Goal: Find specific page/section: Find specific page/section

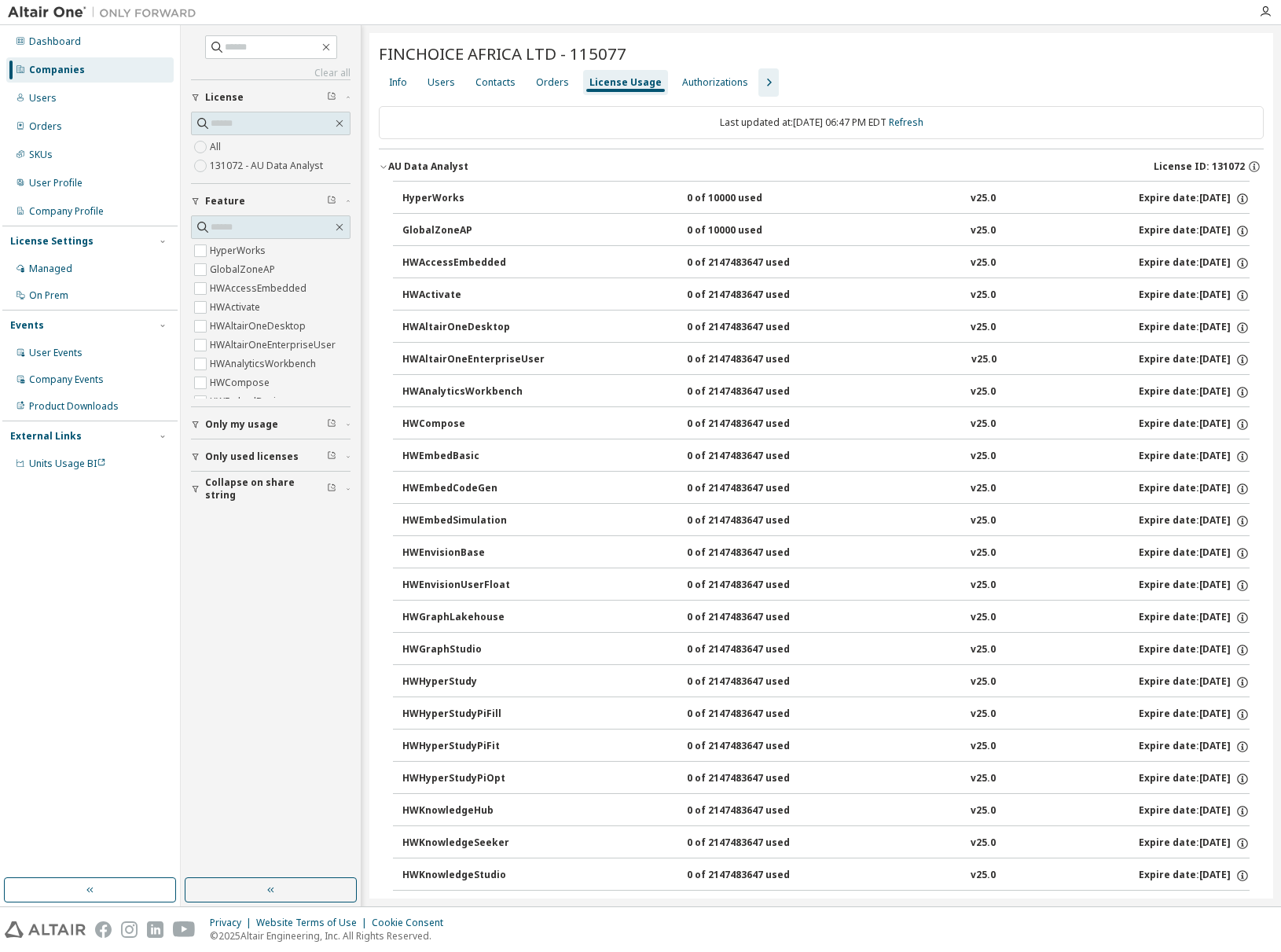
click at [595, 84] on div "License Usage" at bounding box center [625, 82] width 72 height 13
click at [254, 49] on input "text" at bounding box center [271, 47] width 94 height 15
paste input "*****"
type input "*****"
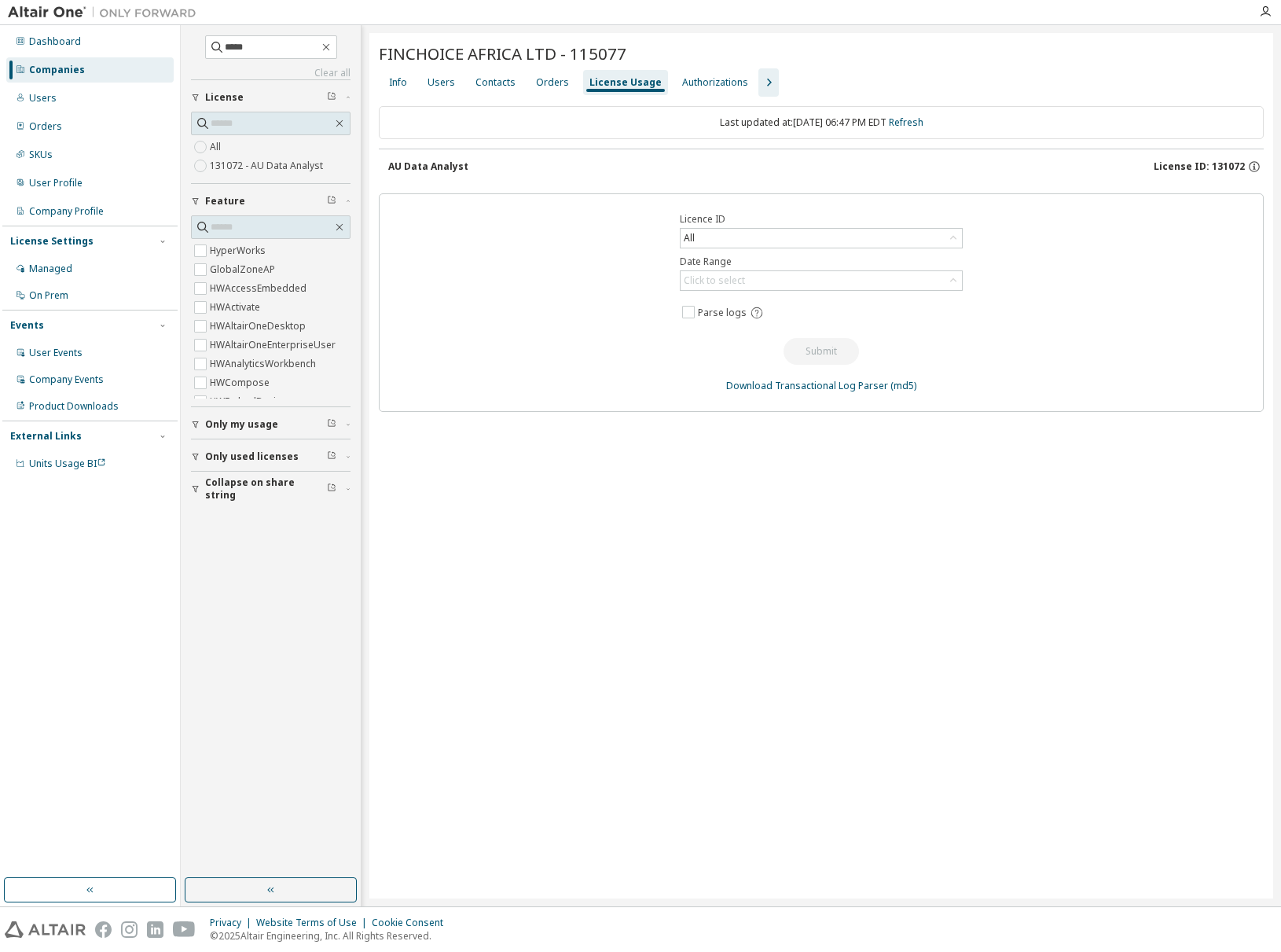
click at [57, 79] on div "Companies" at bounding box center [90, 70] width 167 height 25
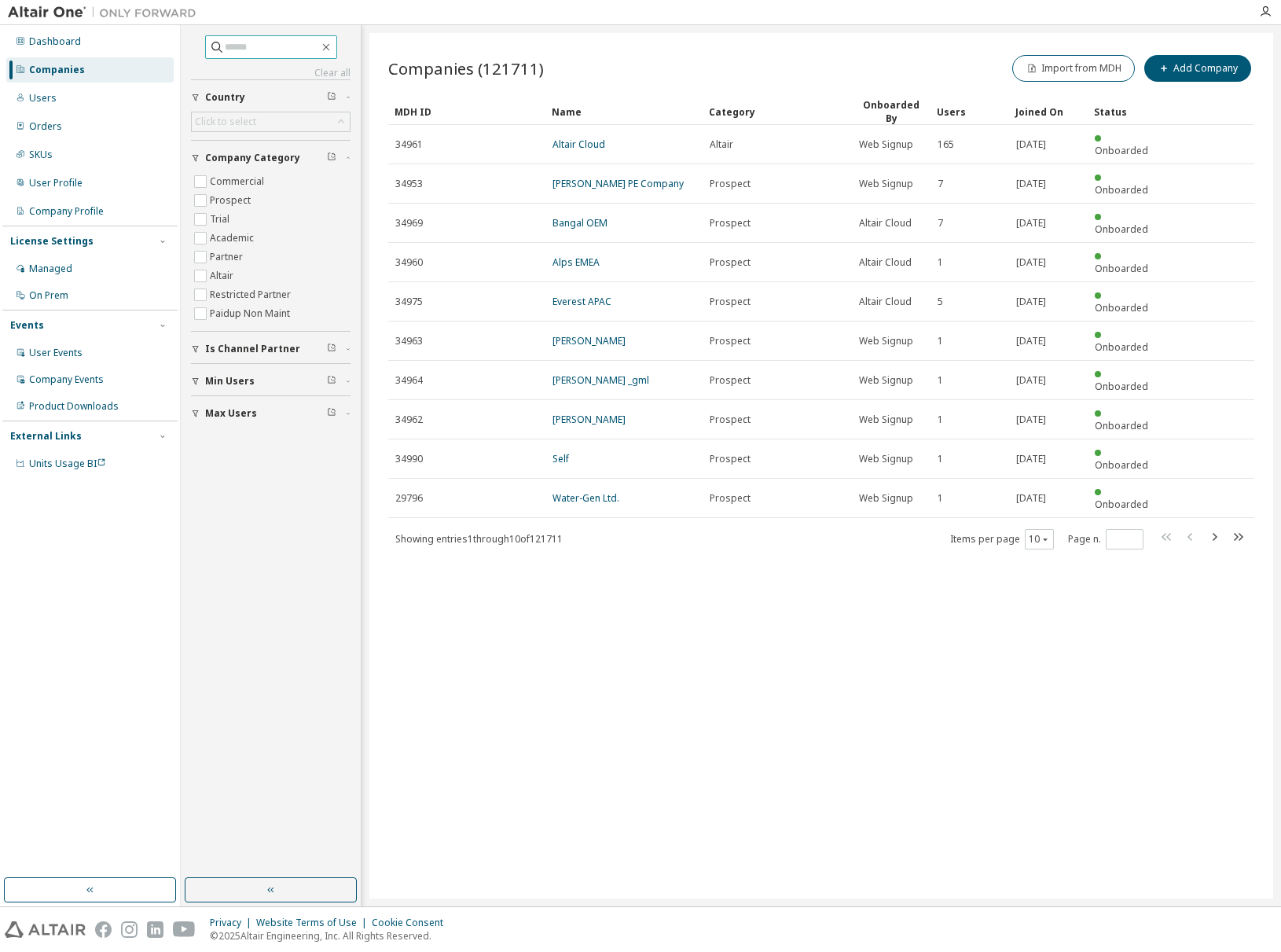
click at [238, 53] on input "text" at bounding box center [271, 47] width 94 height 15
paste input "*****"
type input "*****"
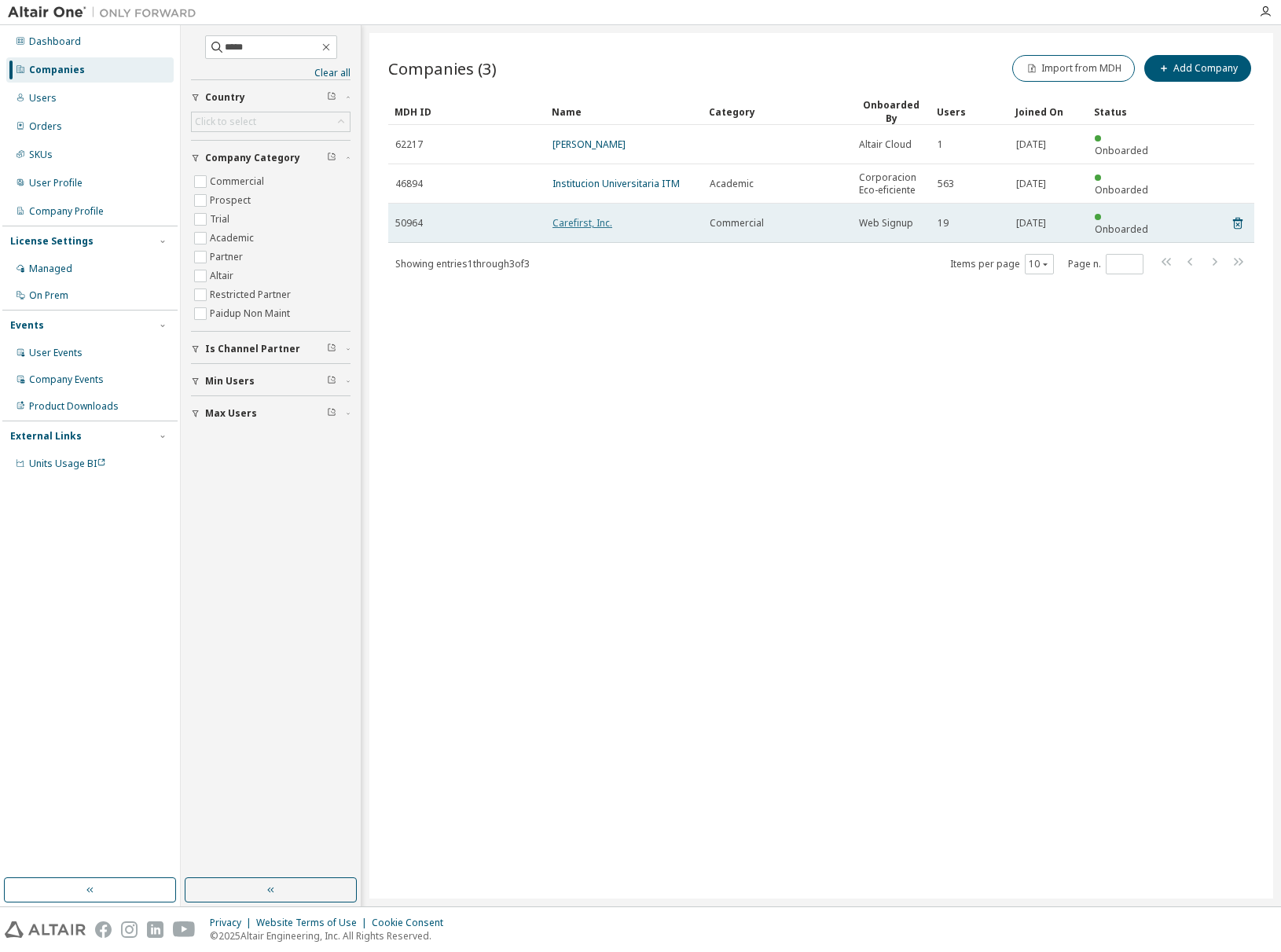
click at [569, 216] on link "Carefirst, Inc." at bounding box center [582, 222] width 60 height 13
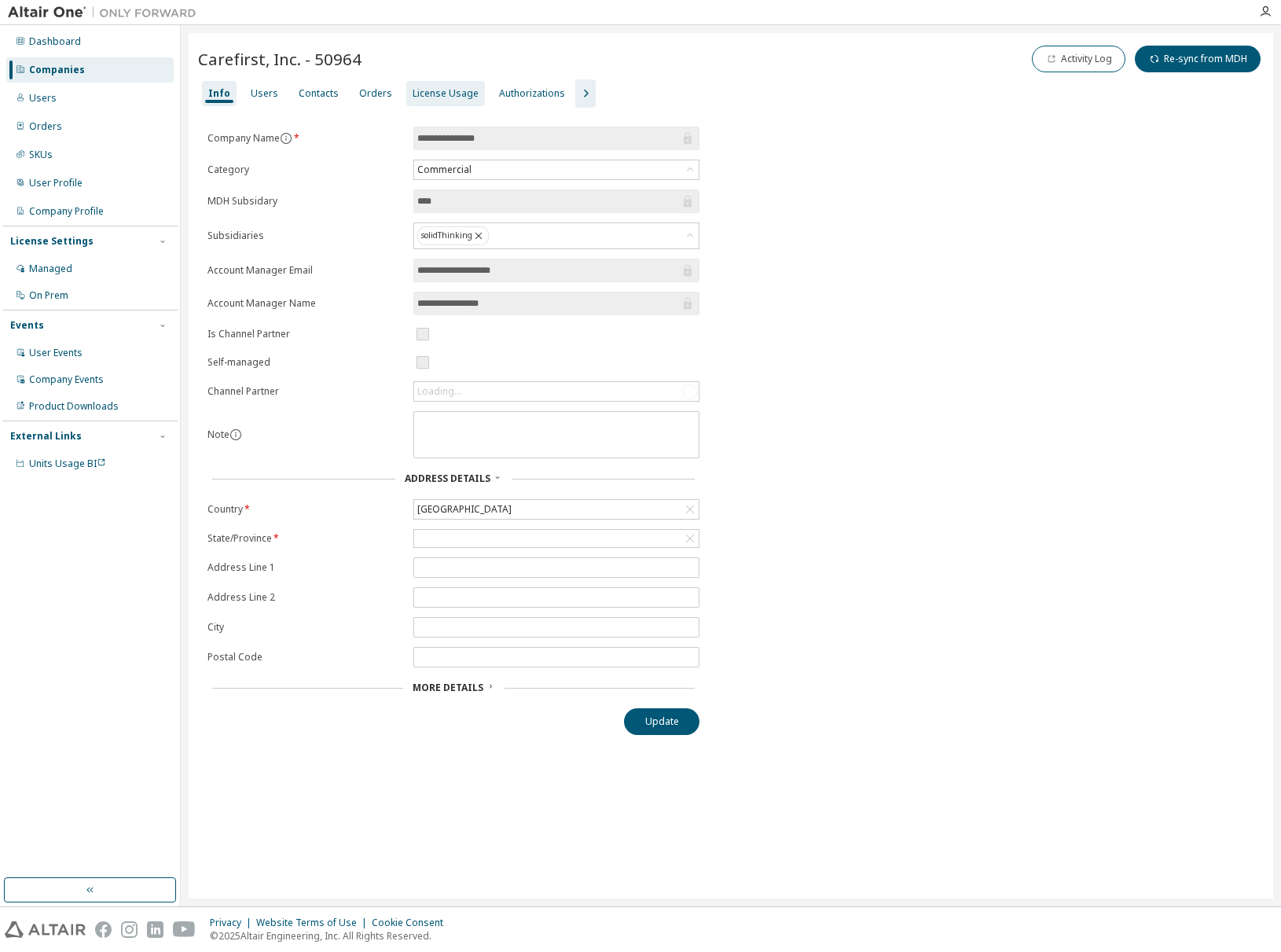
click at [424, 100] on div "License Usage" at bounding box center [446, 93] width 79 height 25
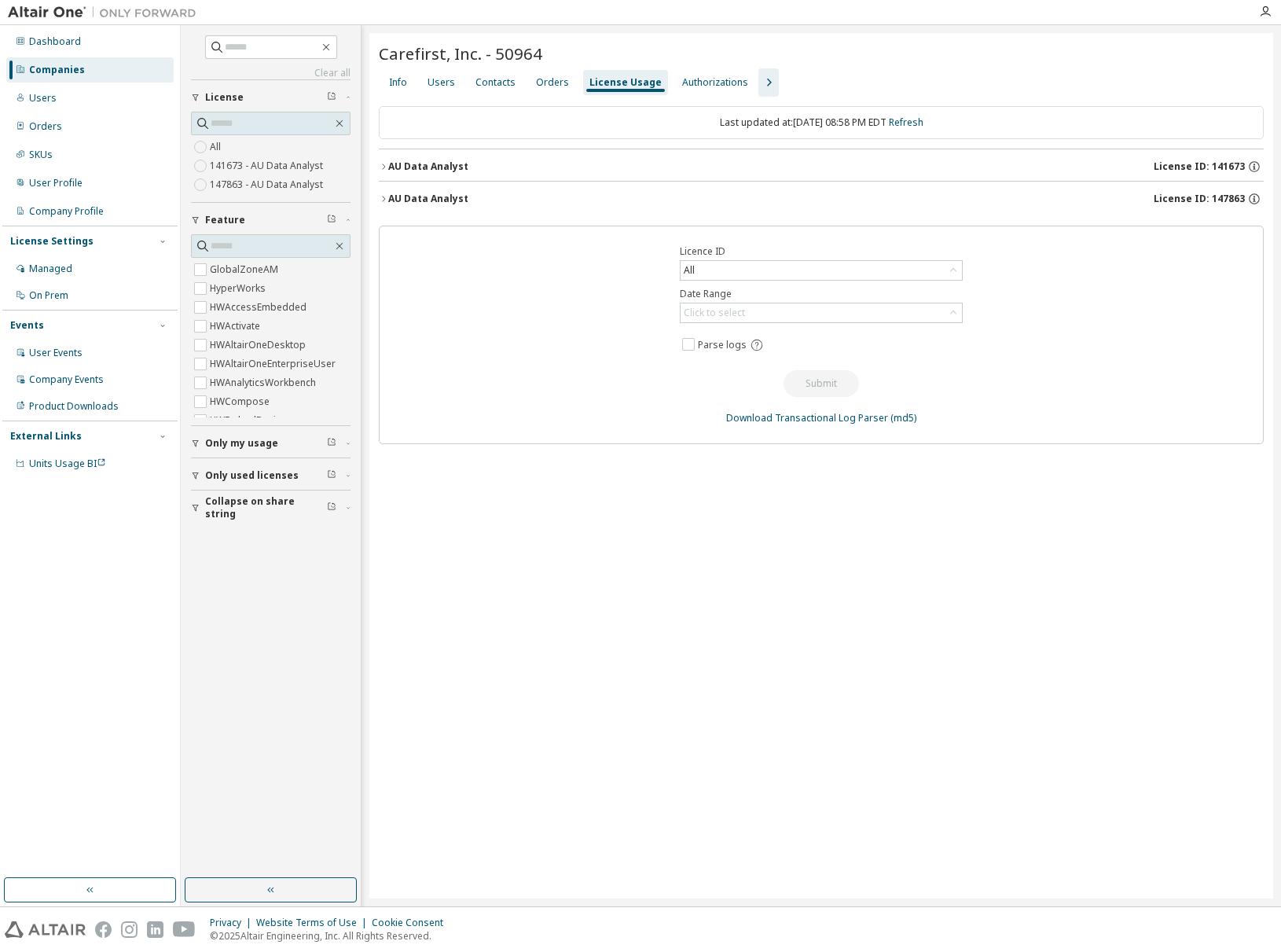
click at [383, 199] on icon "button" at bounding box center [383, 198] width 3 height 6
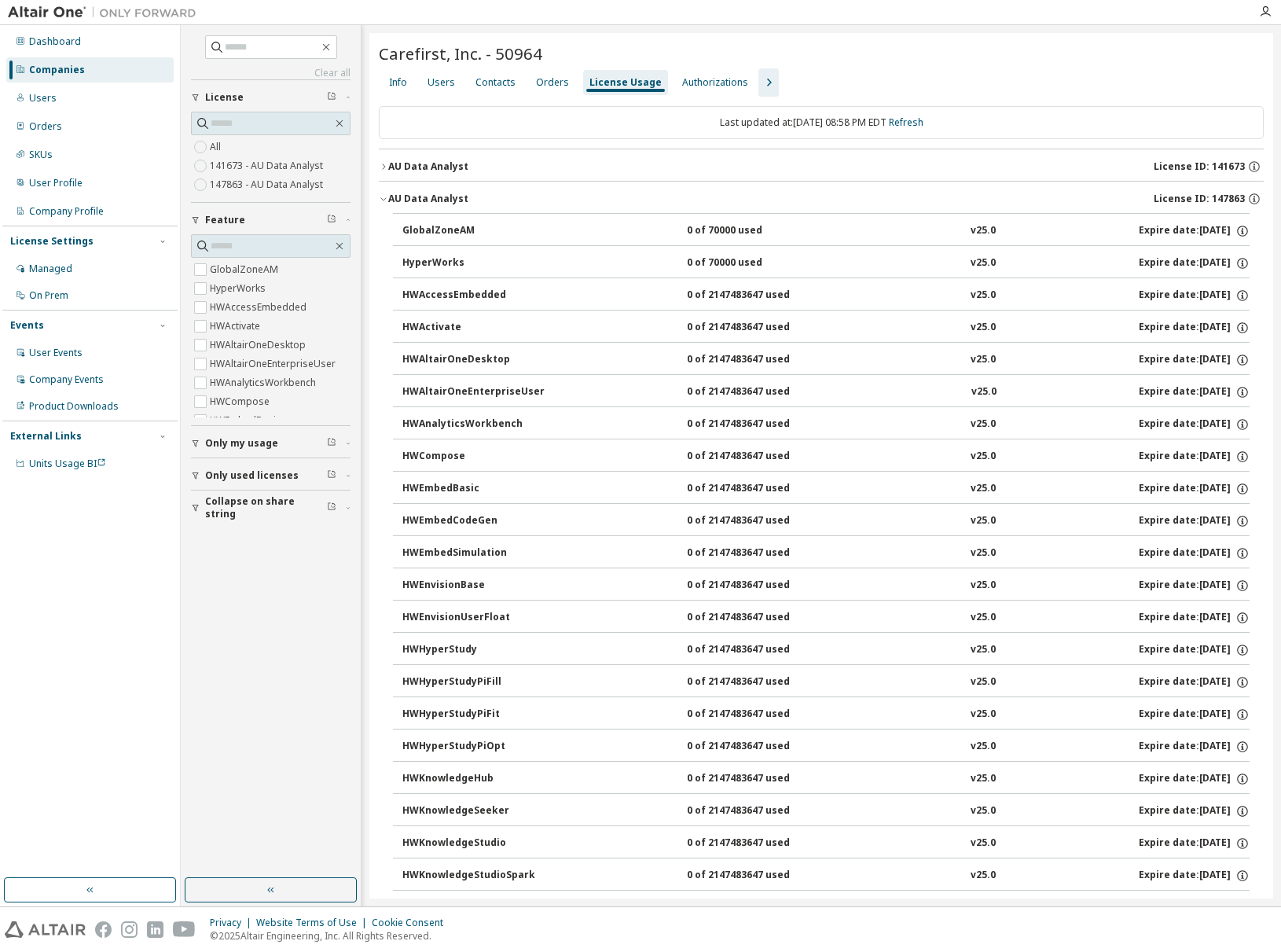
click at [383, 199] on icon "button" at bounding box center [383, 199] width 10 height 10
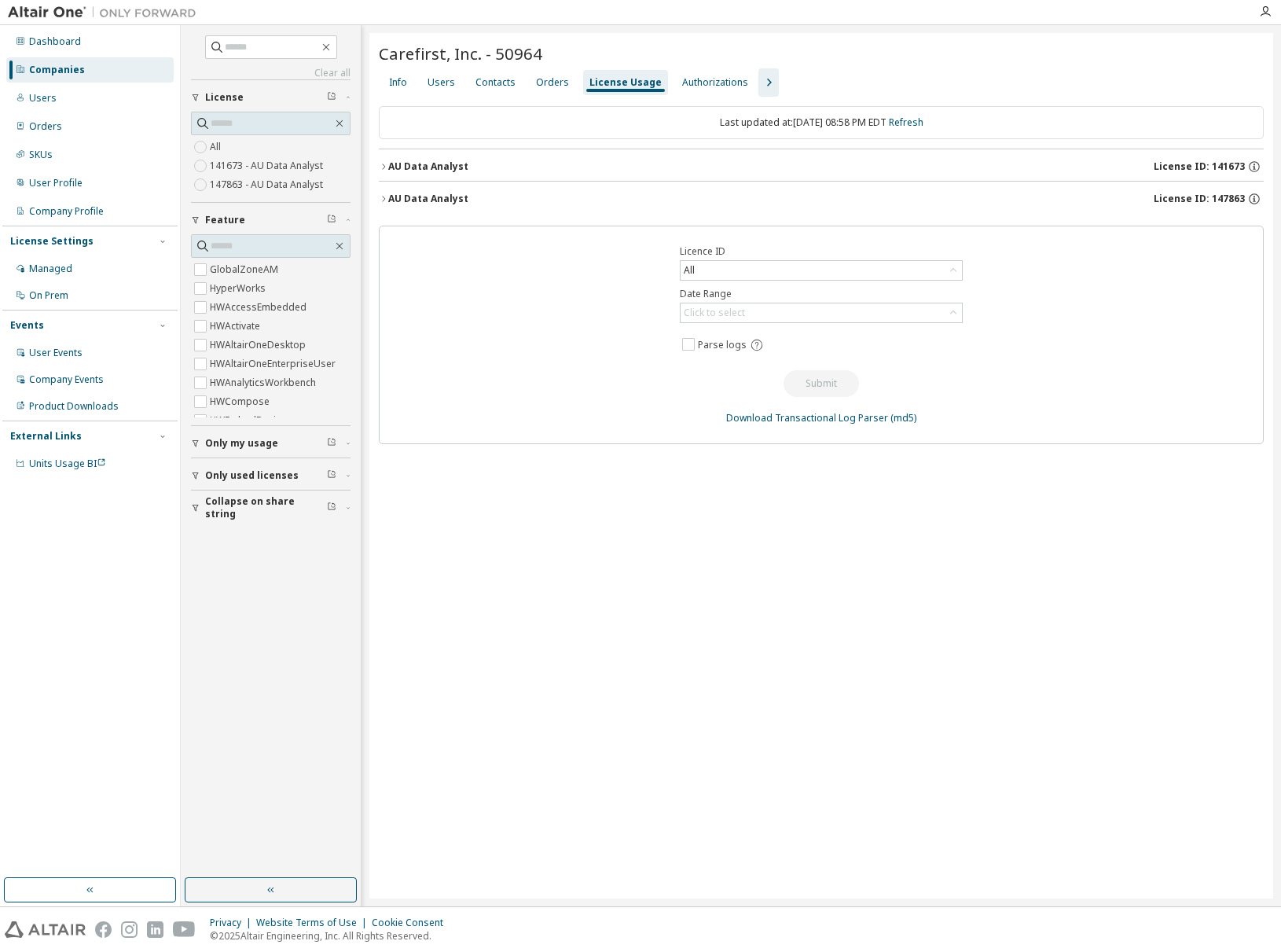
click at [381, 169] on icon "button" at bounding box center [383, 167] width 10 height 10
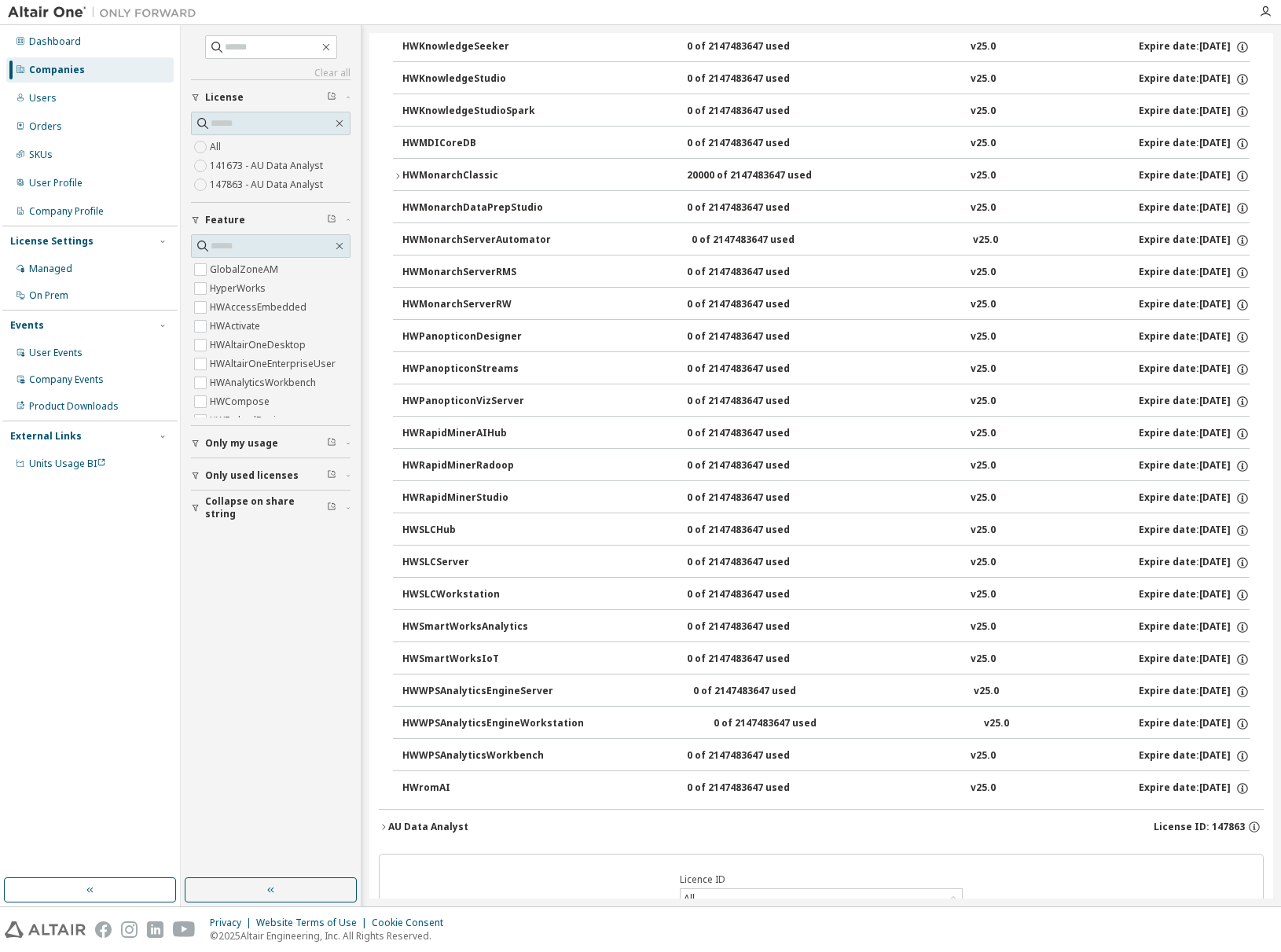
scroll to position [793, 0]
click at [1235, 171] on icon "button" at bounding box center [1242, 178] width 14 height 14
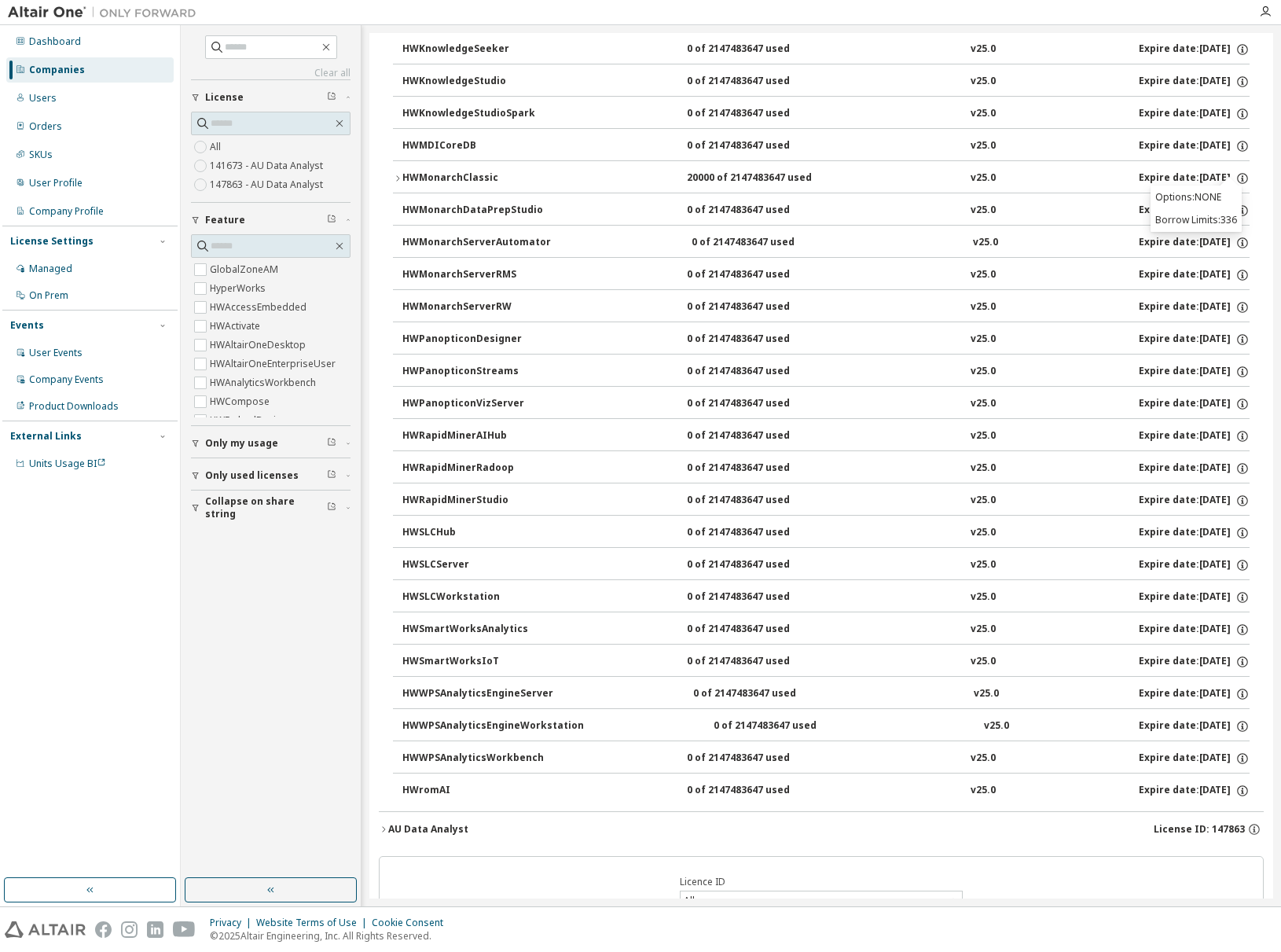
click at [1181, 198] on p "Options: NONE" at bounding box center [1195, 197] width 82 height 13
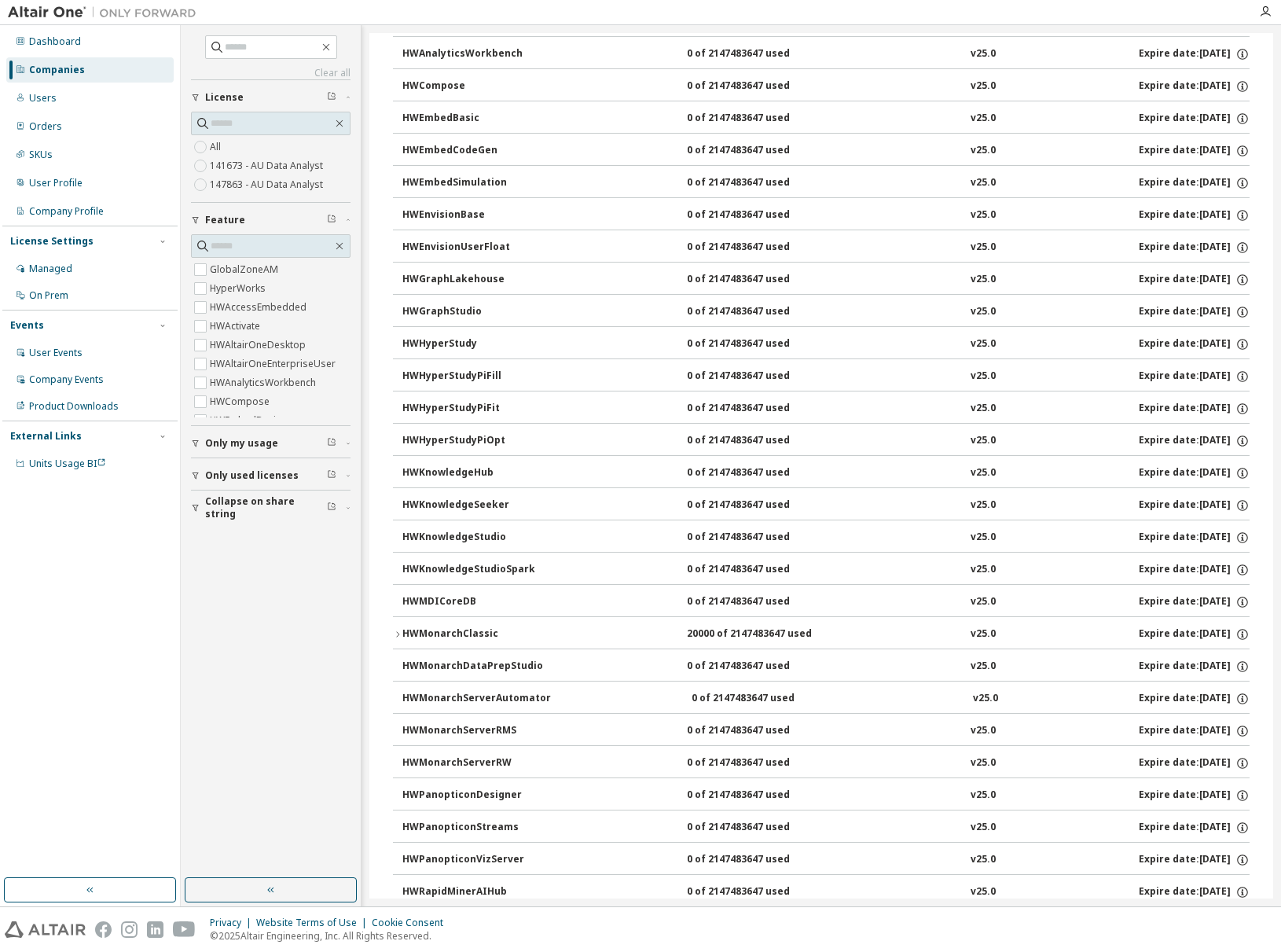
scroll to position [0, 0]
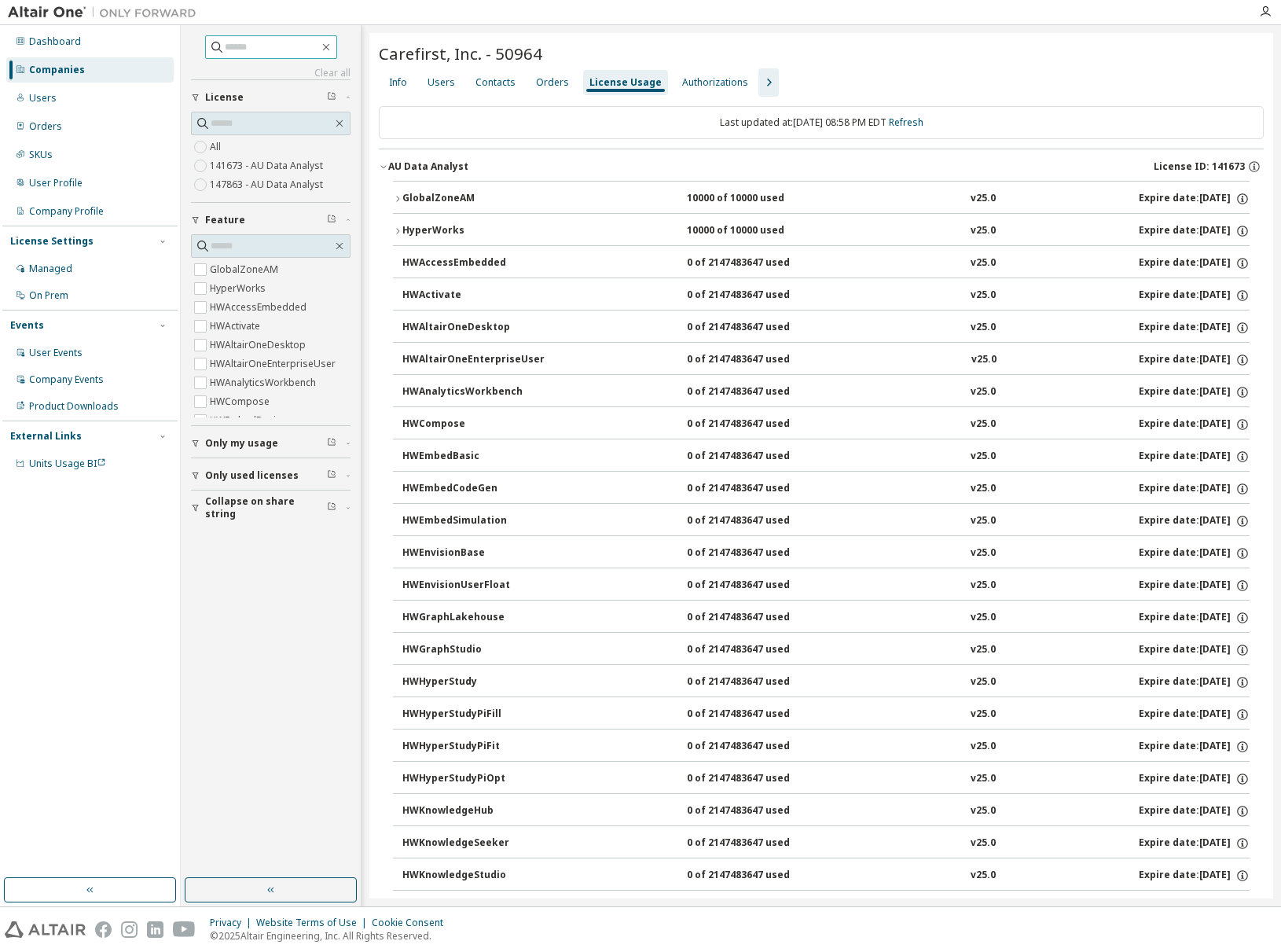
click at [254, 52] on input "text" at bounding box center [271, 47] width 94 height 15
paste input "*****"
type input "*****"
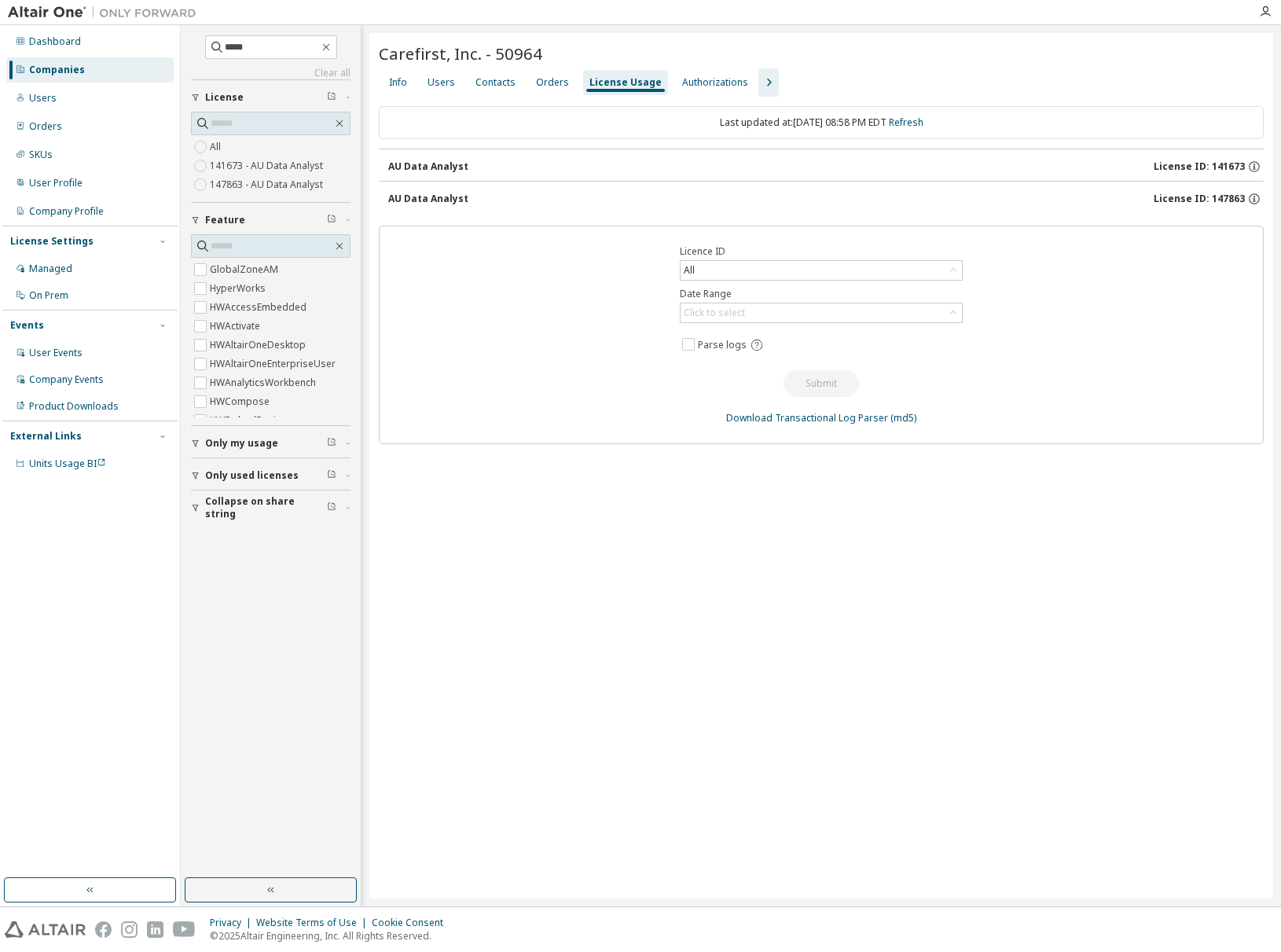
click at [75, 73] on div "Companies" at bounding box center [57, 69] width 56 height 13
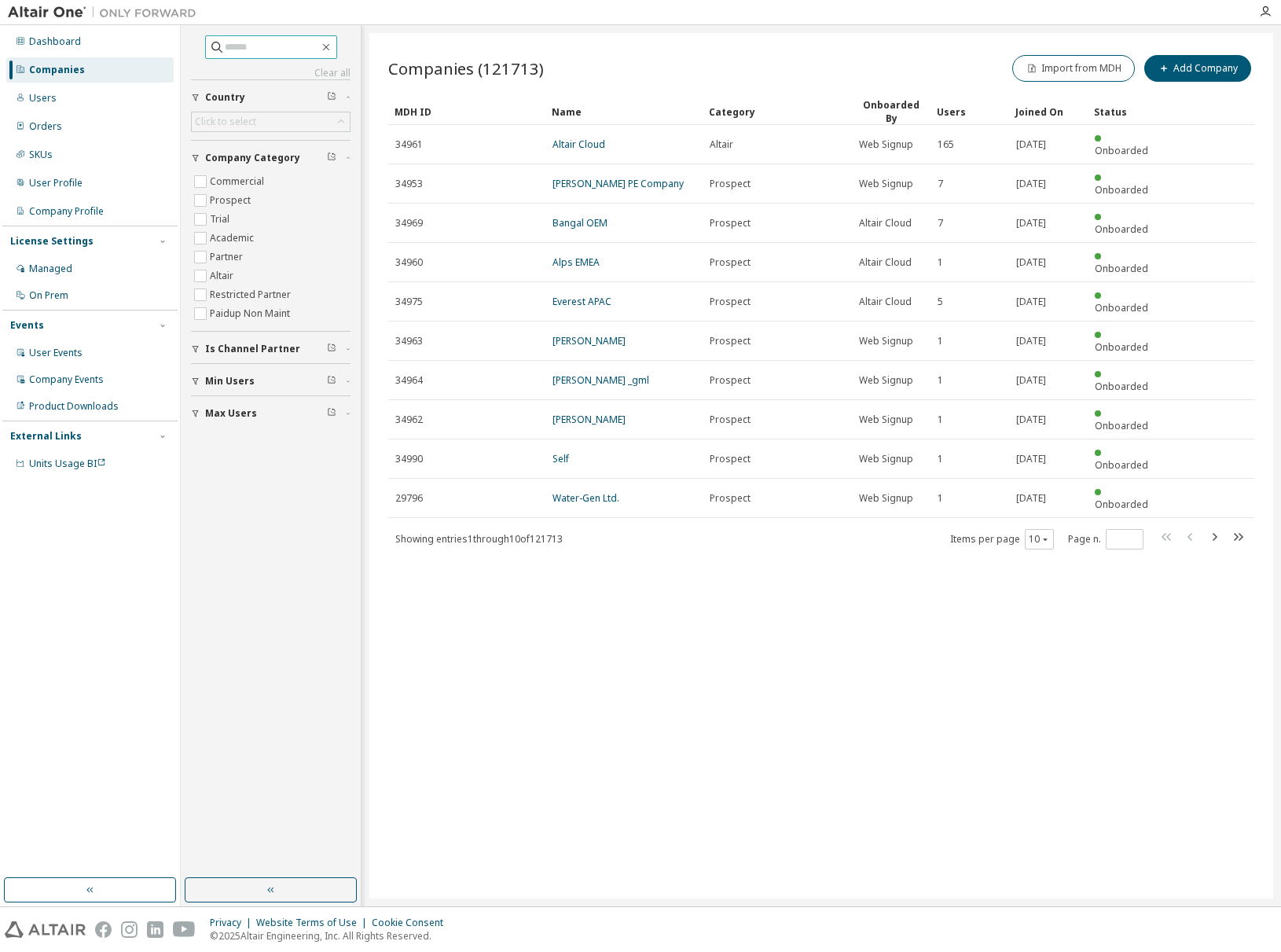
click at [251, 49] on input "text" at bounding box center [271, 47] width 94 height 15
paste input "*****"
type input "*****"
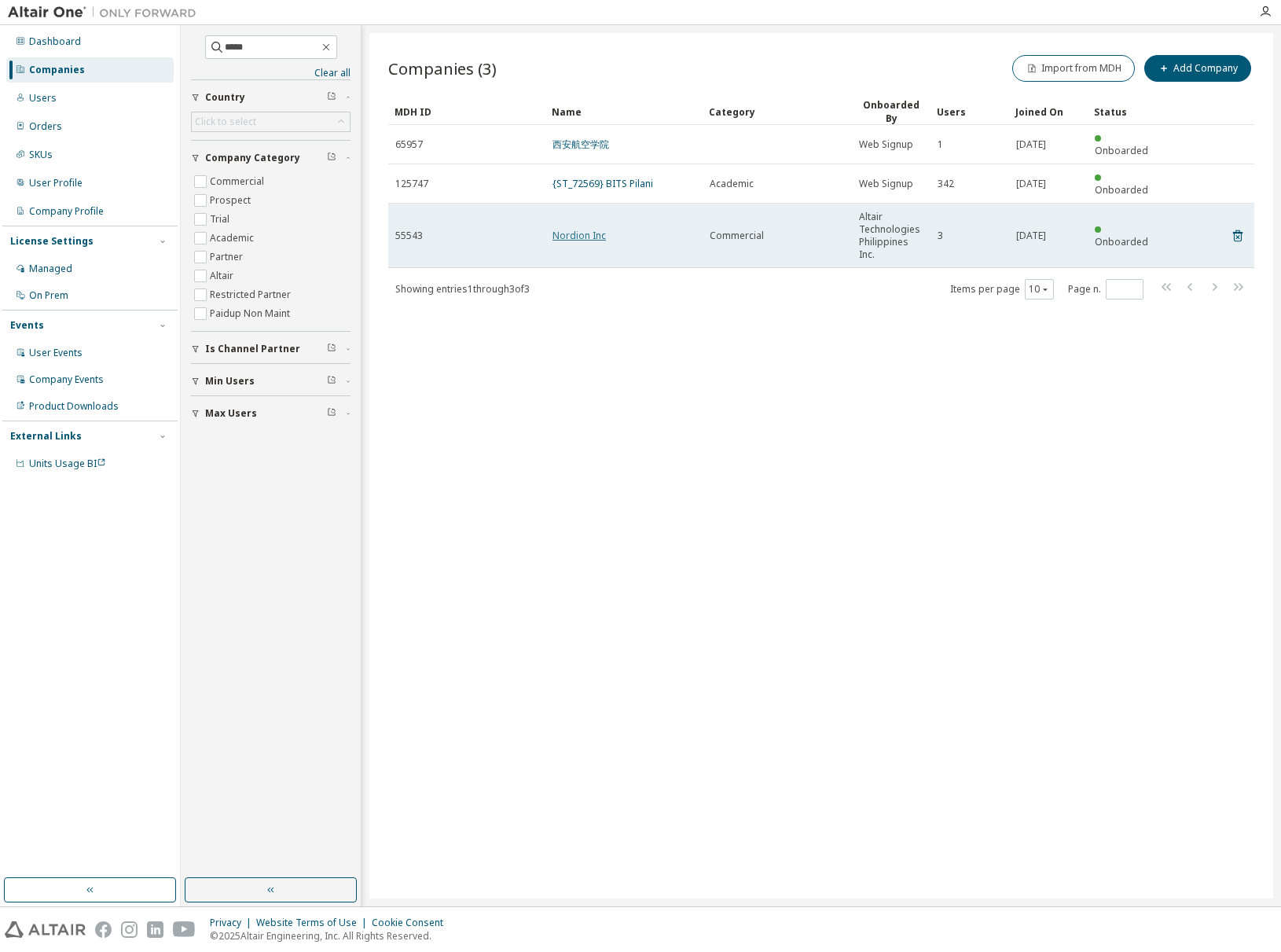
click at [563, 229] on link "Nordion Inc" at bounding box center [579, 236] width 54 height 13
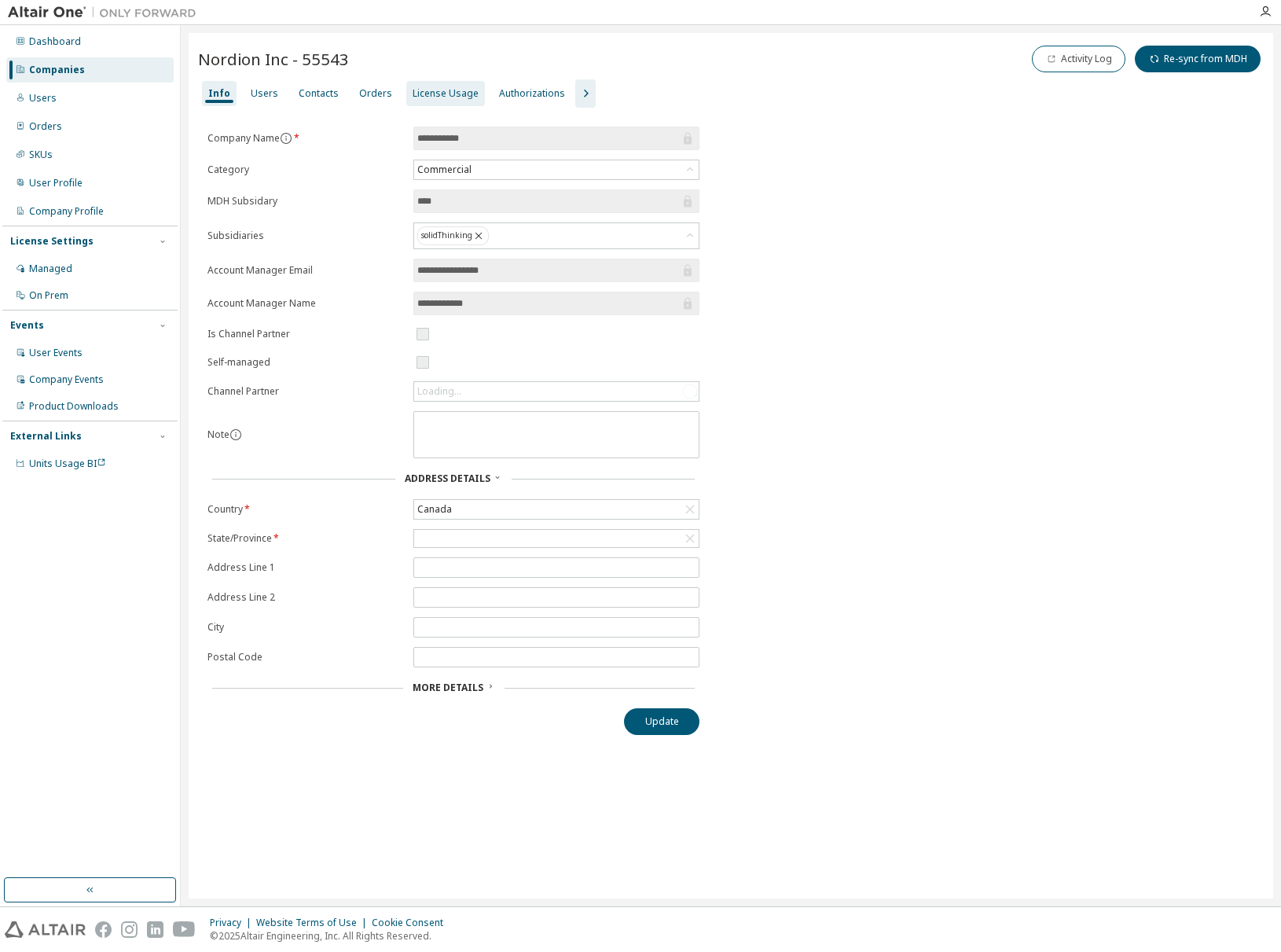
click at [438, 102] on div "License Usage" at bounding box center [446, 93] width 79 height 25
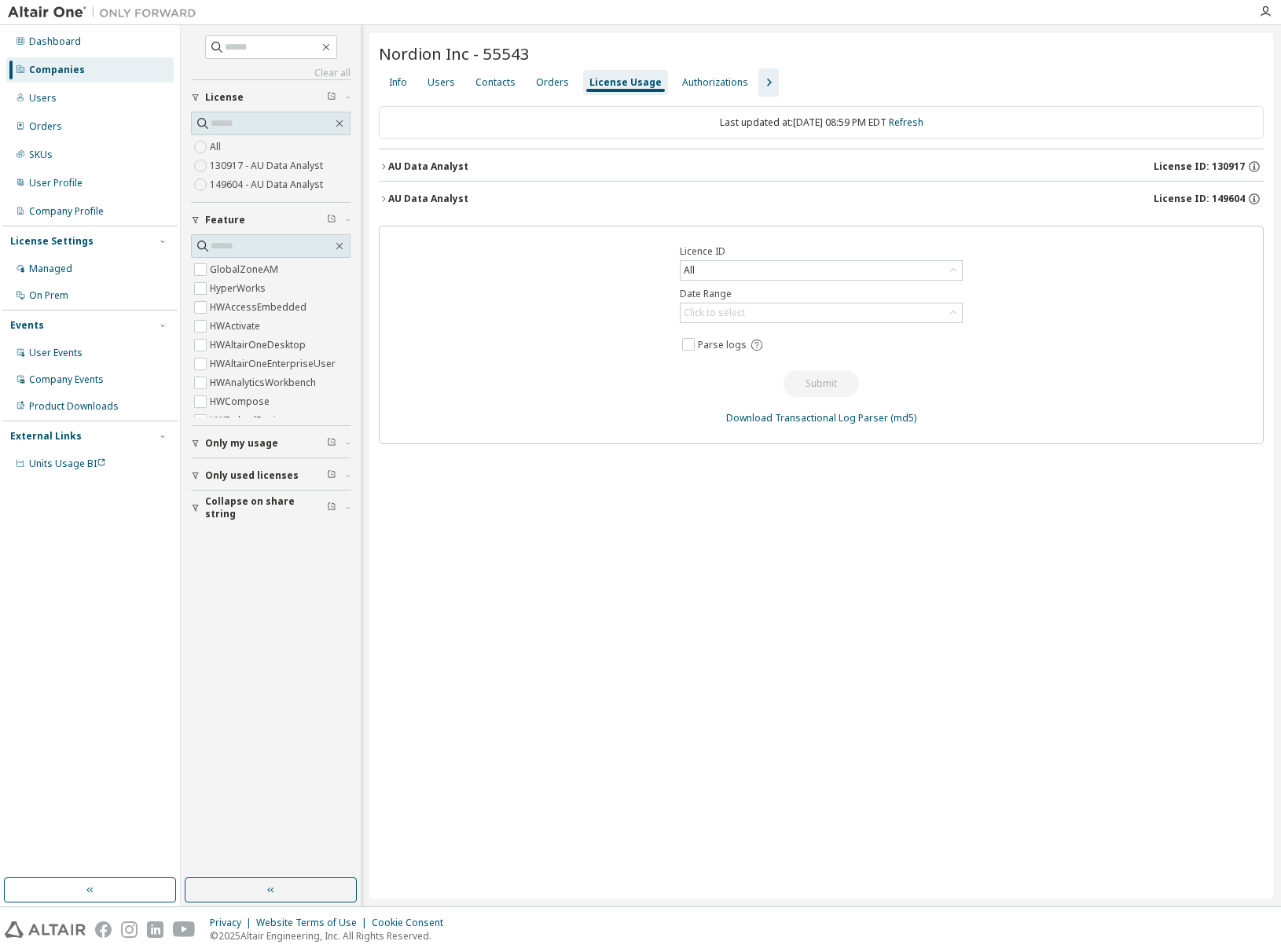
click at [647, 576] on div "Nordion Inc - 55543 Clear Load Save Save As Field Operator Value Select filter …" at bounding box center [821, 465] width 904 height 865
click at [415, 189] on button "AU Data Analyst License ID: 149604" at bounding box center [820, 199] width 884 height 35
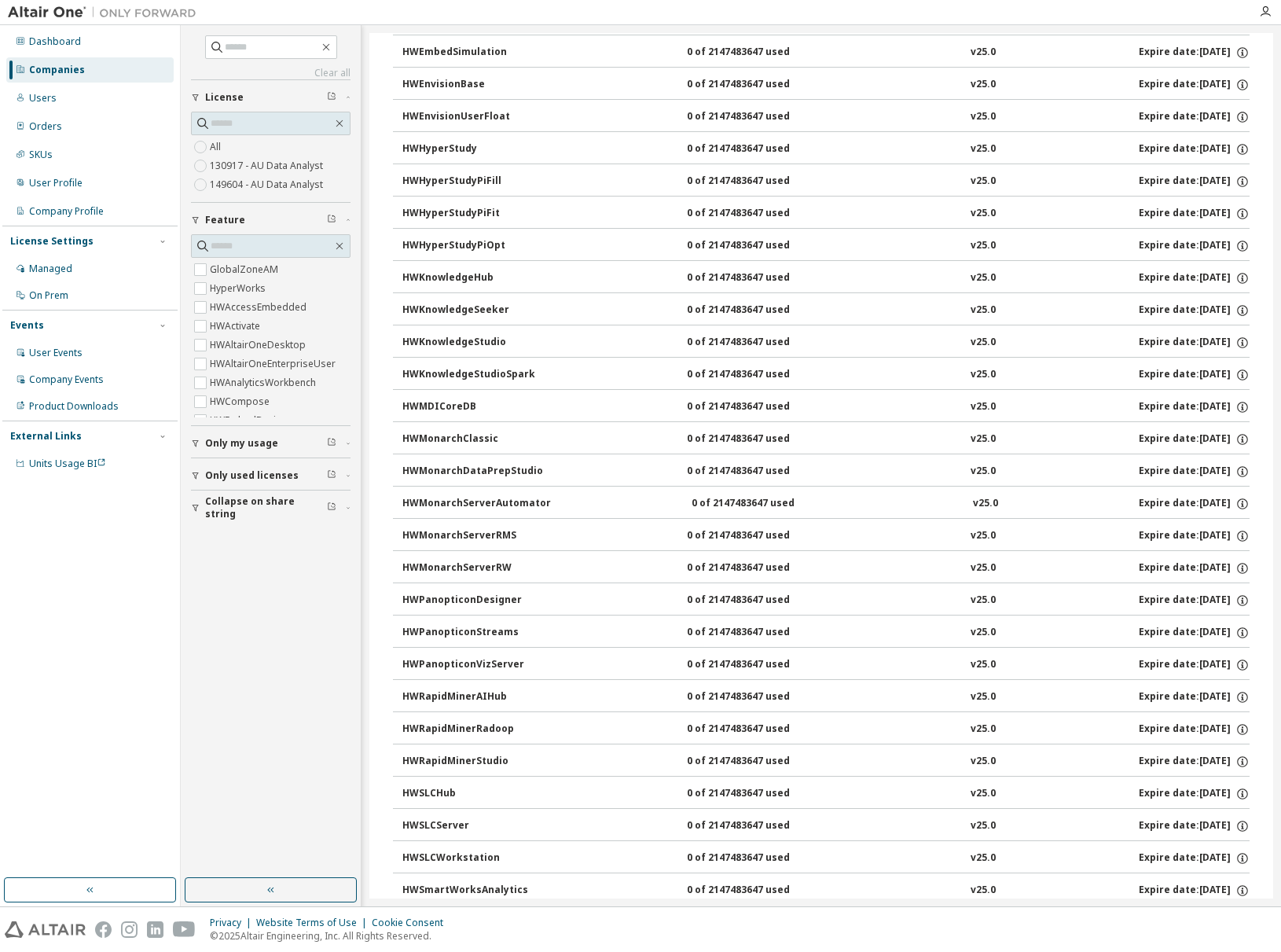
scroll to position [507, 0]
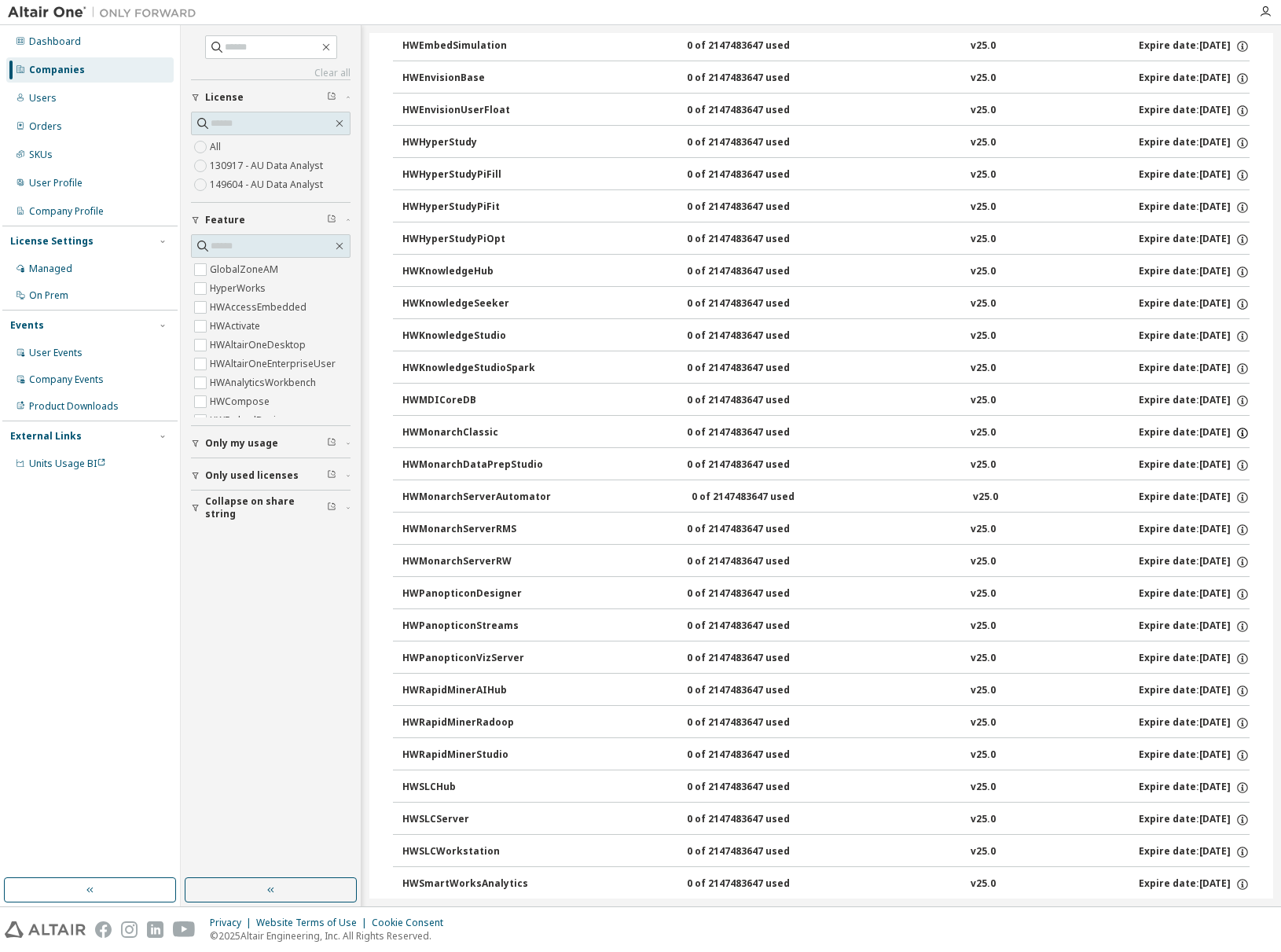
click at [1235, 425] on icon "button" at bounding box center [1242, 432] width 14 height 14
click at [1184, 450] on p "Options: DUC=21" at bounding box center [1195, 452] width 82 height 13
click at [1052, 480] on button "HWMonarchServerAutomator 0 of 2147483647 used v25.0 Expire date: 2026-09-25" at bounding box center [826, 498] width 847 height 35
click at [1235, 460] on icon "button" at bounding box center [1242, 465] width 14 height 14
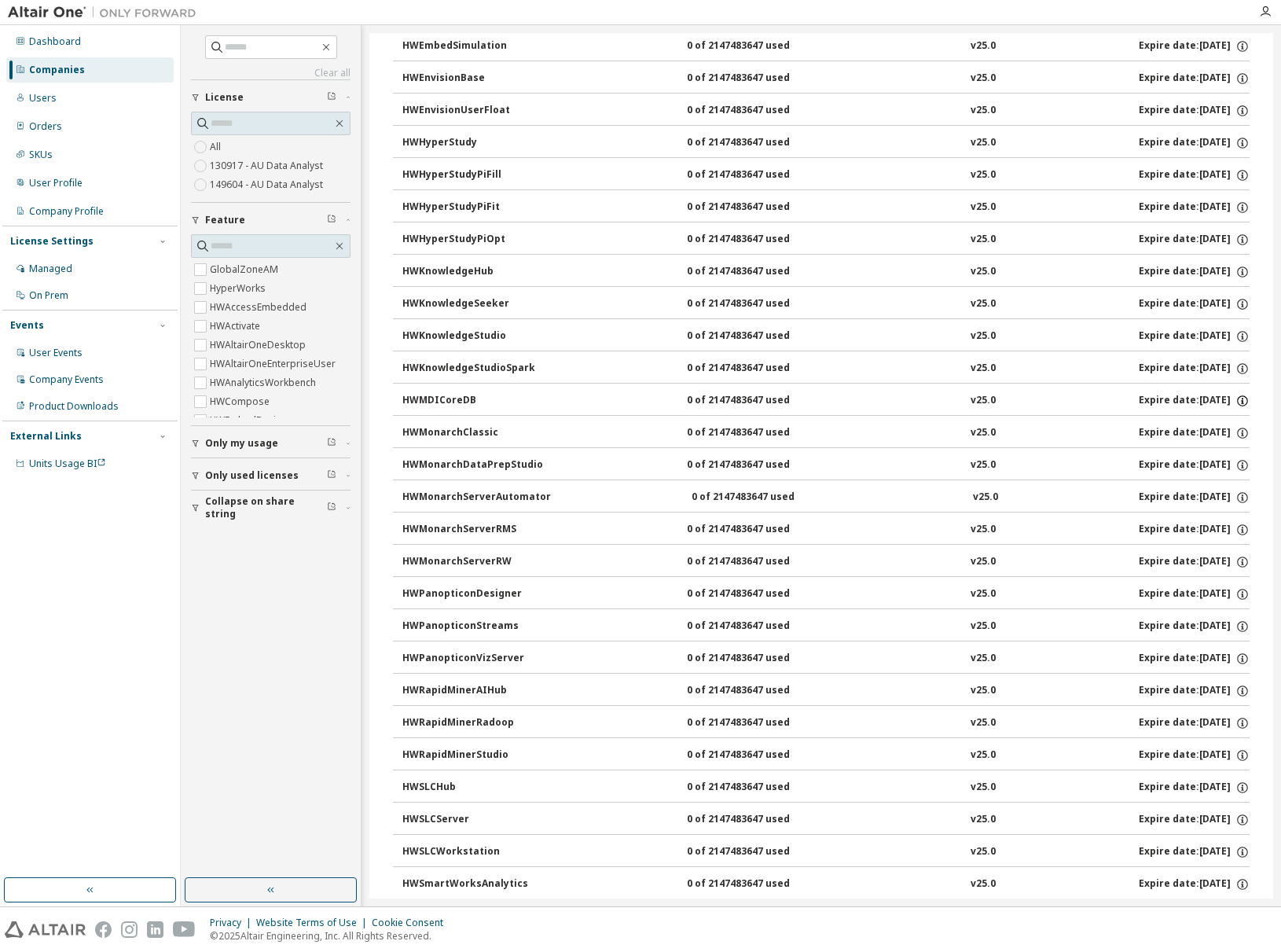
click at [1237, 398] on icon "button" at bounding box center [1242, 400] width 11 height 11
click at [1246, 404] on div "GlobalZoneAM 0 of 10000 used v25.0 Expire date: 2026-09-25 HyperWorks 0 of 1000…" at bounding box center [820, 386] width 884 height 1359
click at [1238, 425] on icon "button" at bounding box center [1242, 432] width 14 height 14
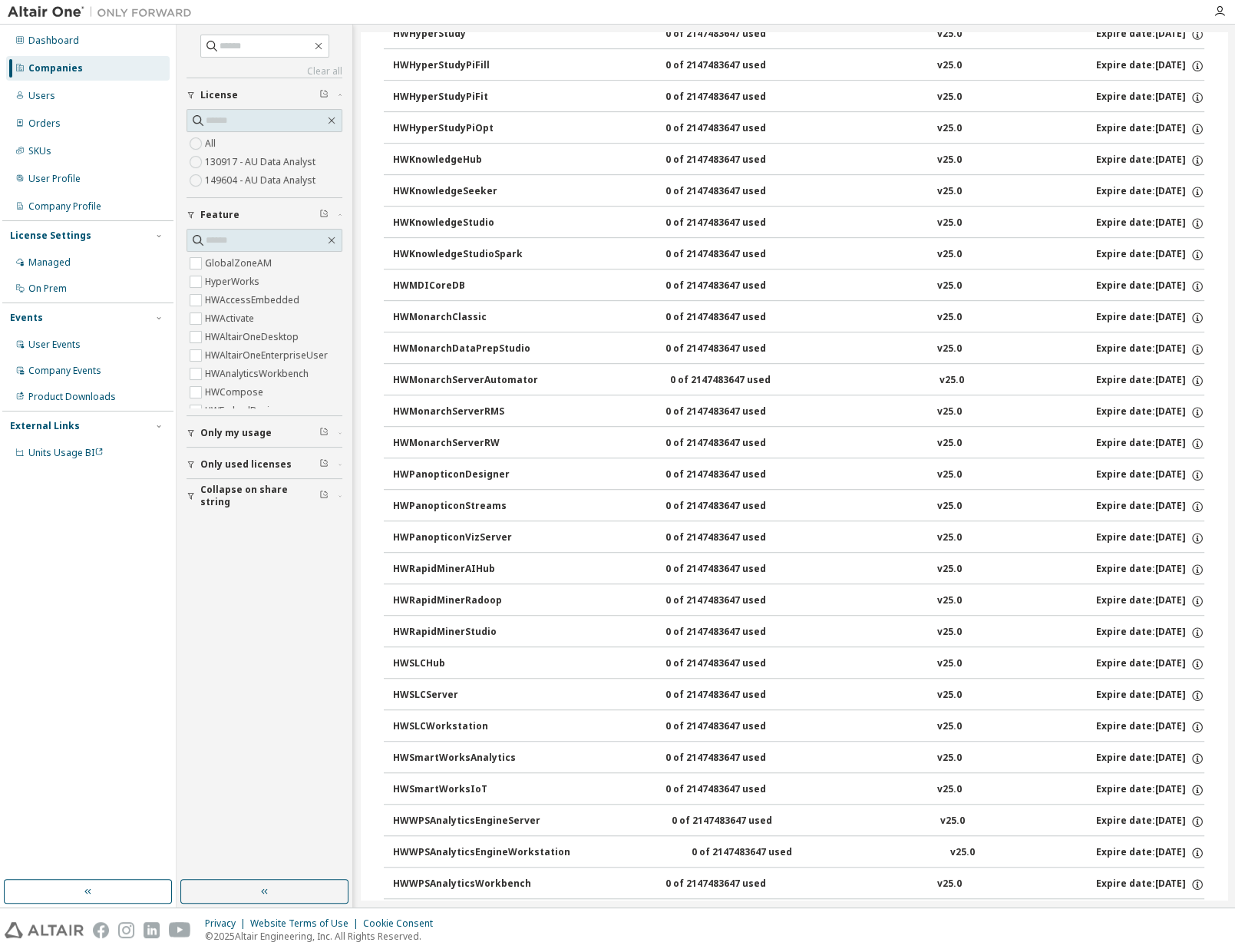
scroll to position [856, 0]
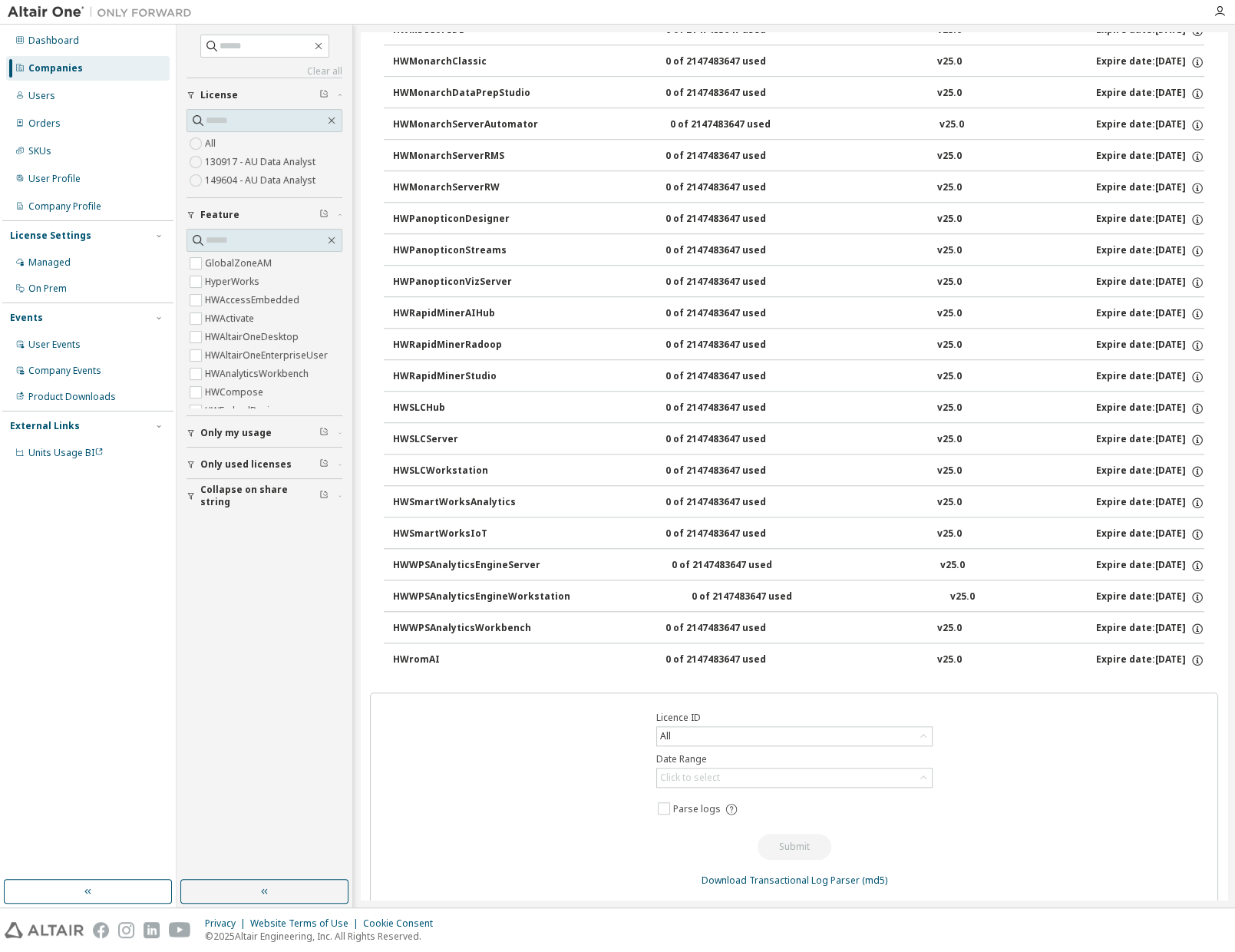
drag, startPoint x: 367, startPoint y: 195, endPoint x: 1182, endPoint y: 668, distance: 942.3
click at [1182, 668] on div "Nordion Inc - 55543 Clear Load Save Save As Field Operator Value Select filter …" at bounding box center [795, 45] width 867 height 1739
copy div "AU Data Analyst License ID: 130917"
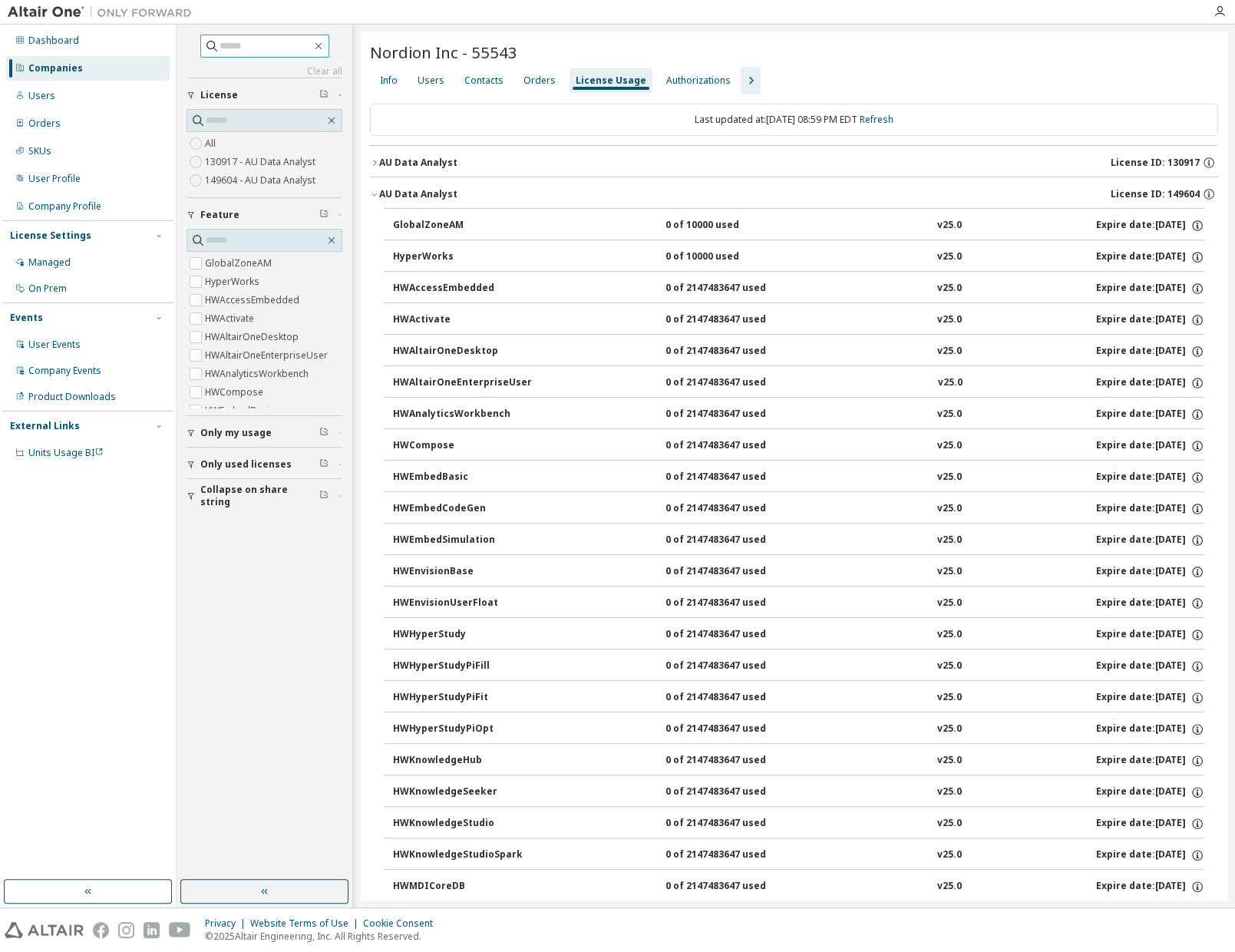
click at [240, 46] on input "text" at bounding box center [265, 46] width 92 height 15
paste input "*****"
type input "*****"
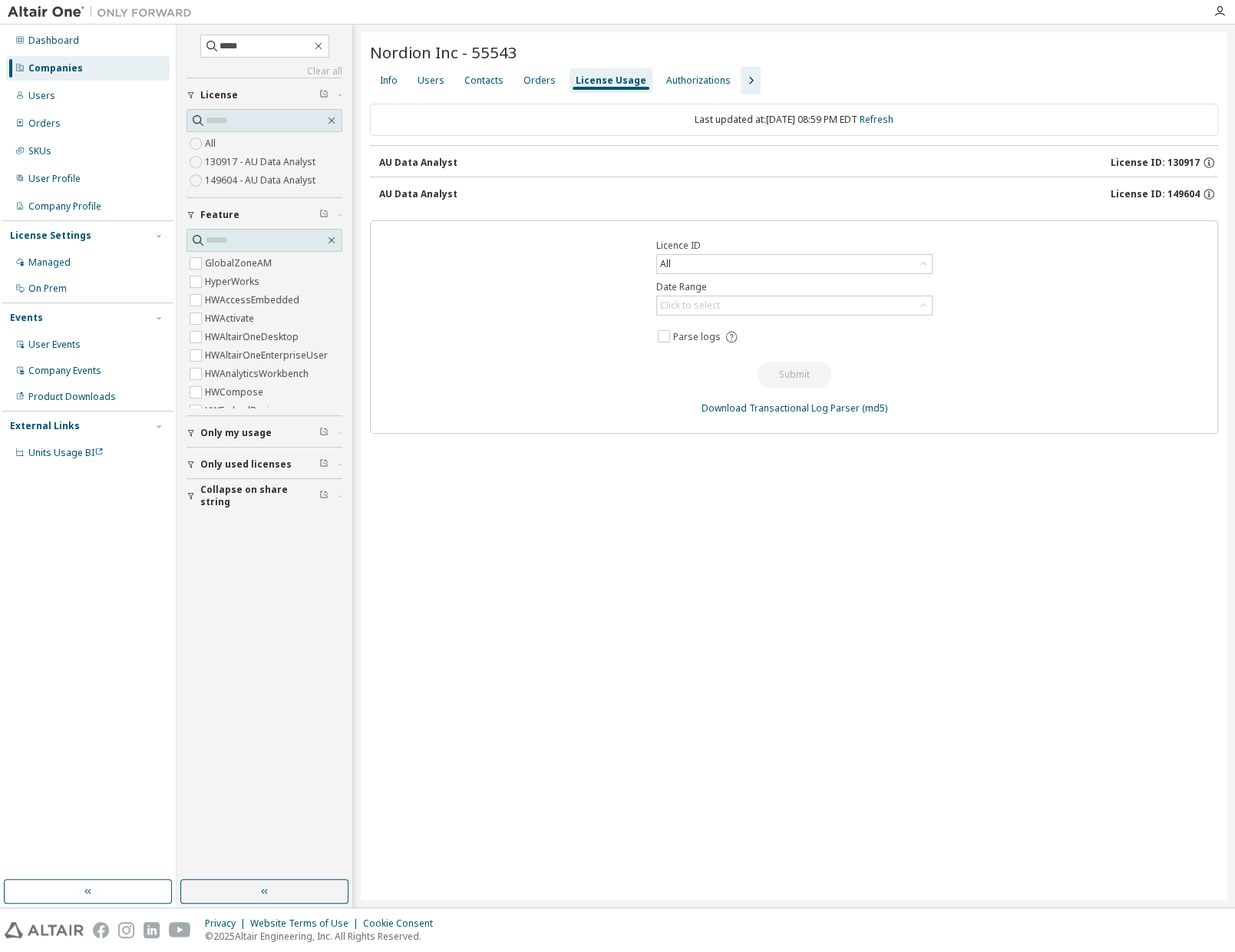
click at [69, 66] on div "Companies" at bounding box center [55, 68] width 55 height 12
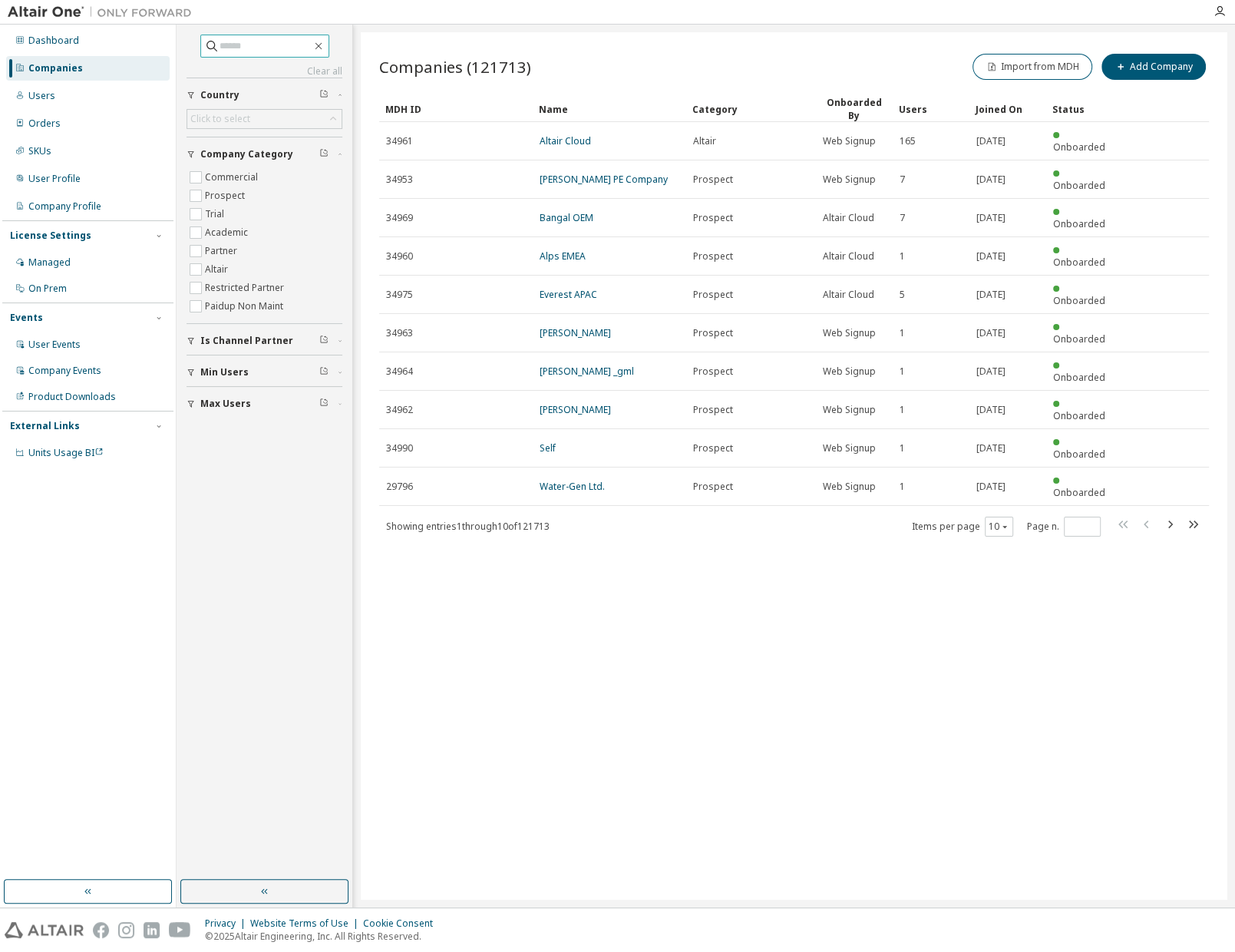
click at [219, 48] on input "text" at bounding box center [265, 46] width 92 height 15
paste input "*****"
type input "*****"
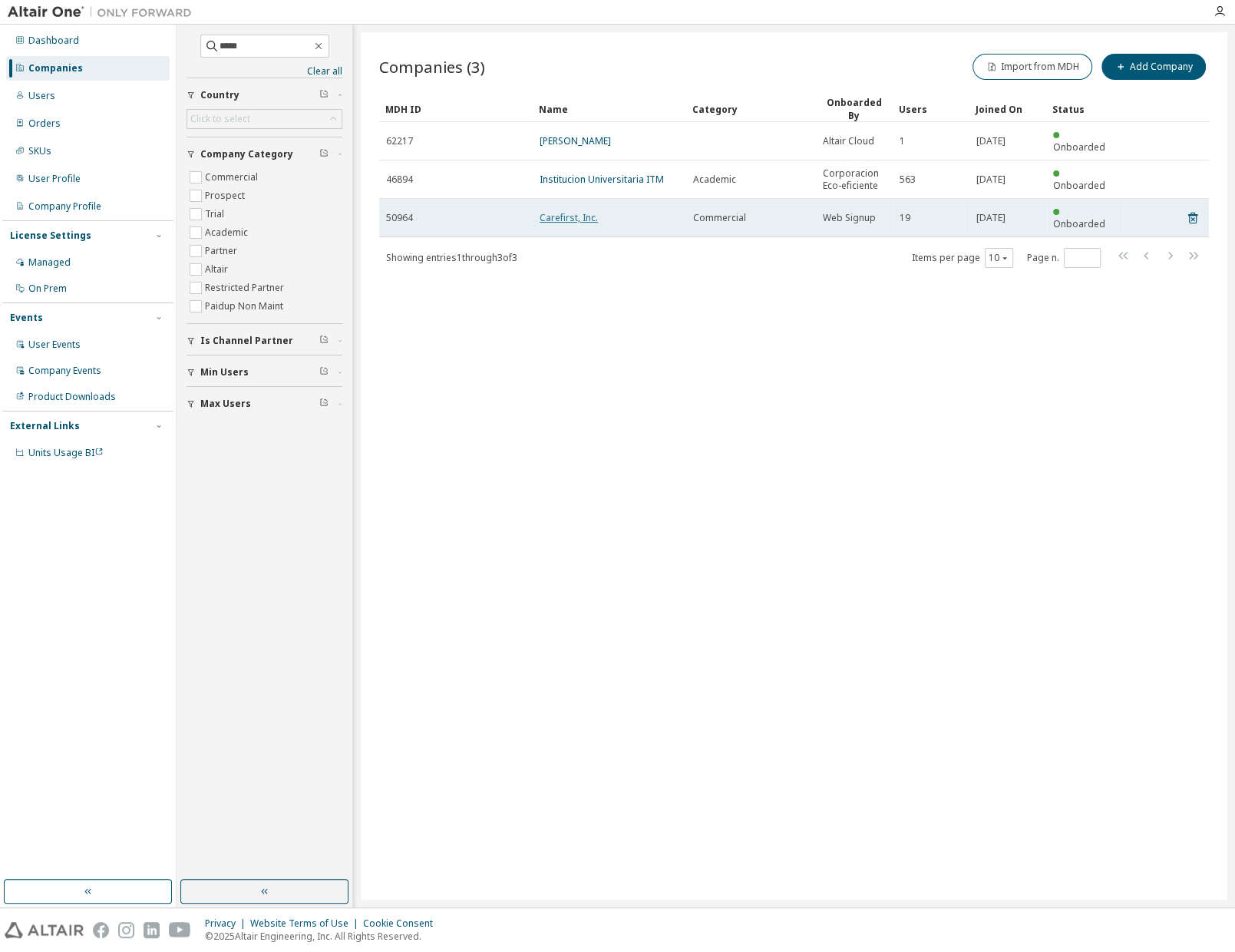
click at [556, 211] on link "Carefirst, Inc." at bounding box center [569, 217] width 58 height 13
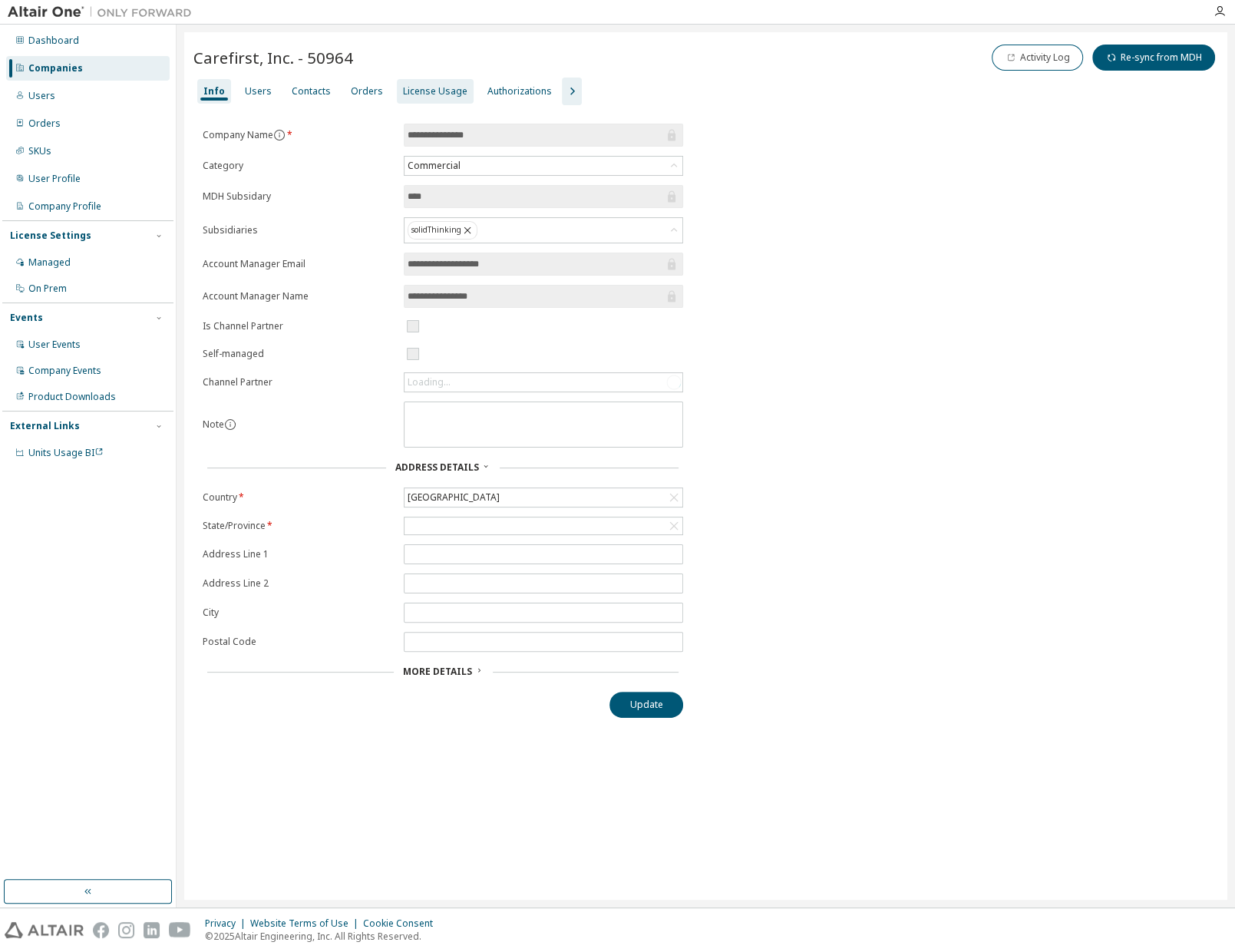
click at [430, 97] on div "License Usage" at bounding box center [435, 91] width 77 height 24
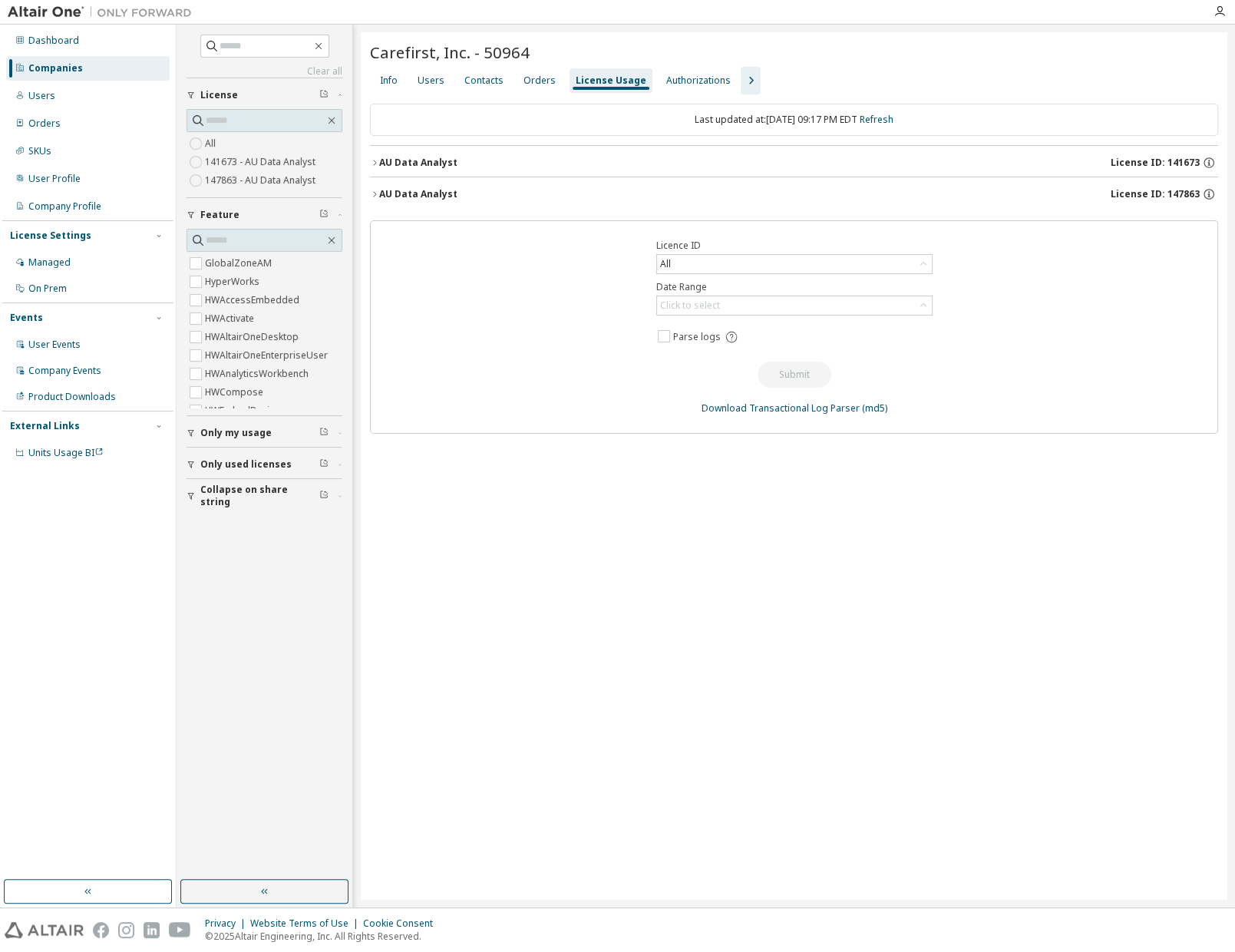
click at [483, 201] on button "AU Data Analyst License ID: 147863" at bounding box center [794, 195] width 848 height 34
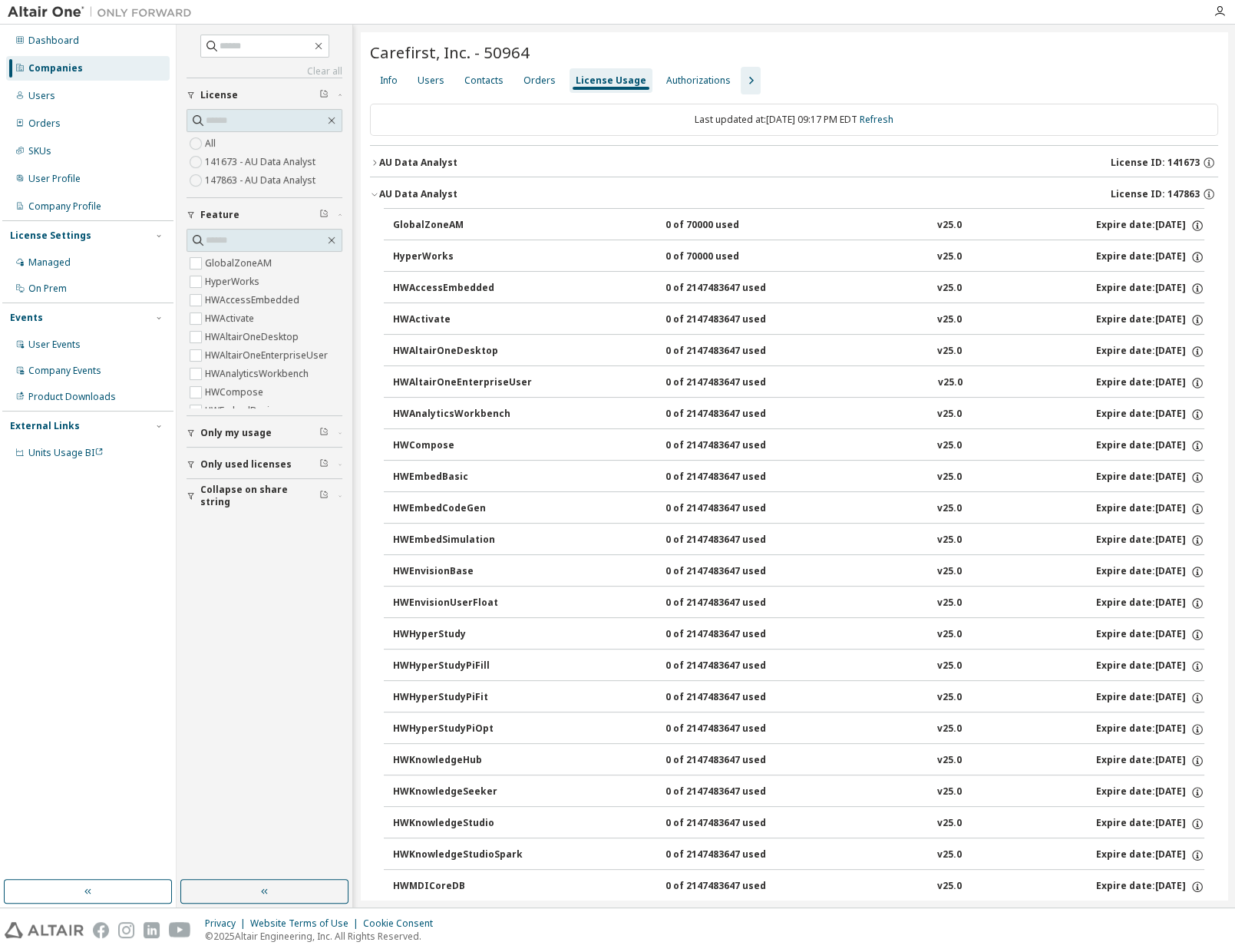
click at [370, 198] on button "AU Data Analyst License ID: 147863" at bounding box center [794, 195] width 848 height 34
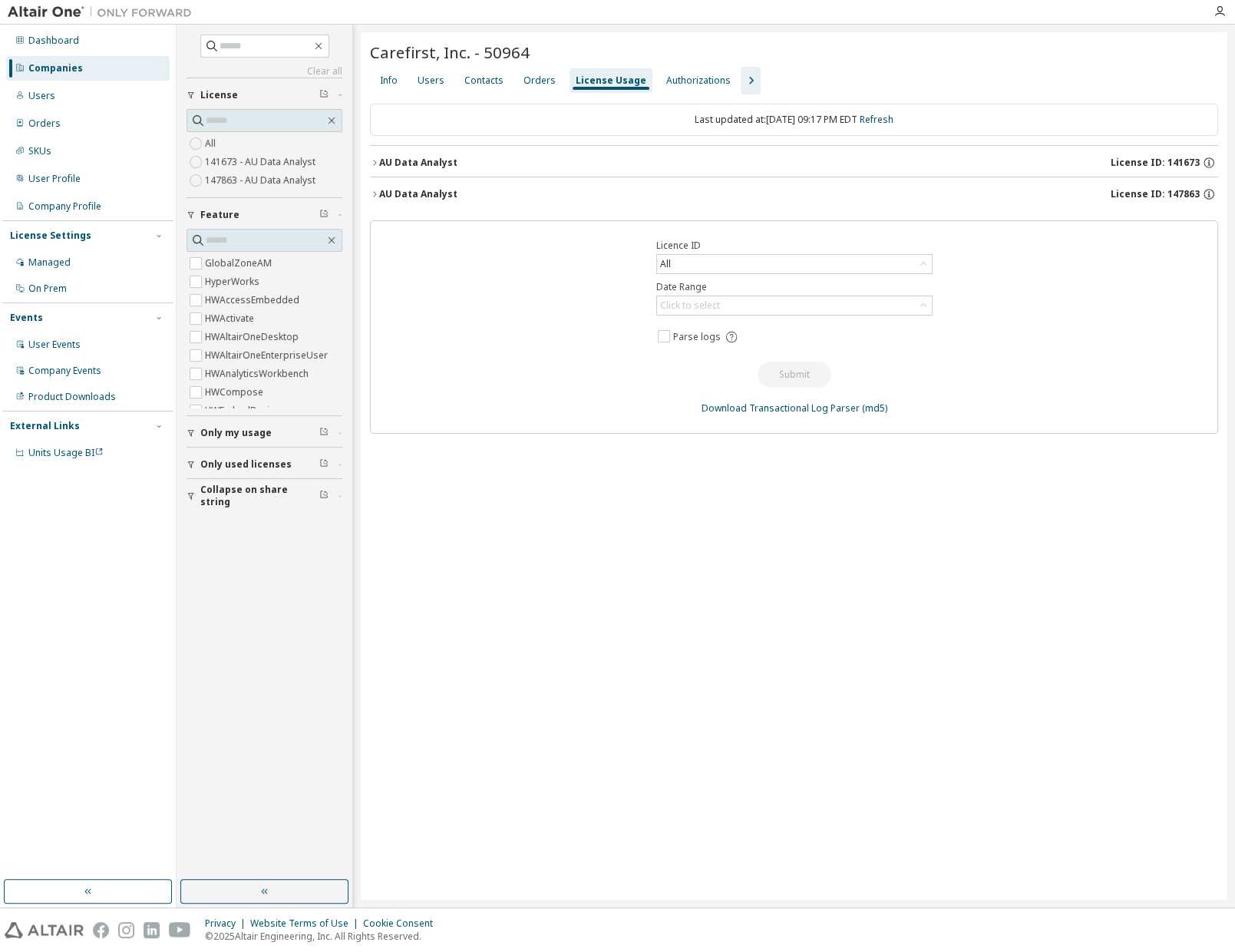
click at [374, 167] on button "AU Data Analyst License ID: 141673" at bounding box center [794, 163] width 848 height 34
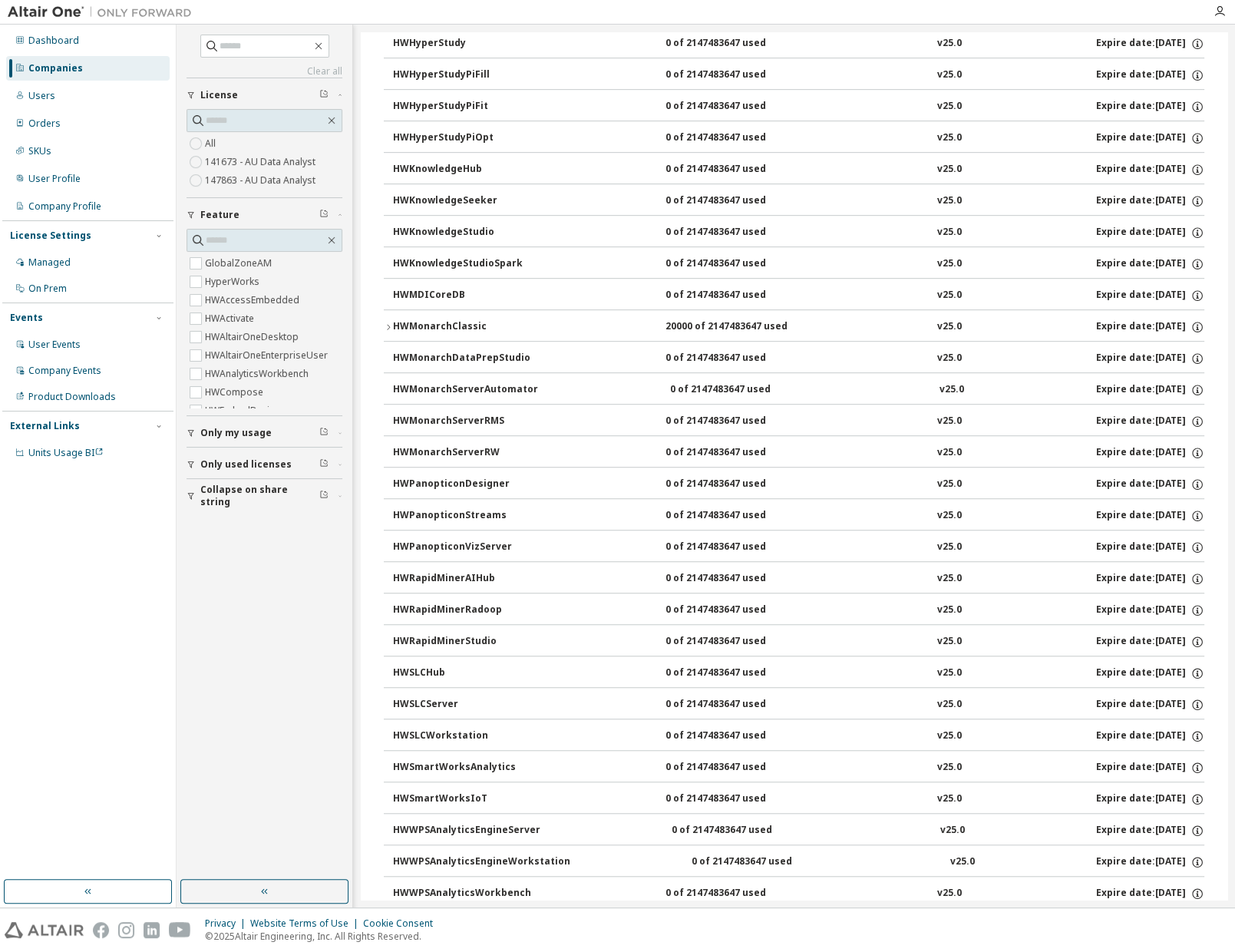
scroll to position [918, 0]
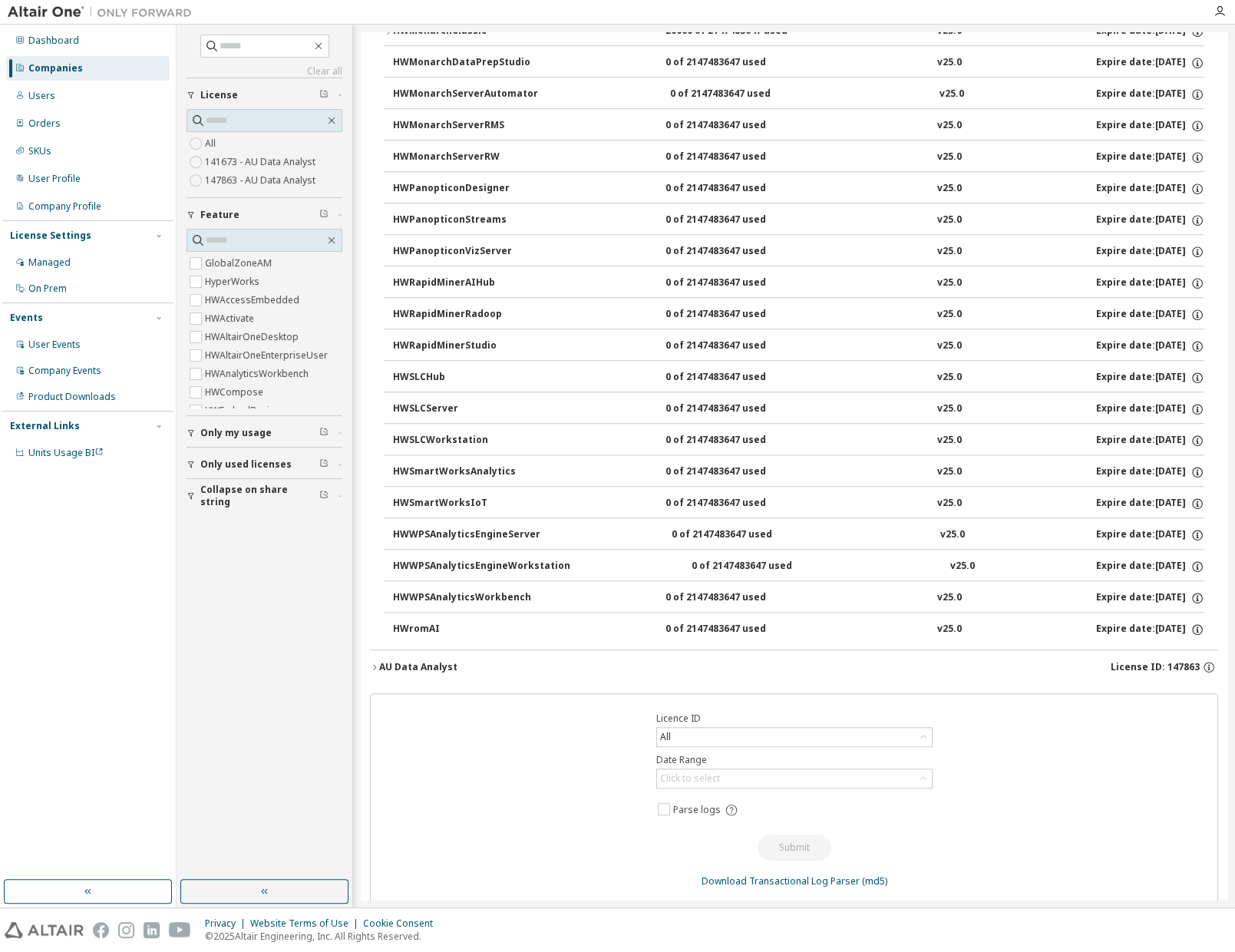
drag, startPoint x: 366, startPoint y: 158, endPoint x: 1185, endPoint y: 627, distance: 943.8
click at [1185, 627] on div "Carefirst, Inc. - 50964 Clear Load Save Save As Field Operator Value Select fil…" at bounding box center [795, 15] width 867 height 1802
copy div "AU Data Analyst License ID: 141673 GlobalZoneAM 10000 of 10000 used v25.0 Expir…"
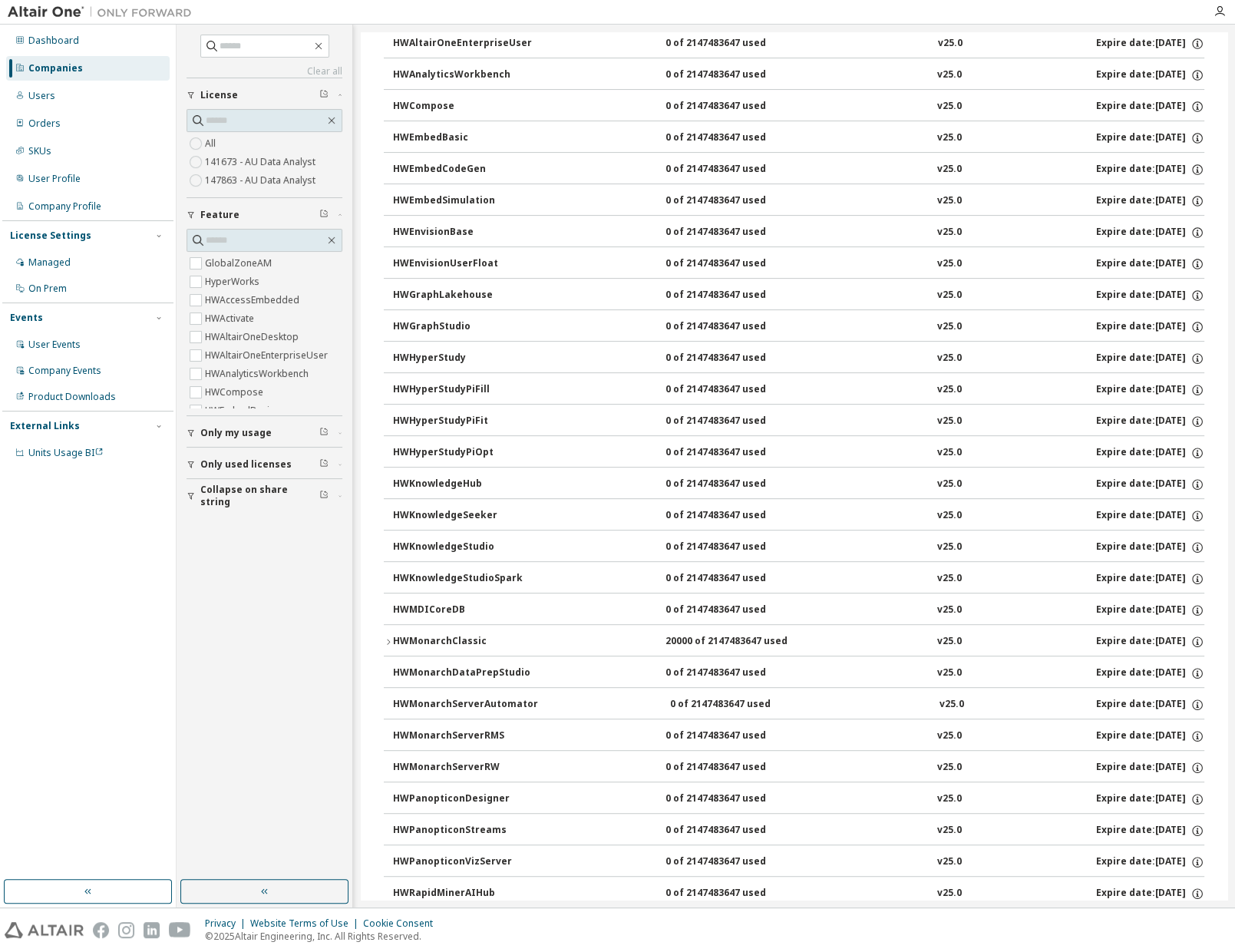
scroll to position [309, 0]
click at [1196, 641] on icon "button" at bounding box center [1197, 643] width 2 height 4
click at [1205, 633] on div "GlobalZoneAM 10000 of 10000 used v25.0 Expire date: 2026-04-18 HyperWorks 10000…" at bounding box center [794, 563] width 848 height 1391
click at [1193, 666] on icon "button" at bounding box center [1197, 673] width 14 height 14
click at [1198, 658] on div "GlobalZoneAM 10000 of 10000 used v25.0 Expire date: 2026-04-18 HyperWorks 10000…" at bounding box center [794, 563] width 848 height 1391
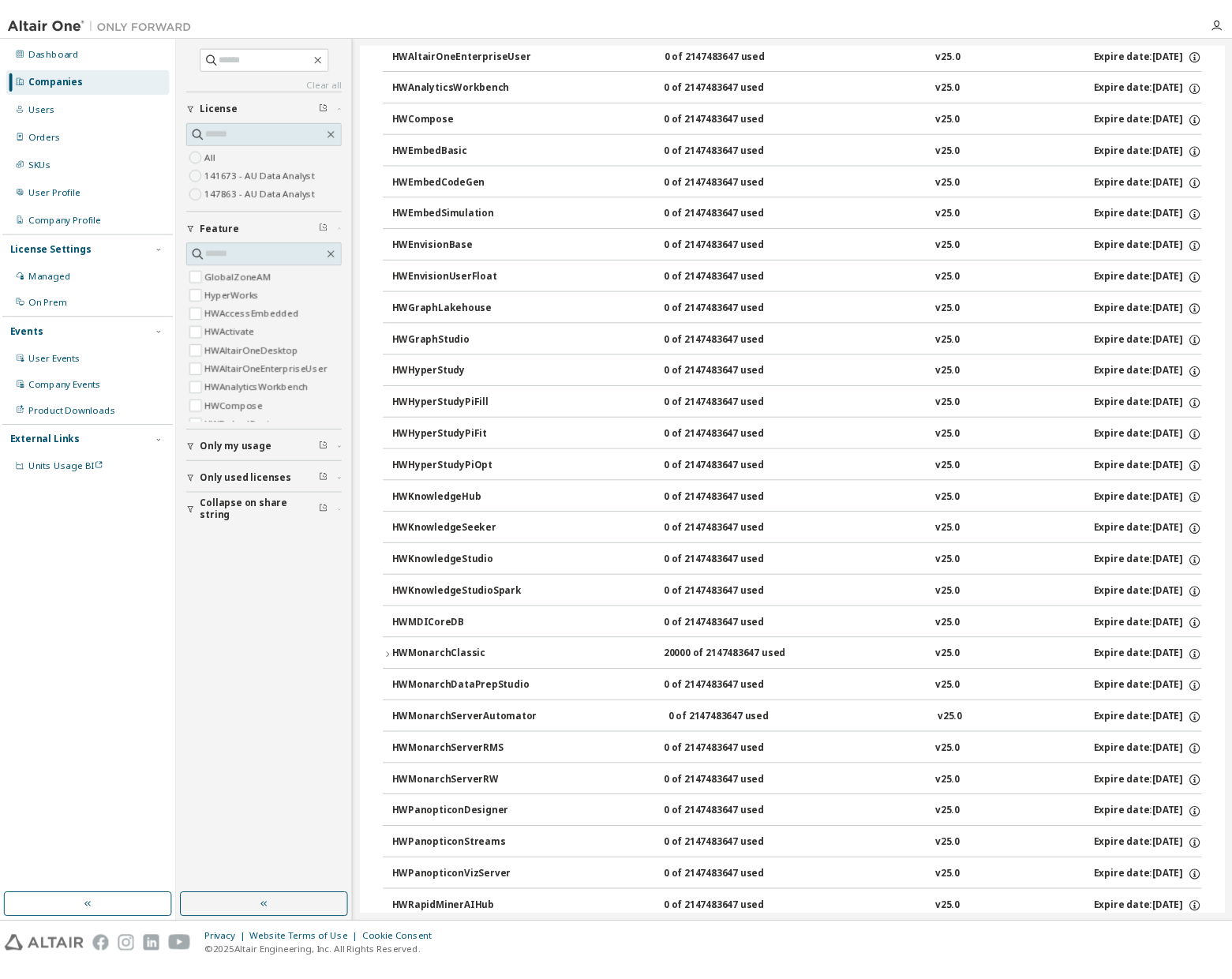
scroll to position [0, 0]
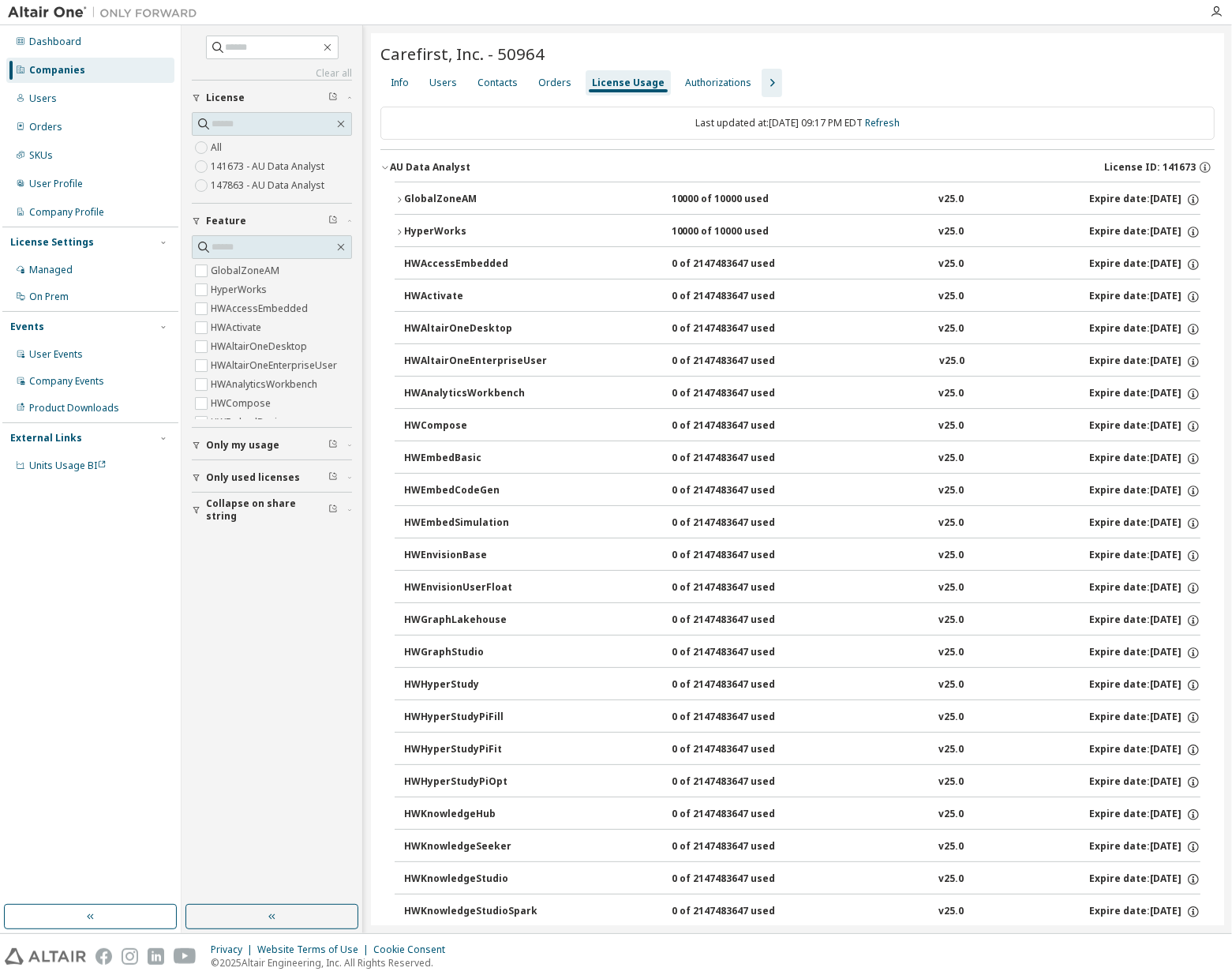
click at [548, 169] on div "AU Data Analyst License ID: 141673" at bounding box center [802, 167] width 825 height 15
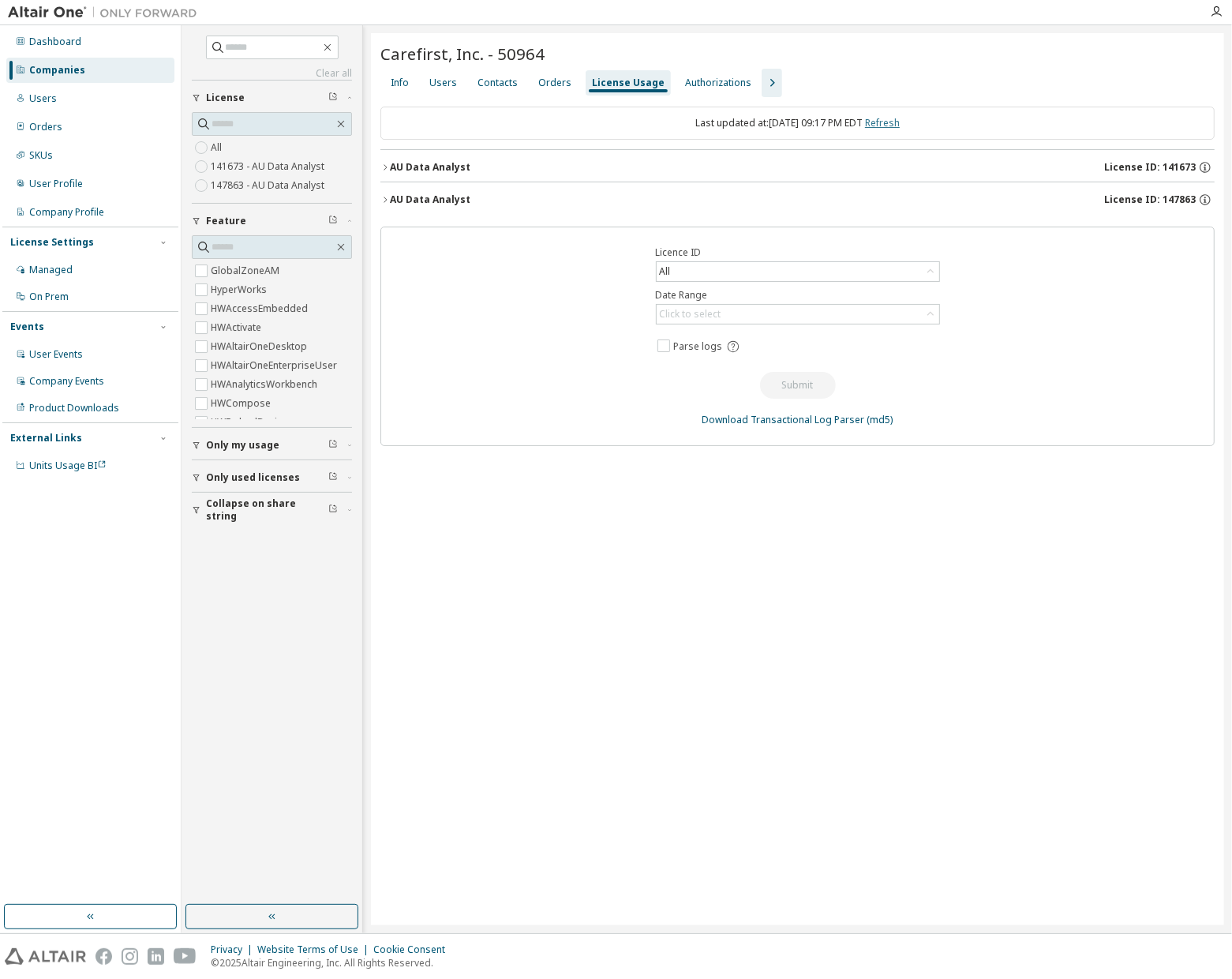
click at [900, 127] on link "Refresh" at bounding box center [883, 123] width 35 height 14
click at [468, 200] on div "AU Data Analyst License ID: 149896" at bounding box center [802, 199] width 825 height 15
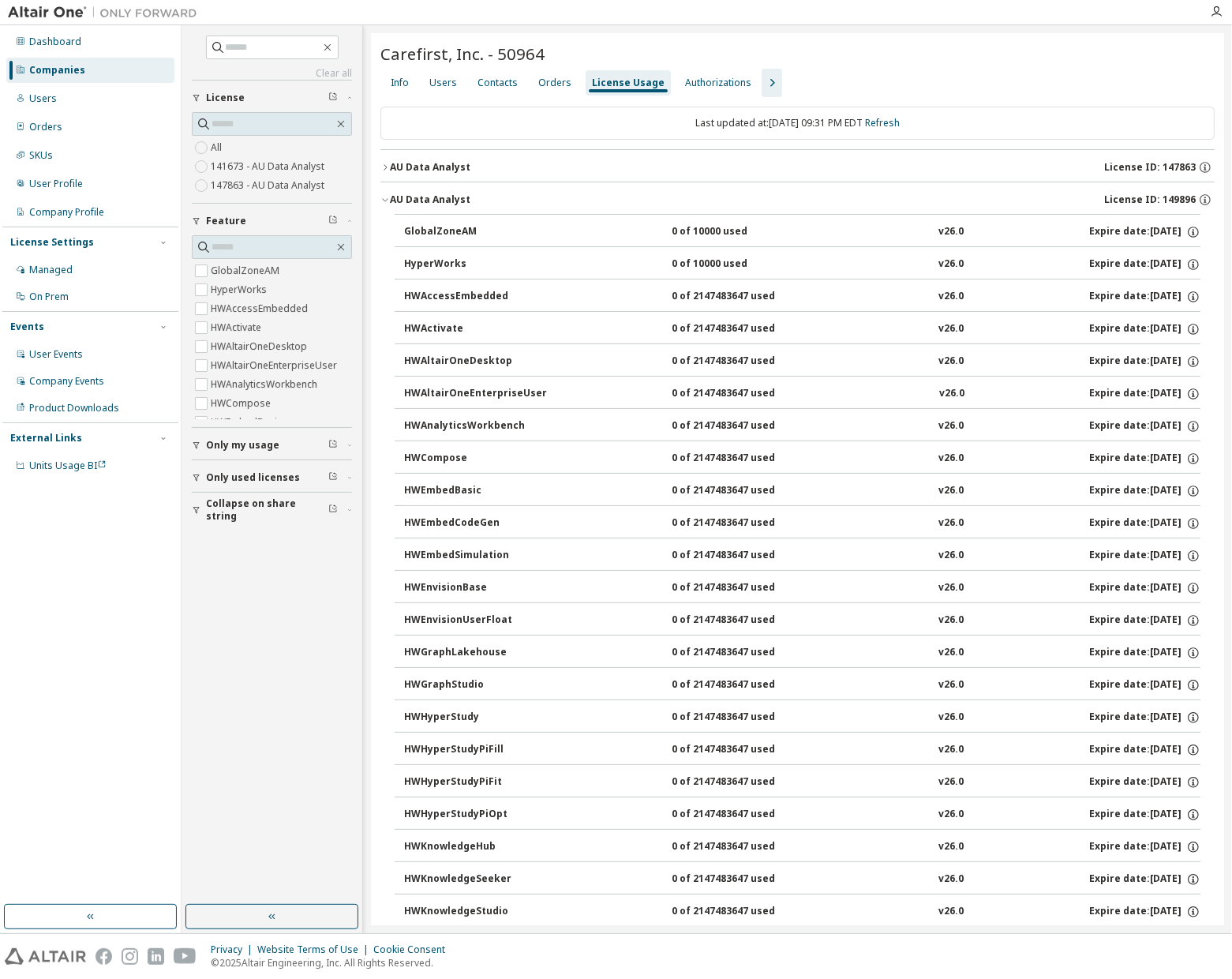
click at [440, 173] on div "AU Data Analyst" at bounding box center [429, 167] width 80 height 13
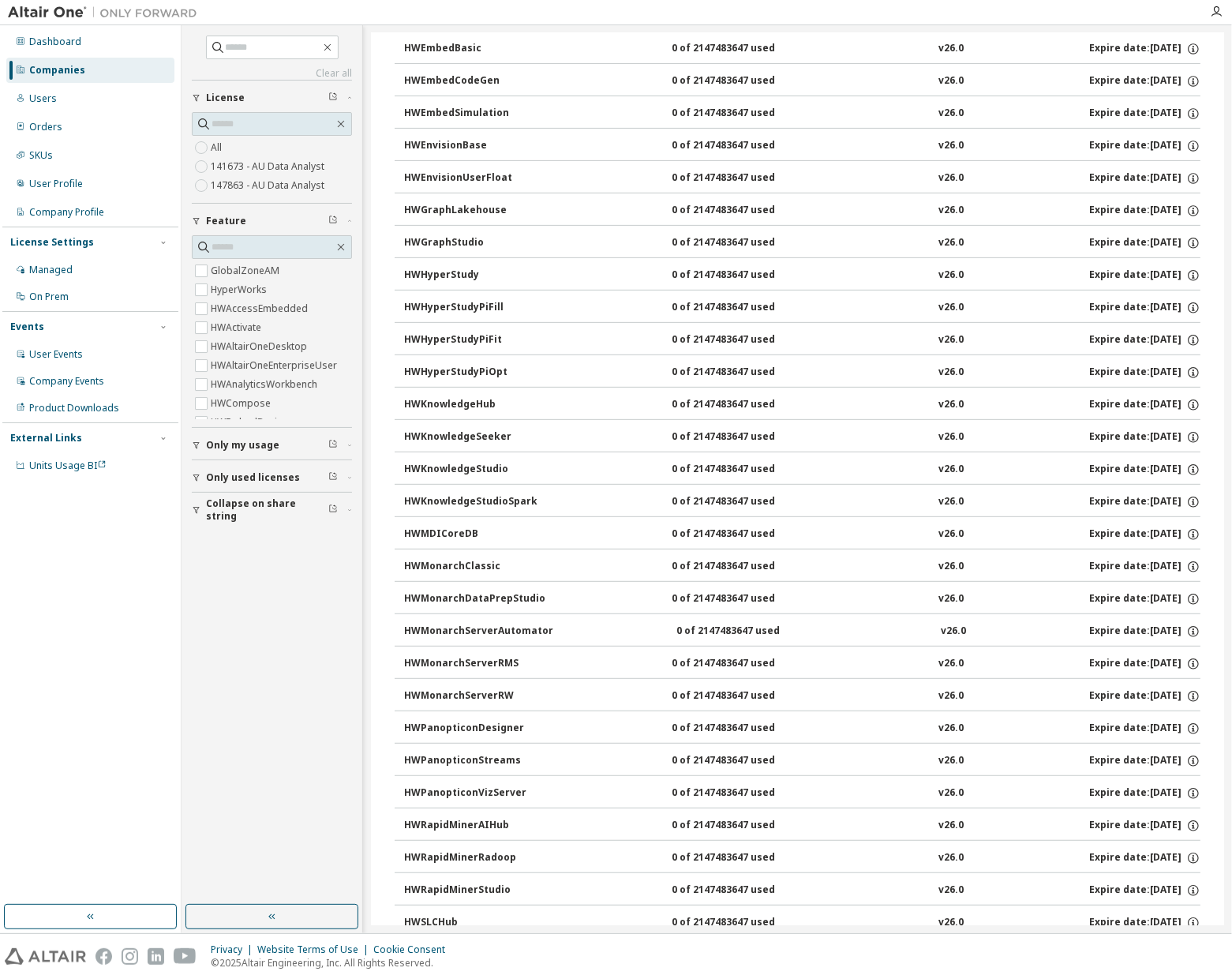
scroll to position [446, 0]
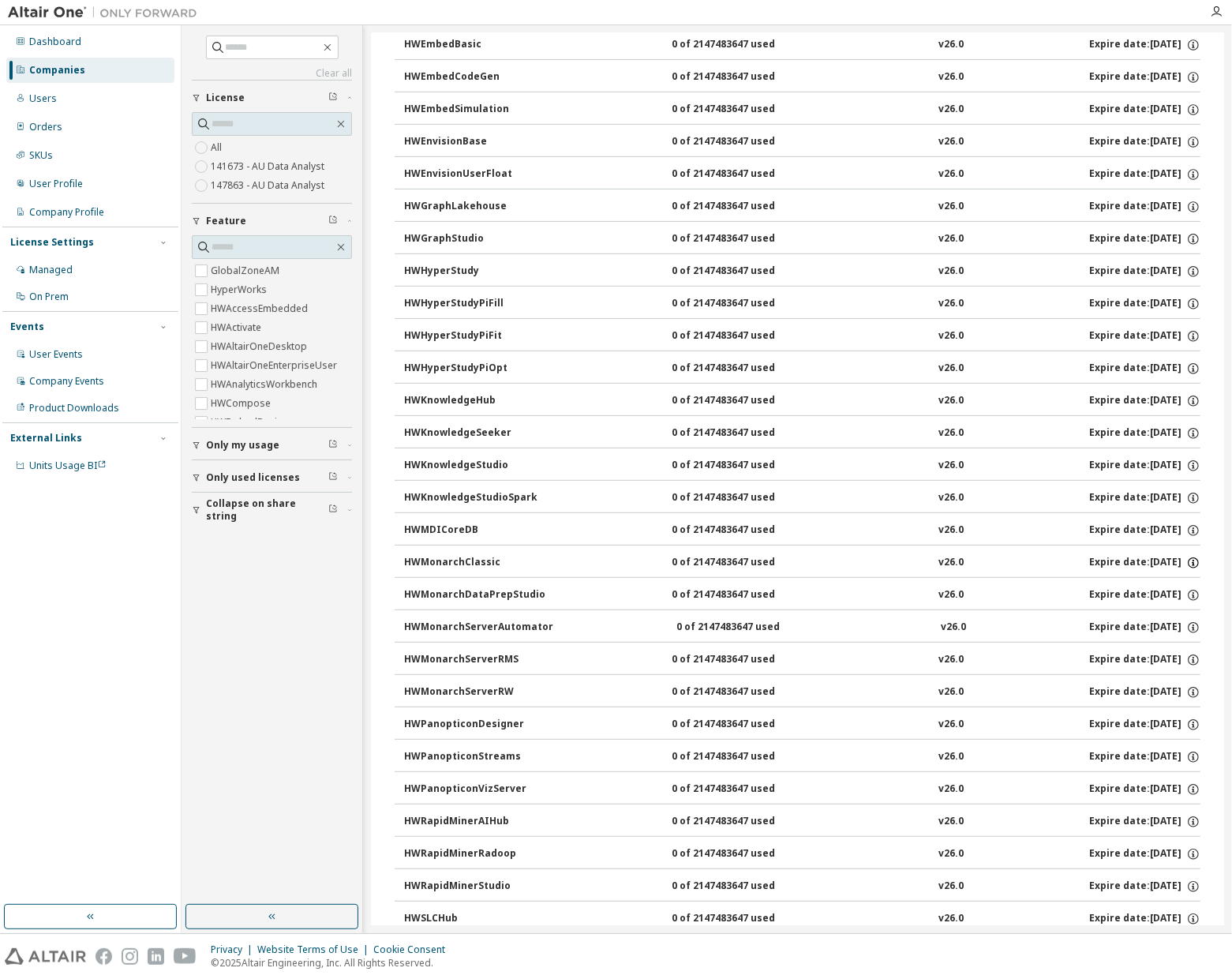
click at [1187, 556] on icon "button" at bounding box center [1193, 563] width 15 height 15
click at [1202, 578] on div "GlobalZoneAM 0 of 10000 used v26.0 Expire date: 2026-04-18 HyperWorks 0 of 1000…" at bounding box center [797, 499] width 835 height 1464
click at [1187, 588] on icon "button" at bounding box center [1193, 595] width 15 height 15
click at [1198, 570] on div "GlobalZoneAM 0 of 10000 used v26.0 Expire date: 2026-04-18 HyperWorks 0 of 1000…" at bounding box center [797, 499] width 835 height 1464
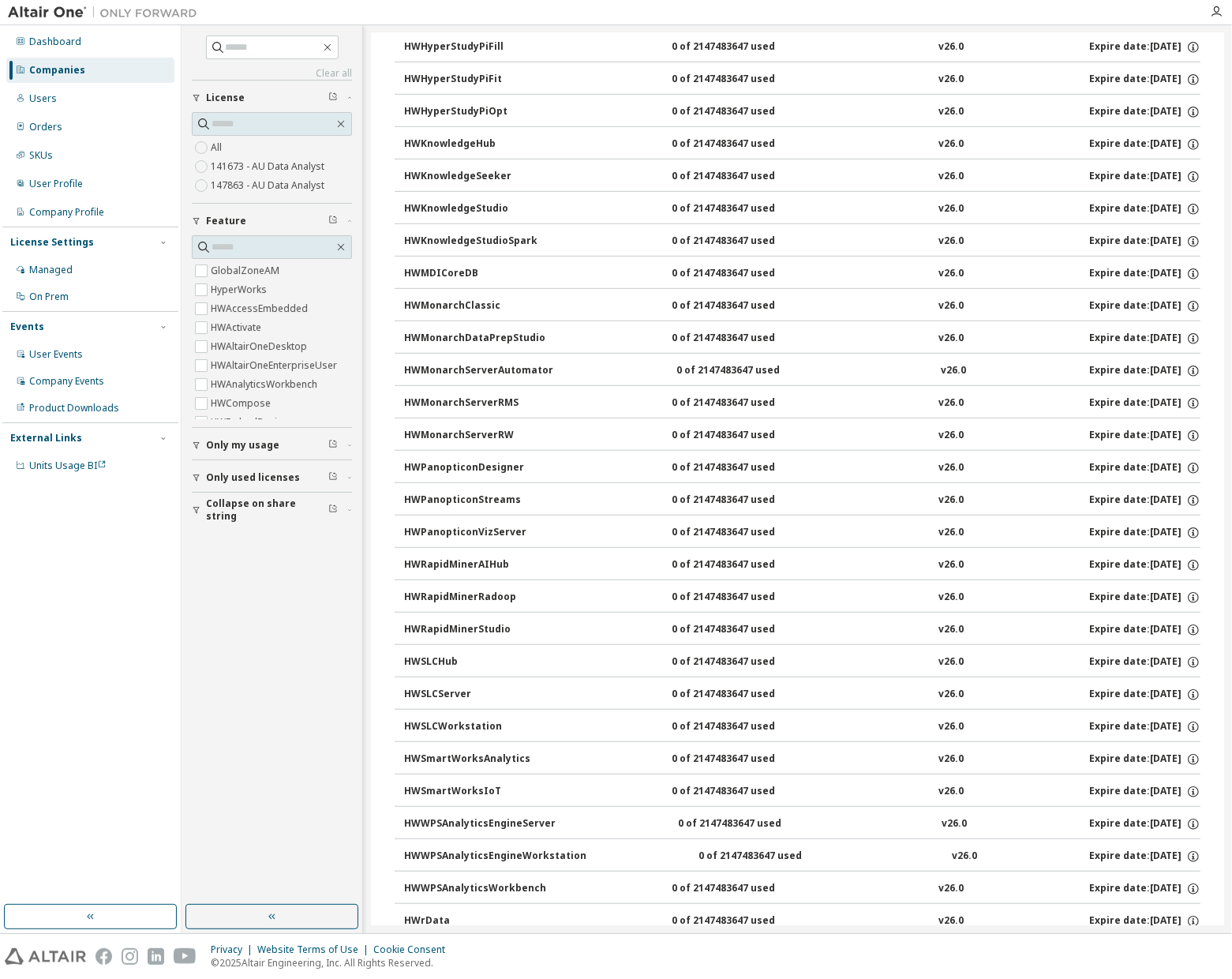
scroll to position [976, 0]
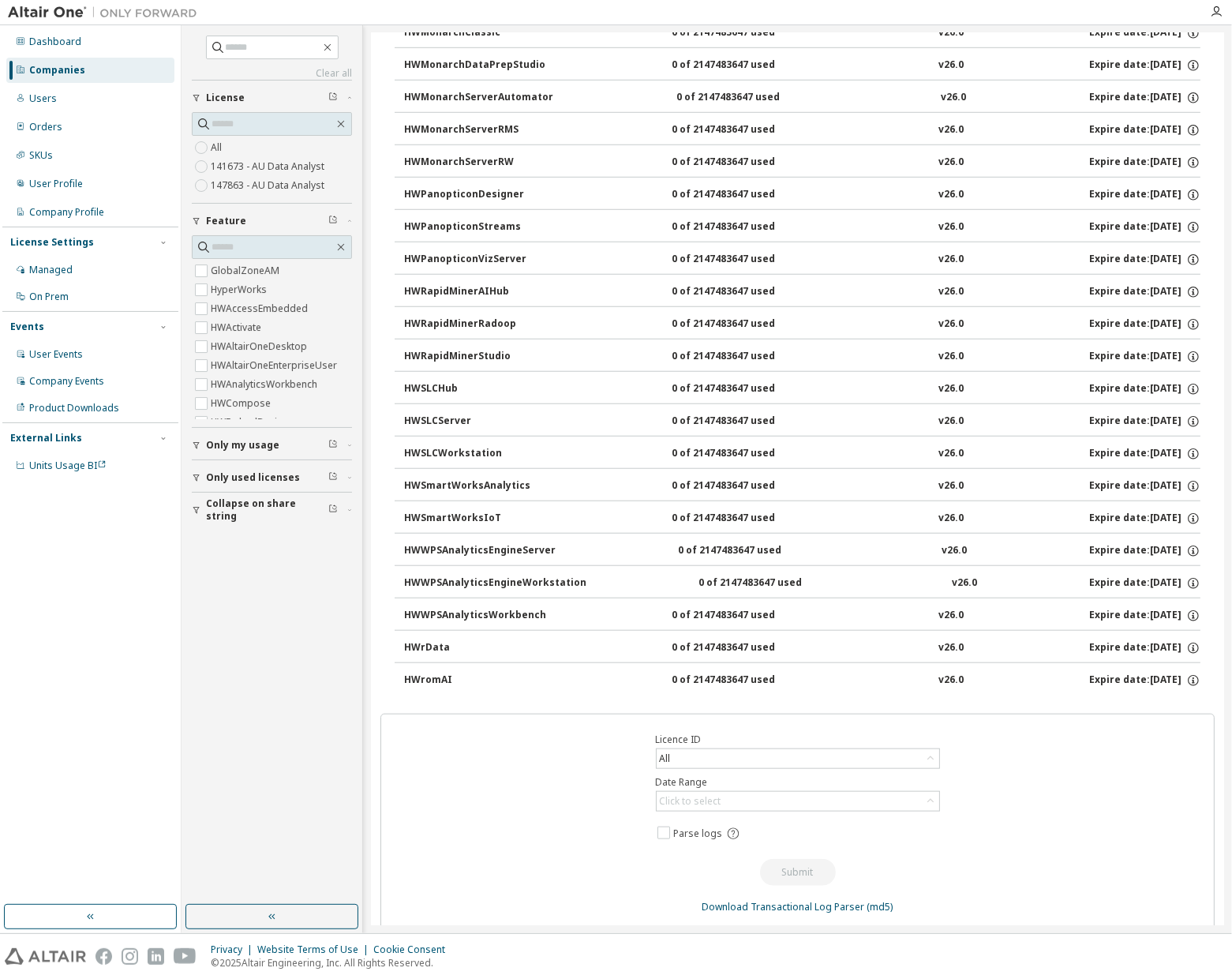
drag, startPoint x: 375, startPoint y: 203, endPoint x: 1182, endPoint y: 678, distance: 936.4
click at [1182, 678] on div "Carefirst, Inc. - 50964 Clear Load Save Save As Field Operator Value Select fil…" at bounding box center [798, -1] width 853 height 1885
copy div "AU Data Analyst License ID: 149896 GlobalZoneAM 0 of 10000 used v26.0 Expire da…"
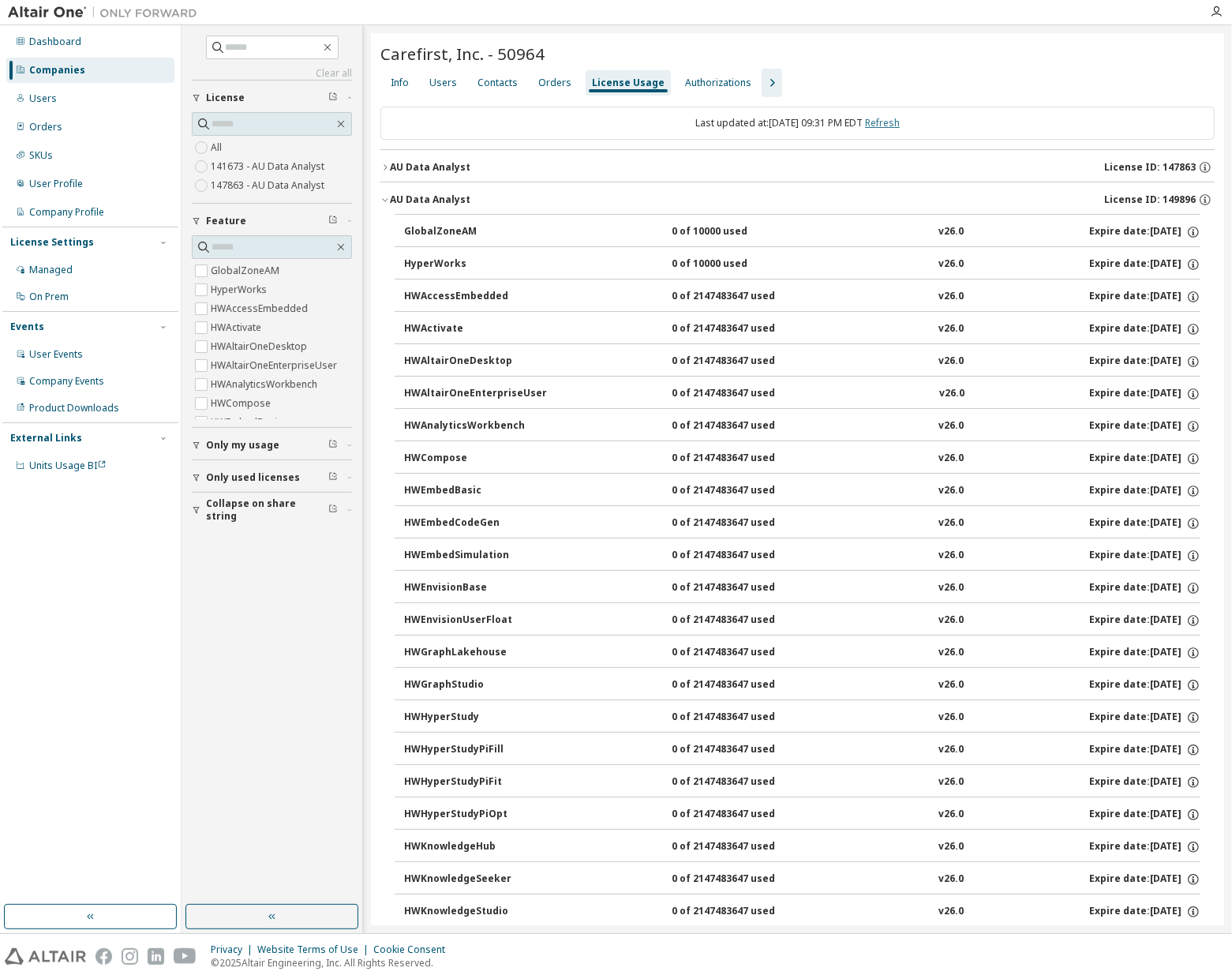
click at [900, 126] on link "Refresh" at bounding box center [883, 123] width 35 height 14
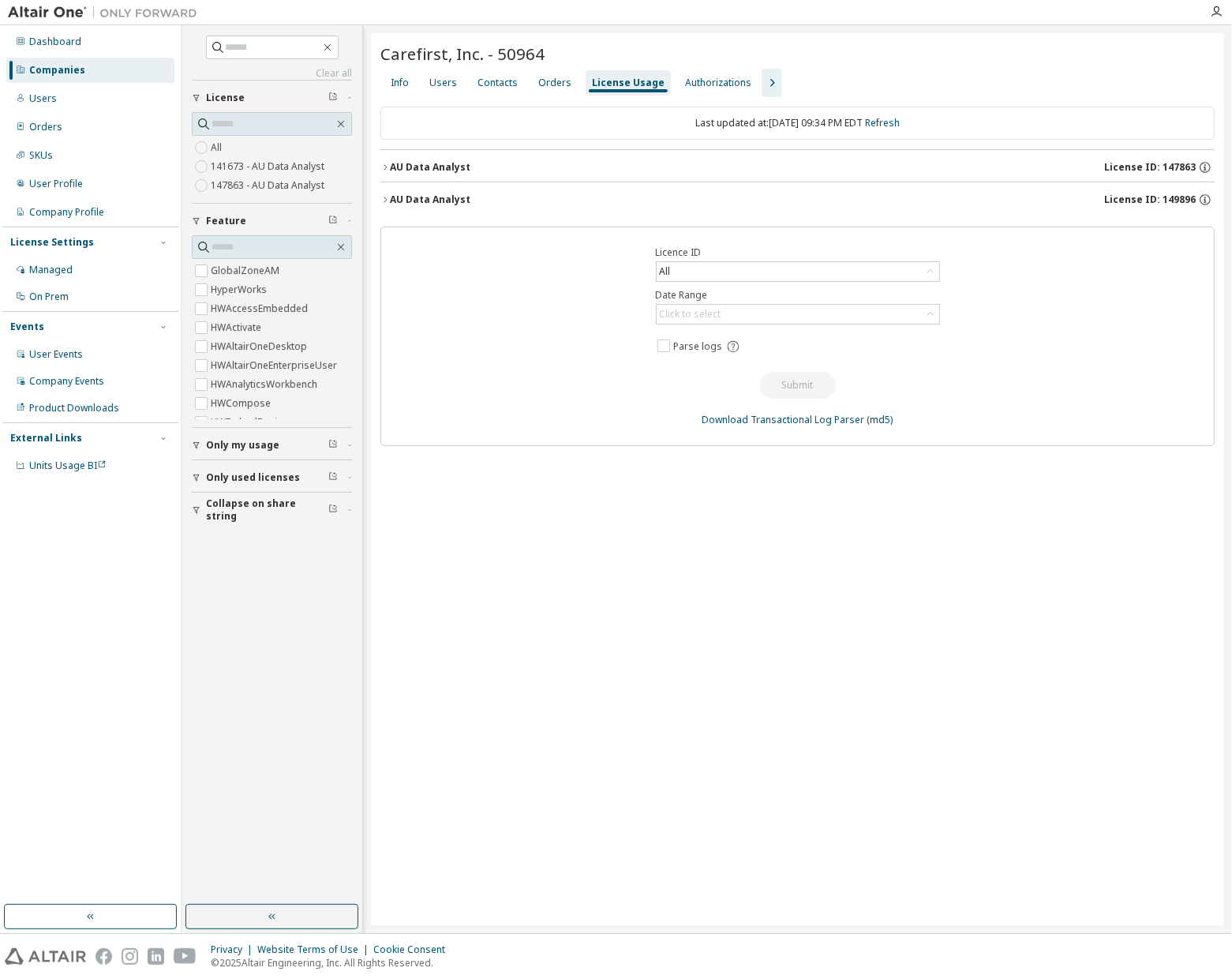
click at [883, 204] on div "AU Data Analyst License ID: 149896" at bounding box center [802, 199] width 825 height 15
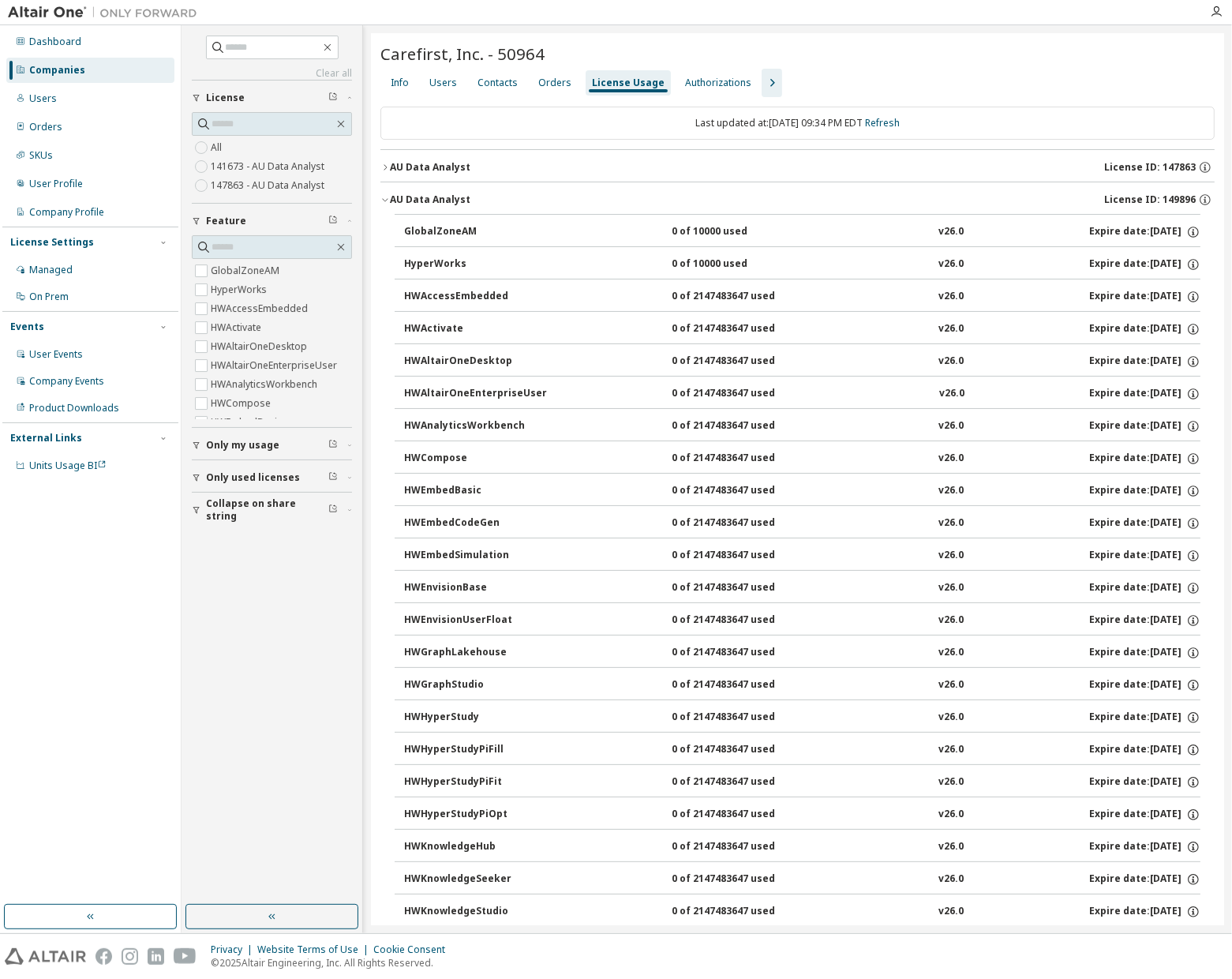
click at [820, 166] on div "AU Data Analyst License ID: 147863" at bounding box center [802, 167] width 825 height 15
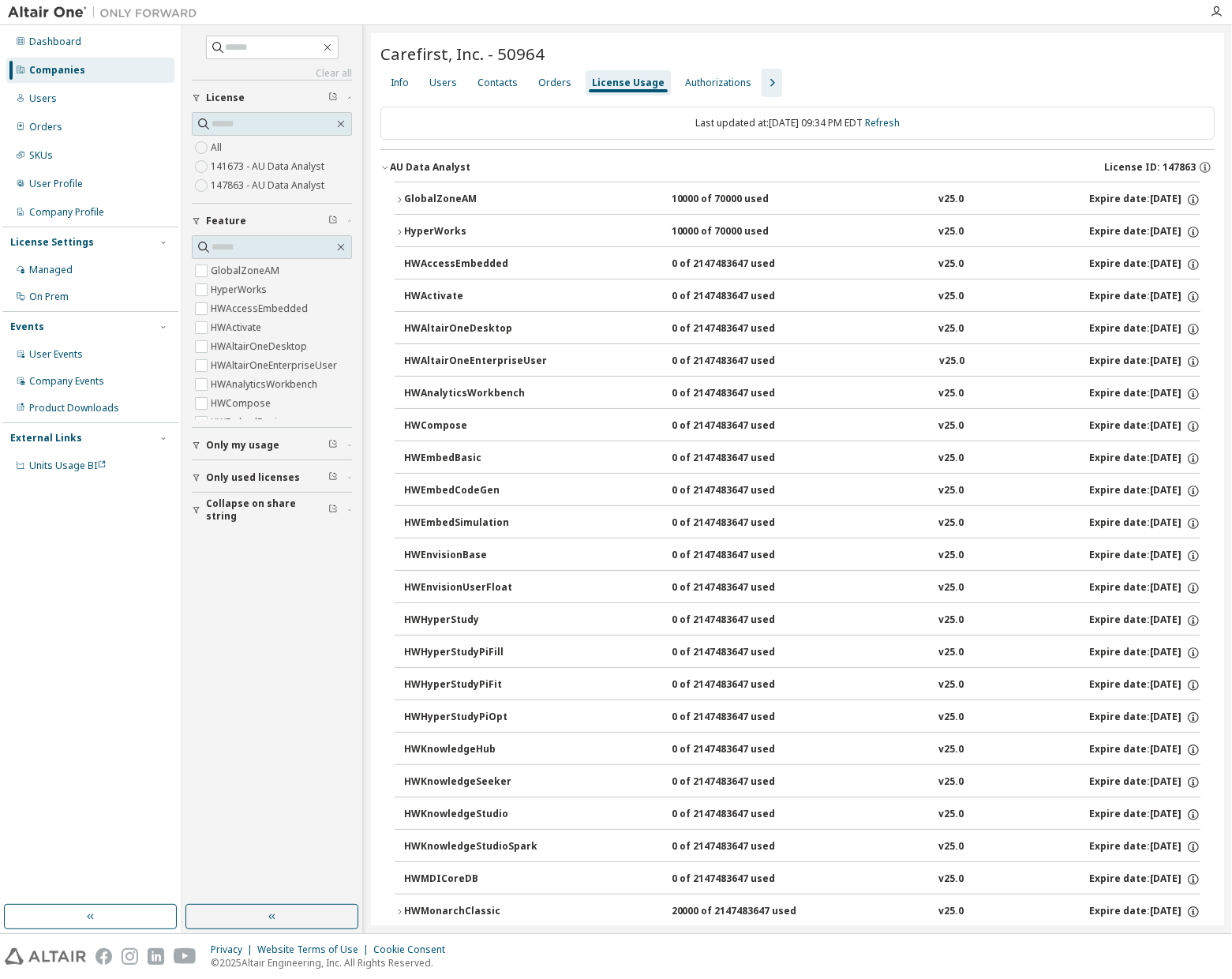
click at [772, 157] on button "AU Data Analyst License ID: 147863" at bounding box center [797, 167] width 835 height 35
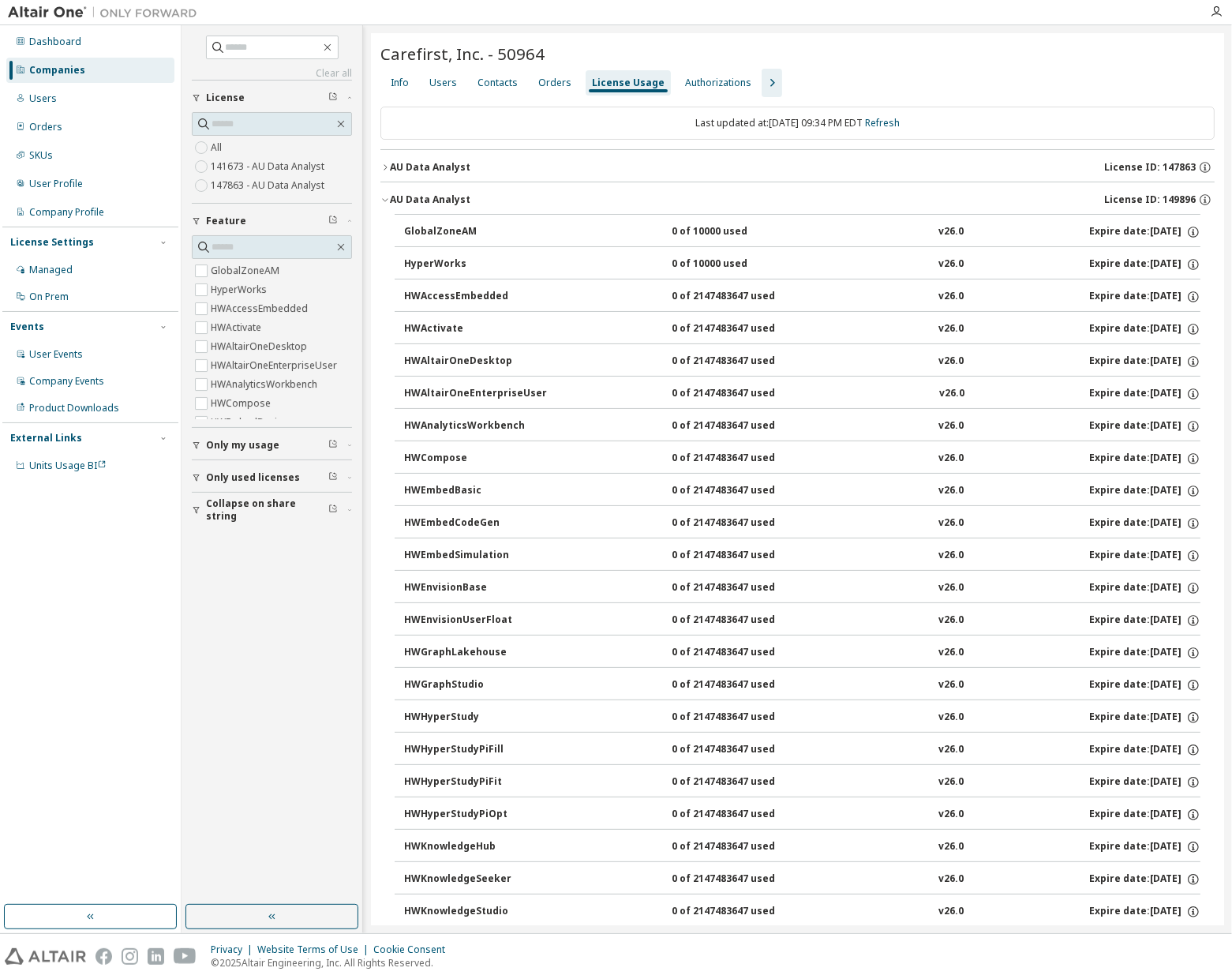
click at [891, 165] on div "AU Data Analyst License ID: 147863" at bounding box center [802, 167] width 825 height 15
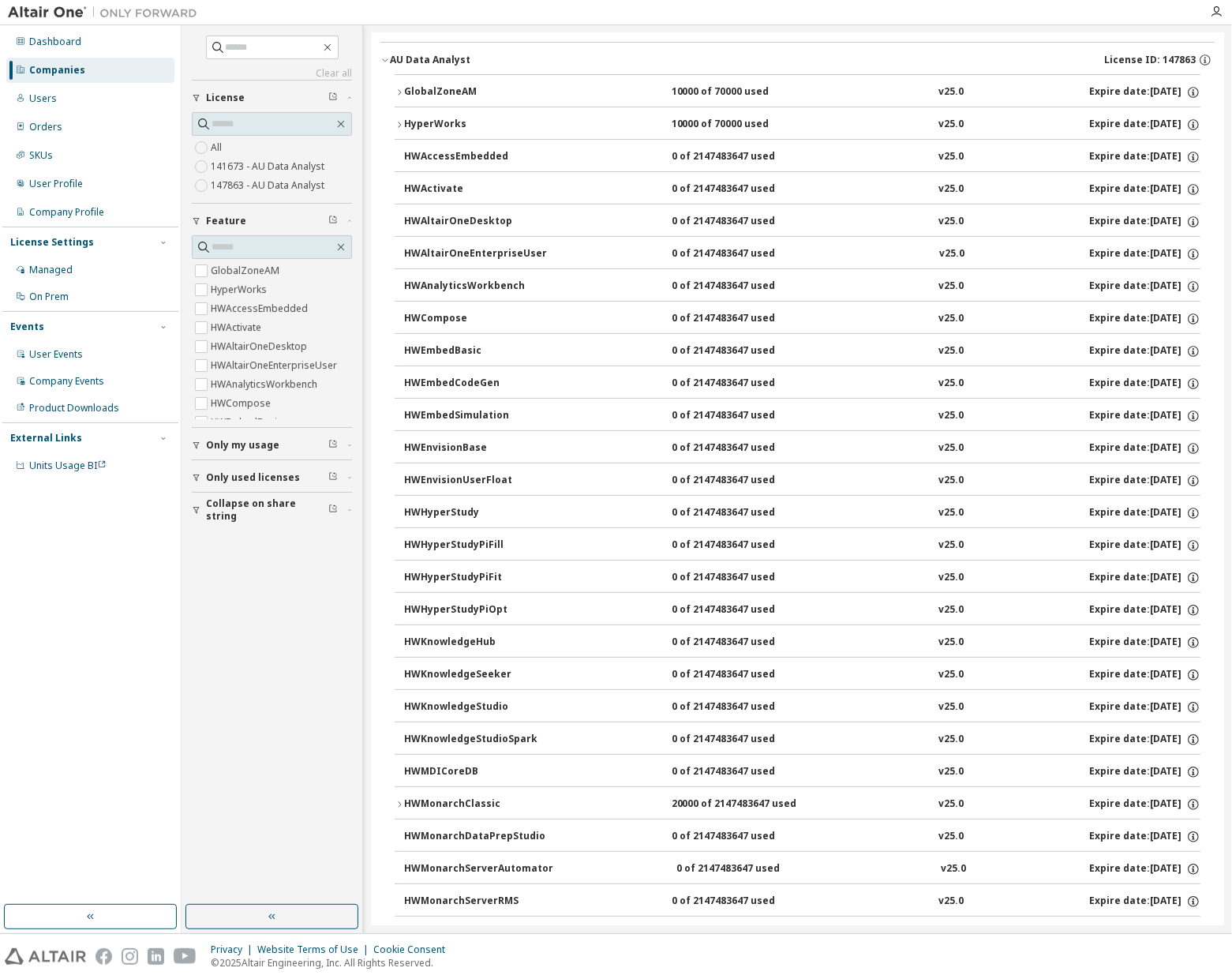
scroll to position [109, 0]
click at [1188, 796] on icon "button" at bounding box center [1193, 803] width 15 height 15
click at [1188, 828] on icon "button" at bounding box center [1193, 835] width 15 height 15
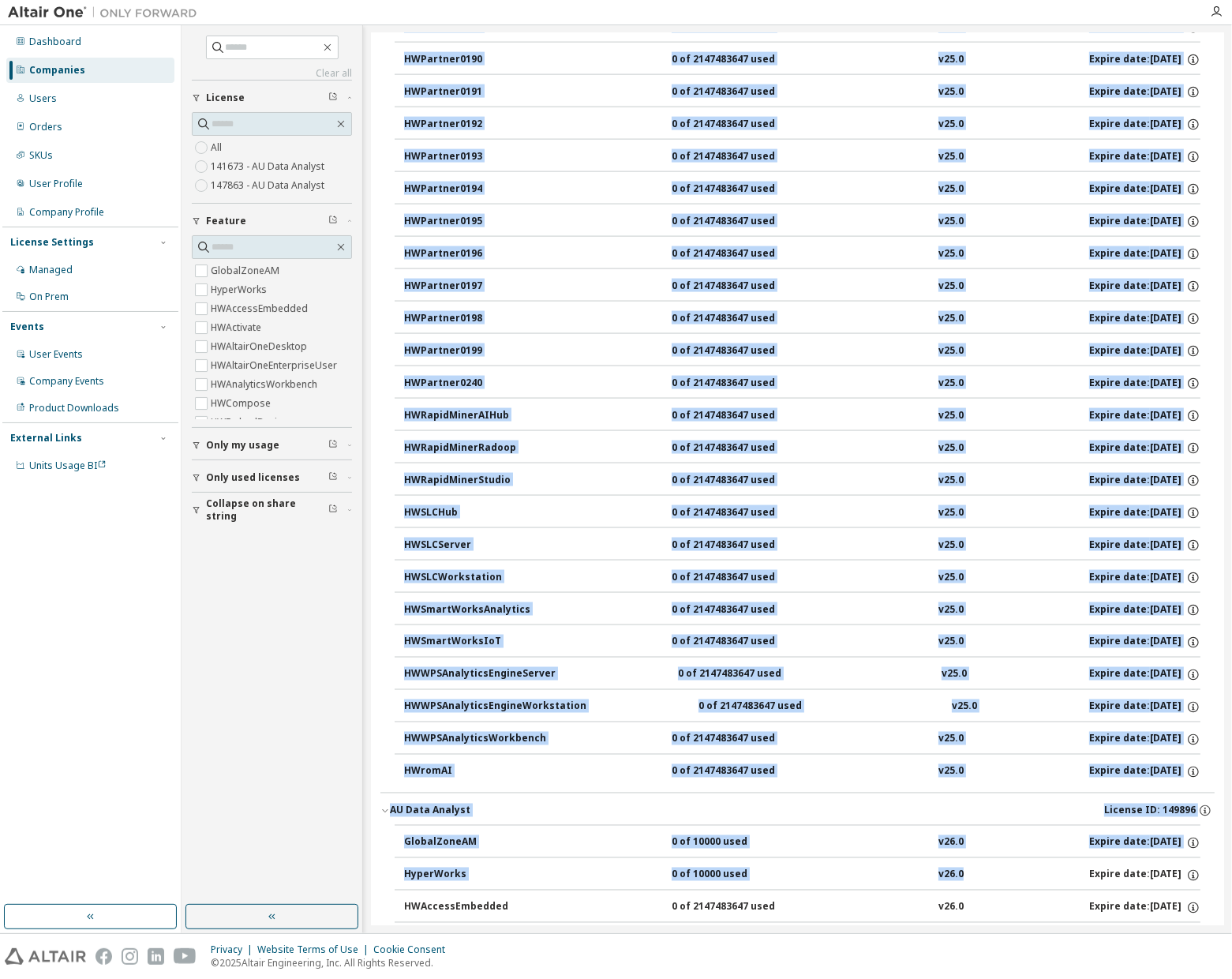
scroll to position [1859, 0]
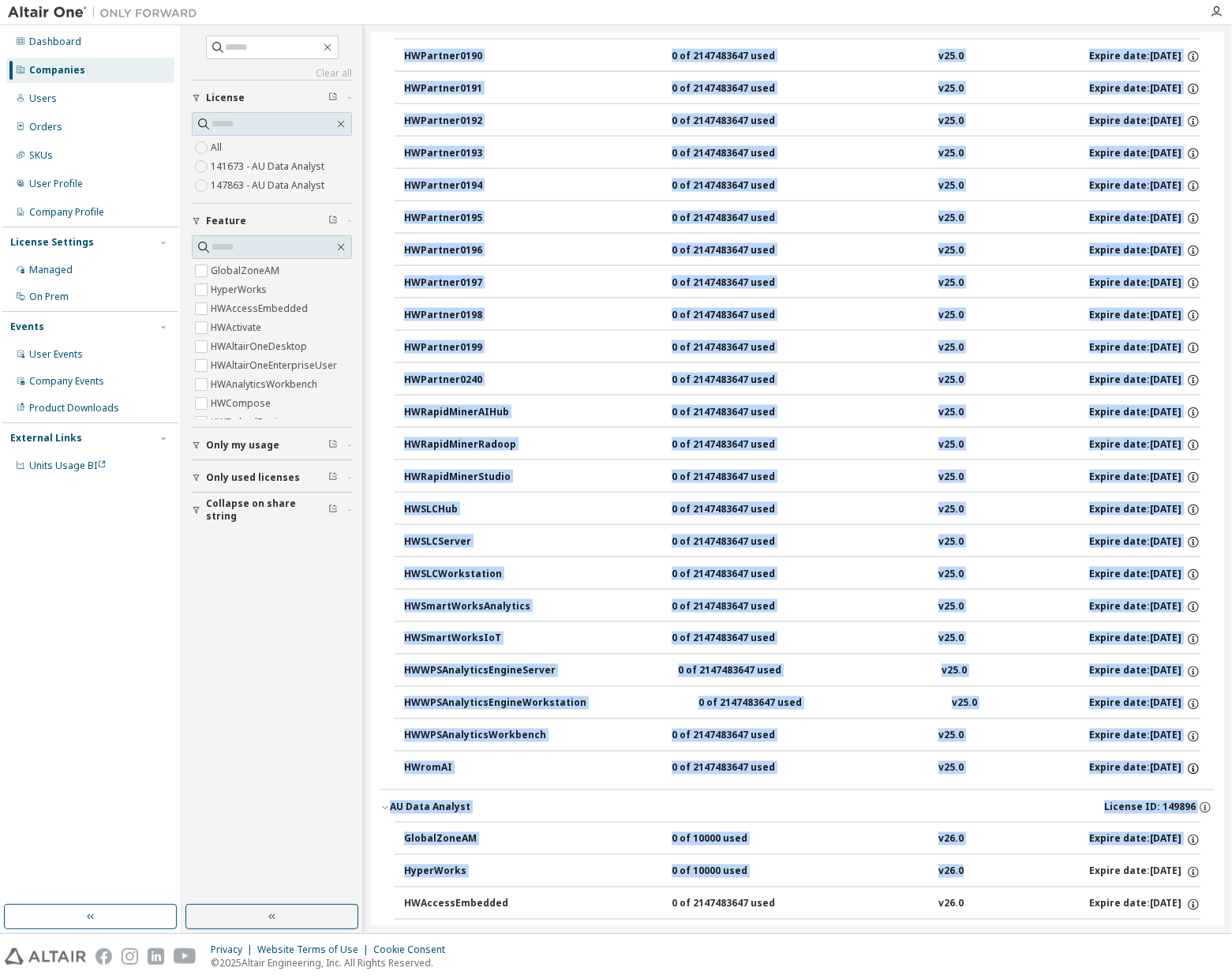
drag, startPoint x: 376, startPoint y: 165, endPoint x: 1186, endPoint y: 751, distance: 999.7
click at [1186, 751] on div "Carefirst, Inc. - 50964 Clear Load Save Save As Field Operator Value Select fil…" at bounding box center [798, 350] width 853 height 4352
copy div "AU Data Analyst License ID: 147863 GlobalZoneAM 10000 of 70000 used v25.0 Expir…"
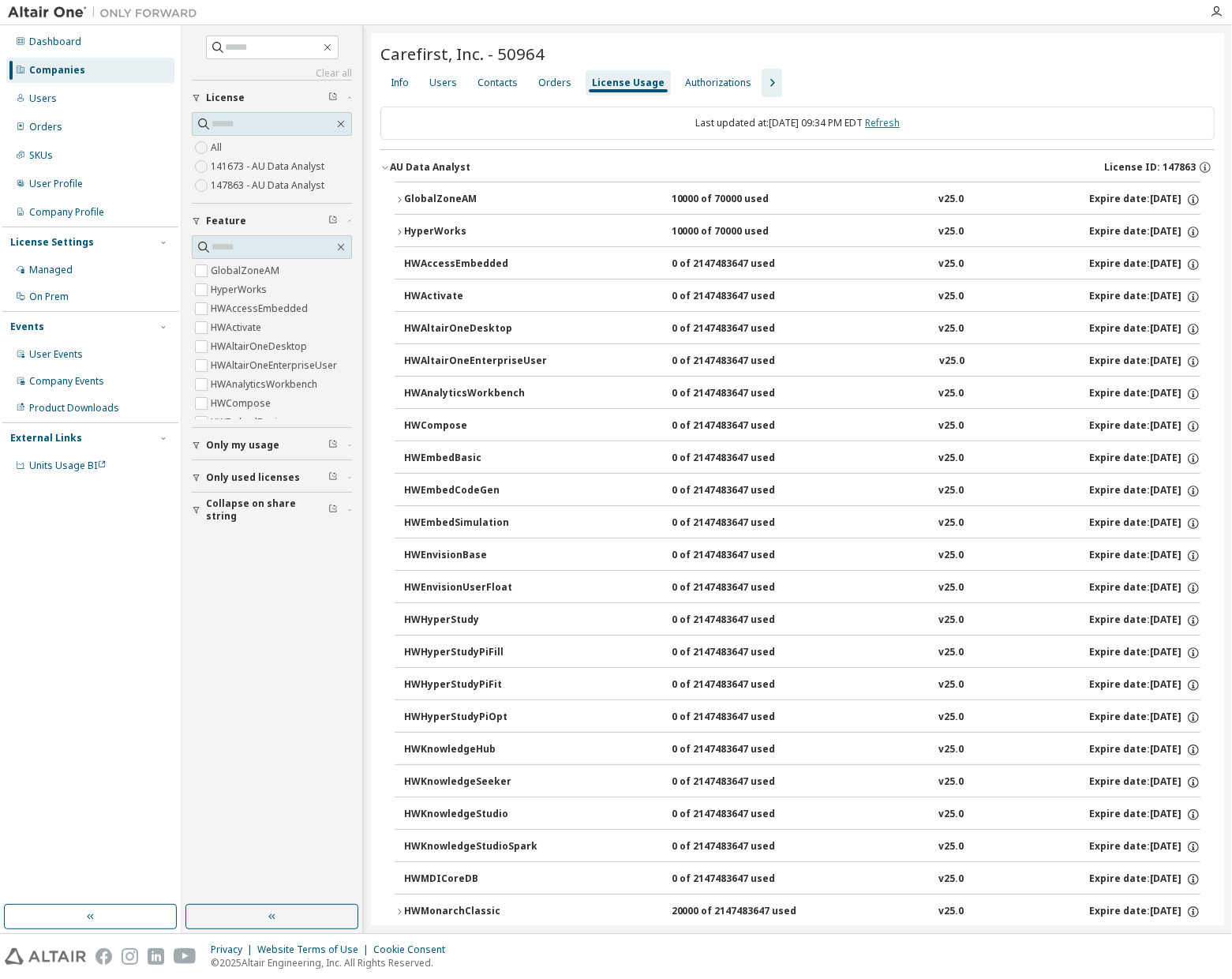
click at [900, 117] on link "Refresh" at bounding box center [883, 123] width 35 height 14
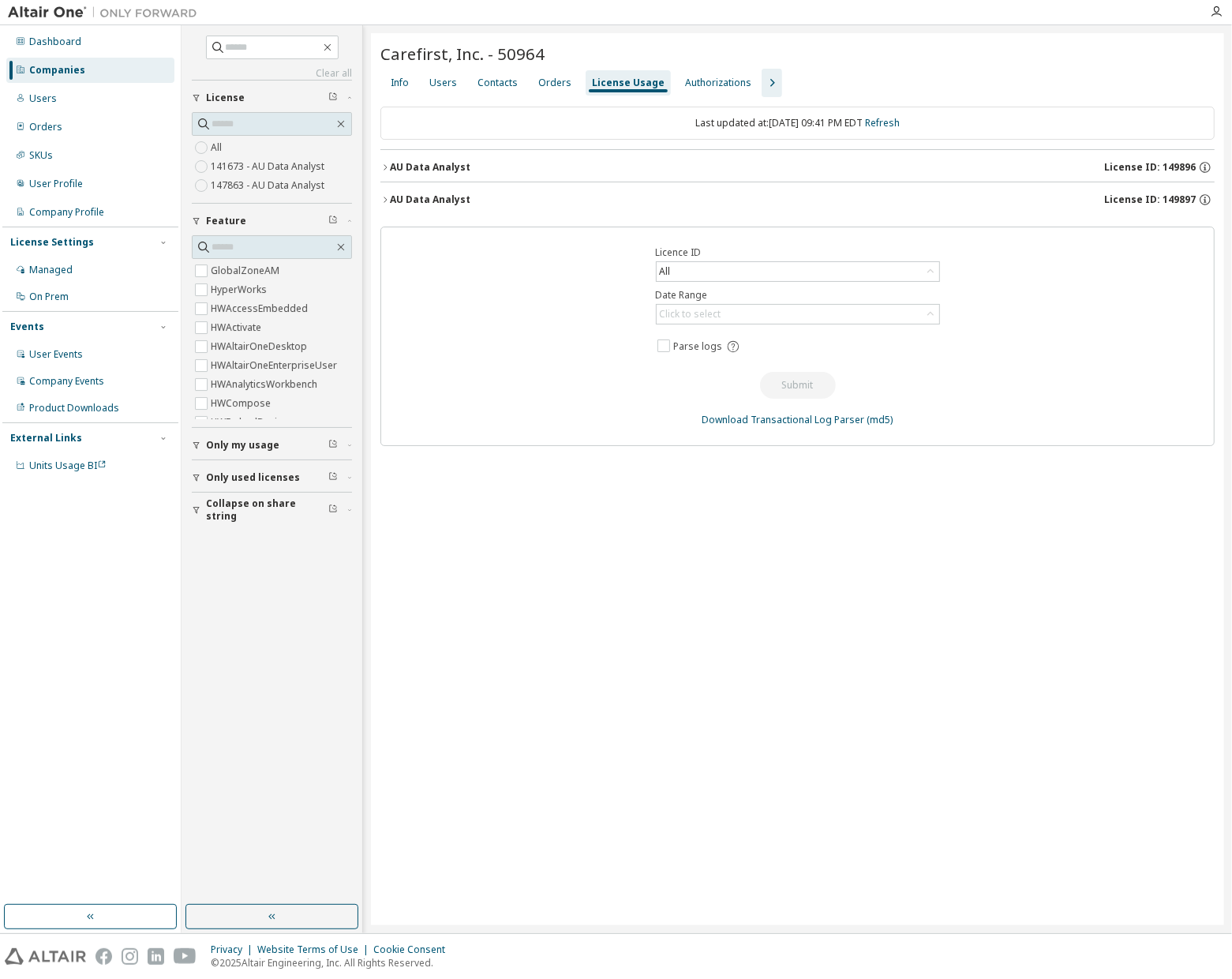
click at [822, 195] on div "AU Data Analyst License ID: 149897" at bounding box center [802, 199] width 825 height 15
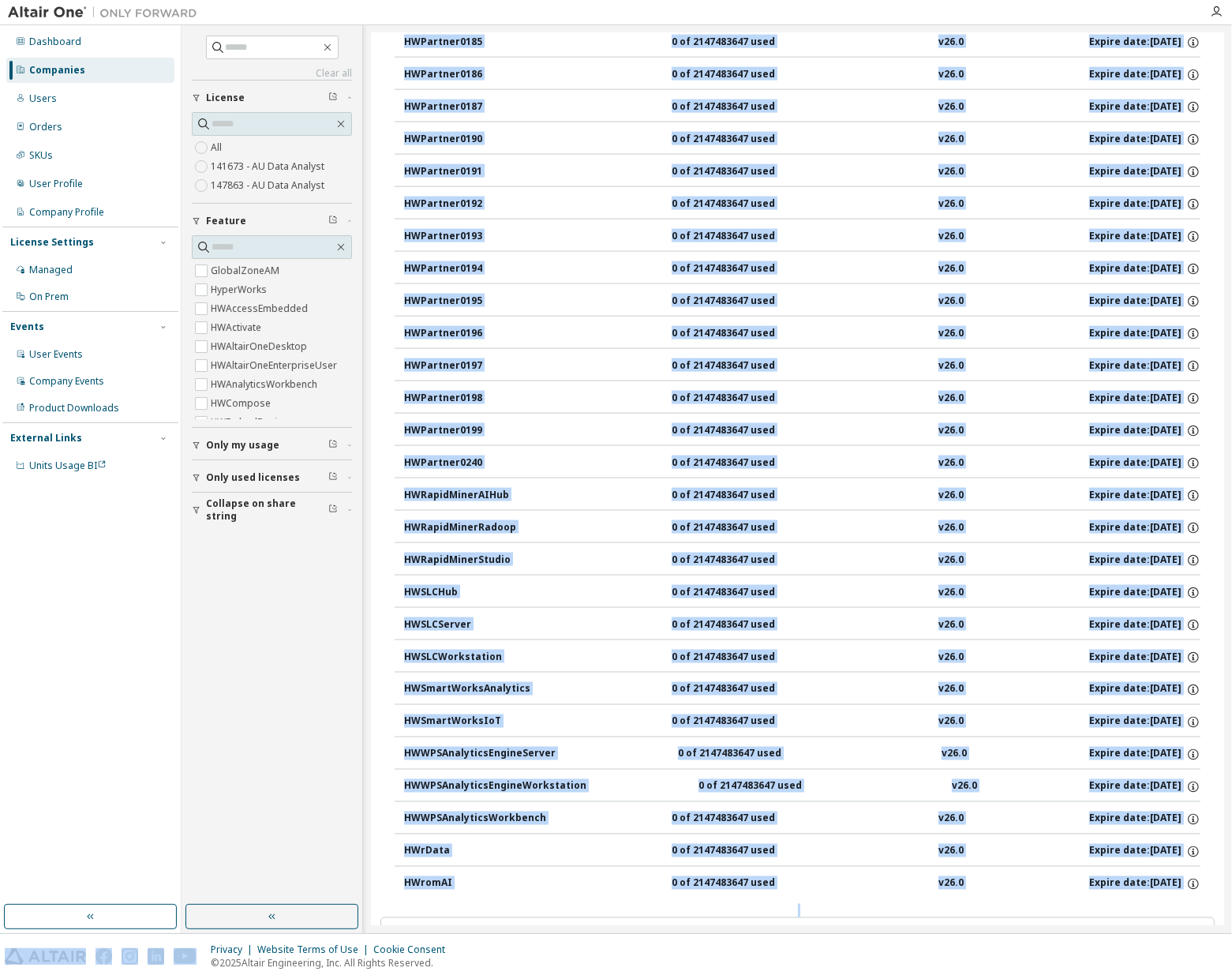
scroll to position [2002, 0]
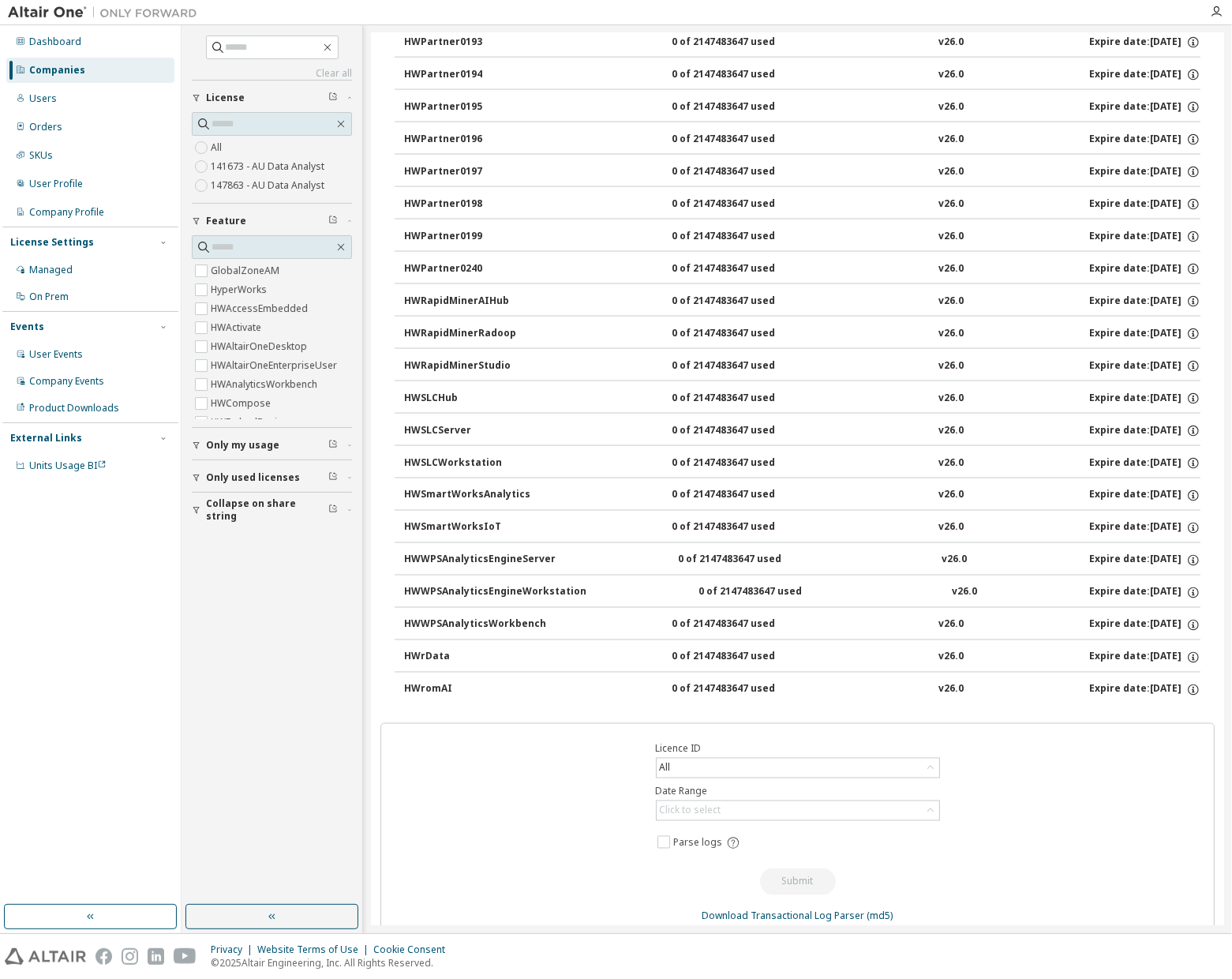
drag, startPoint x: 377, startPoint y: 193, endPoint x: 1184, endPoint y: 689, distance: 947.2
copy div "AU Data Analyst License ID: 149896"
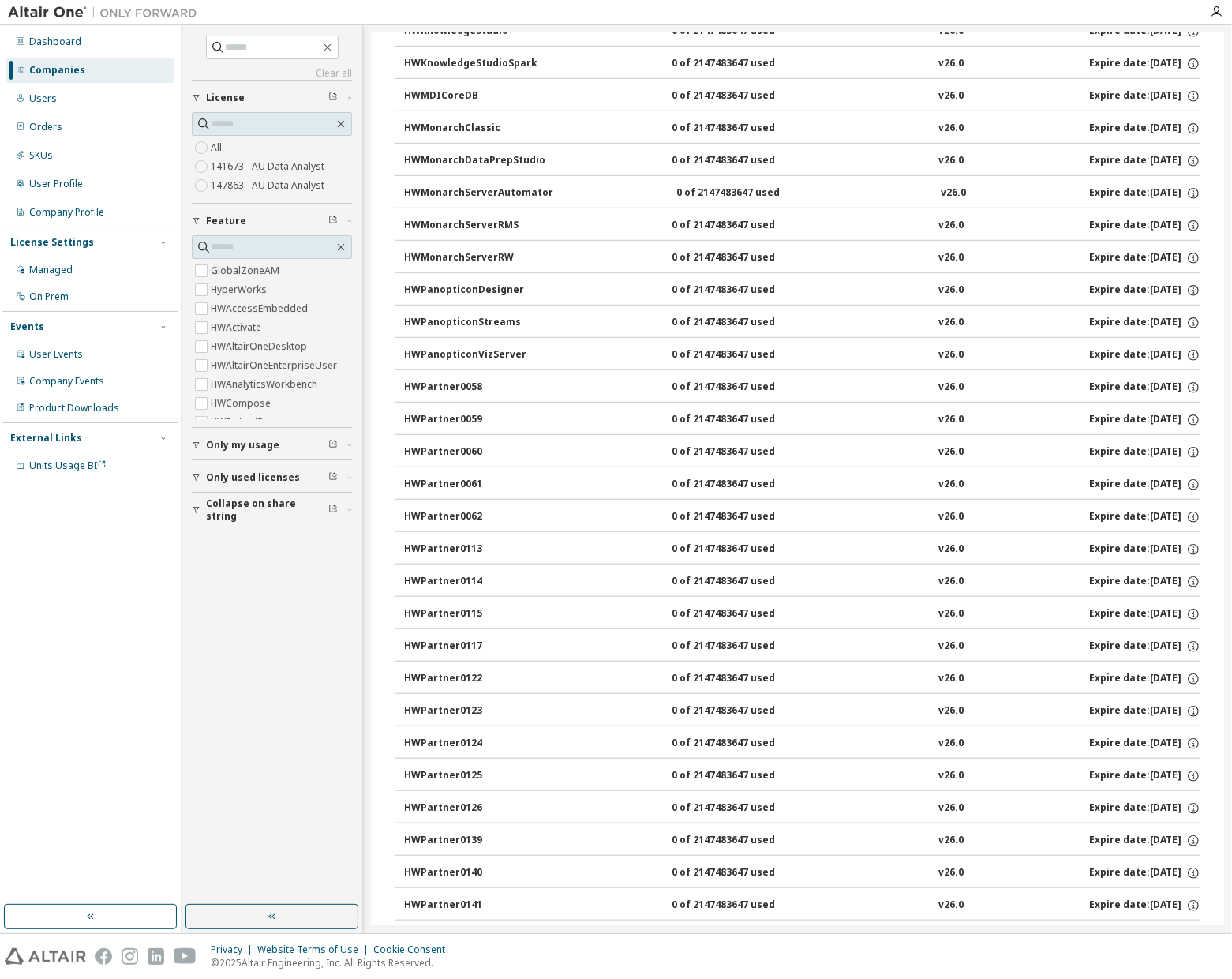
scroll to position [0, 0]
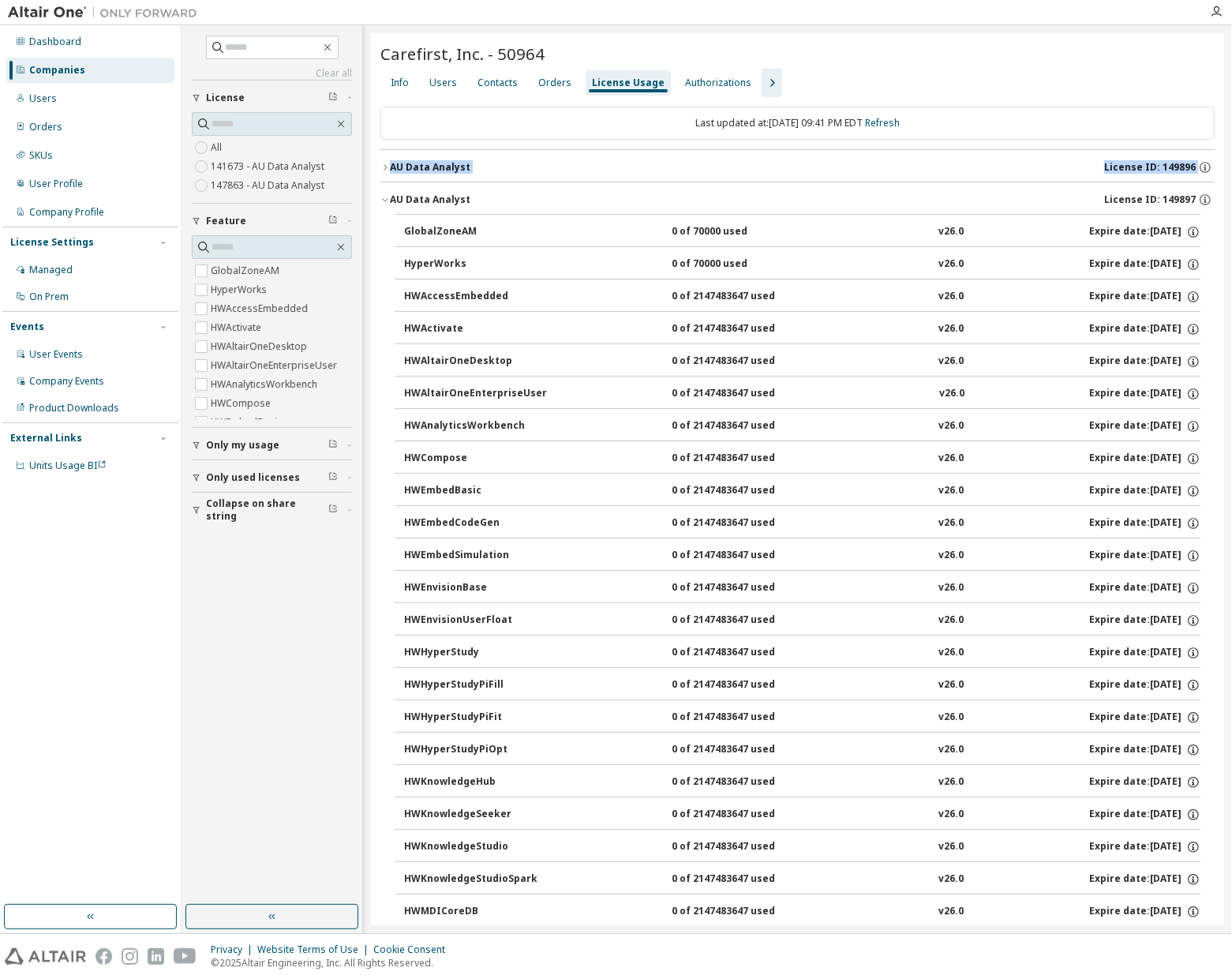
click at [385, 170] on icon "button" at bounding box center [385, 167] width 10 height 10
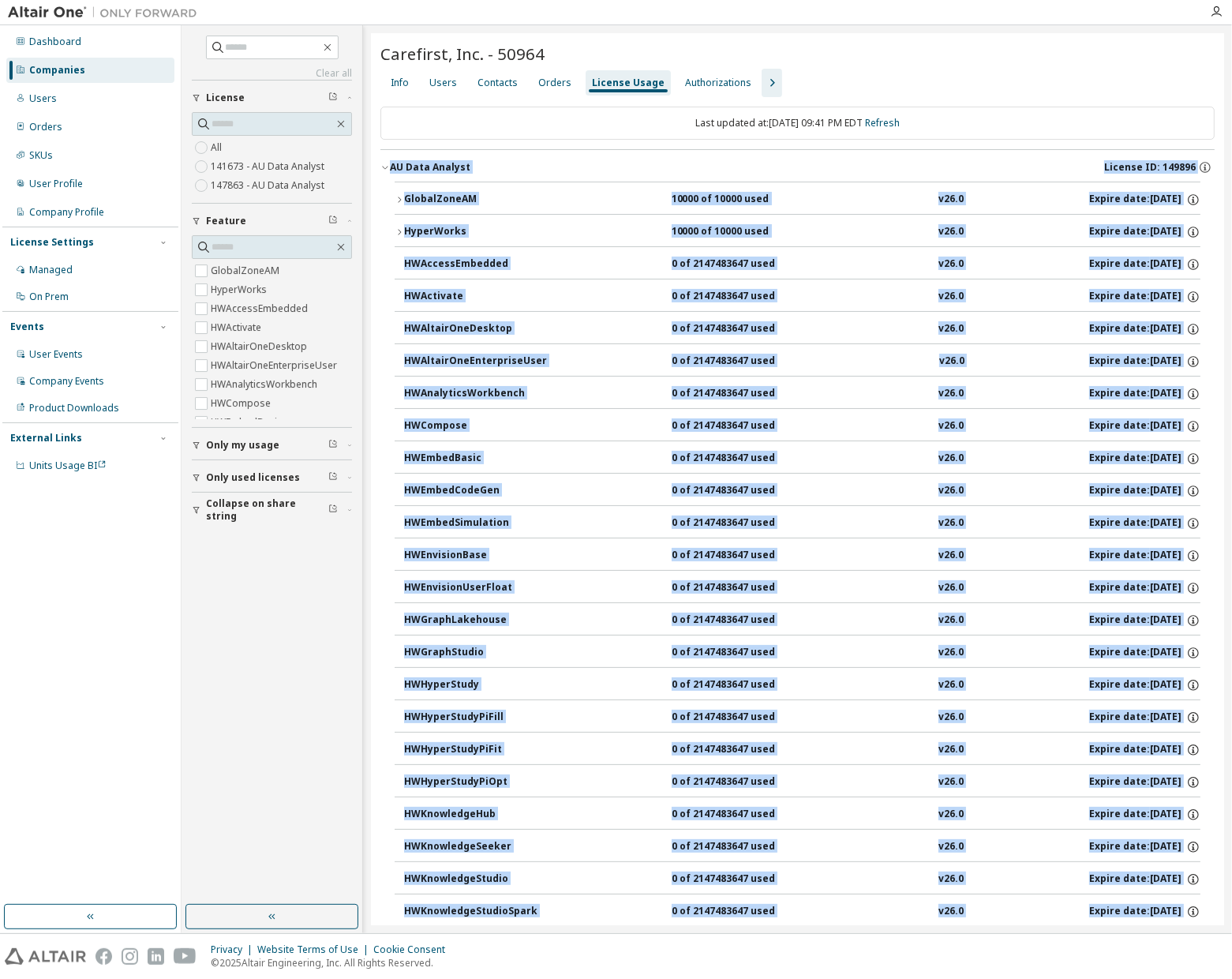
click at [385, 170] on icon "button" at bounding box center [385, 167] width 10 height 10
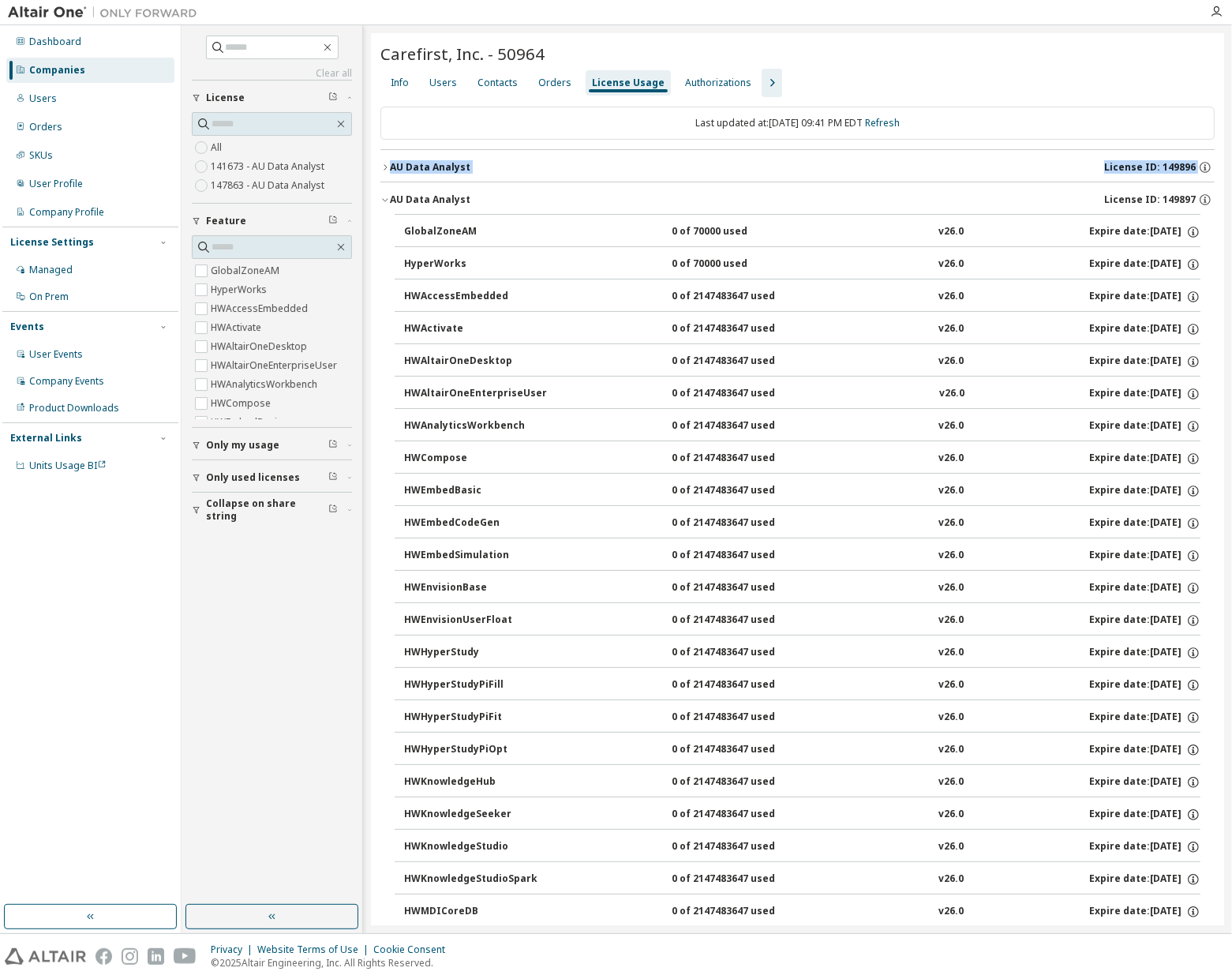
click at [385, 202] on icon "button" at bounding box center [385, 200] width 10 height 10
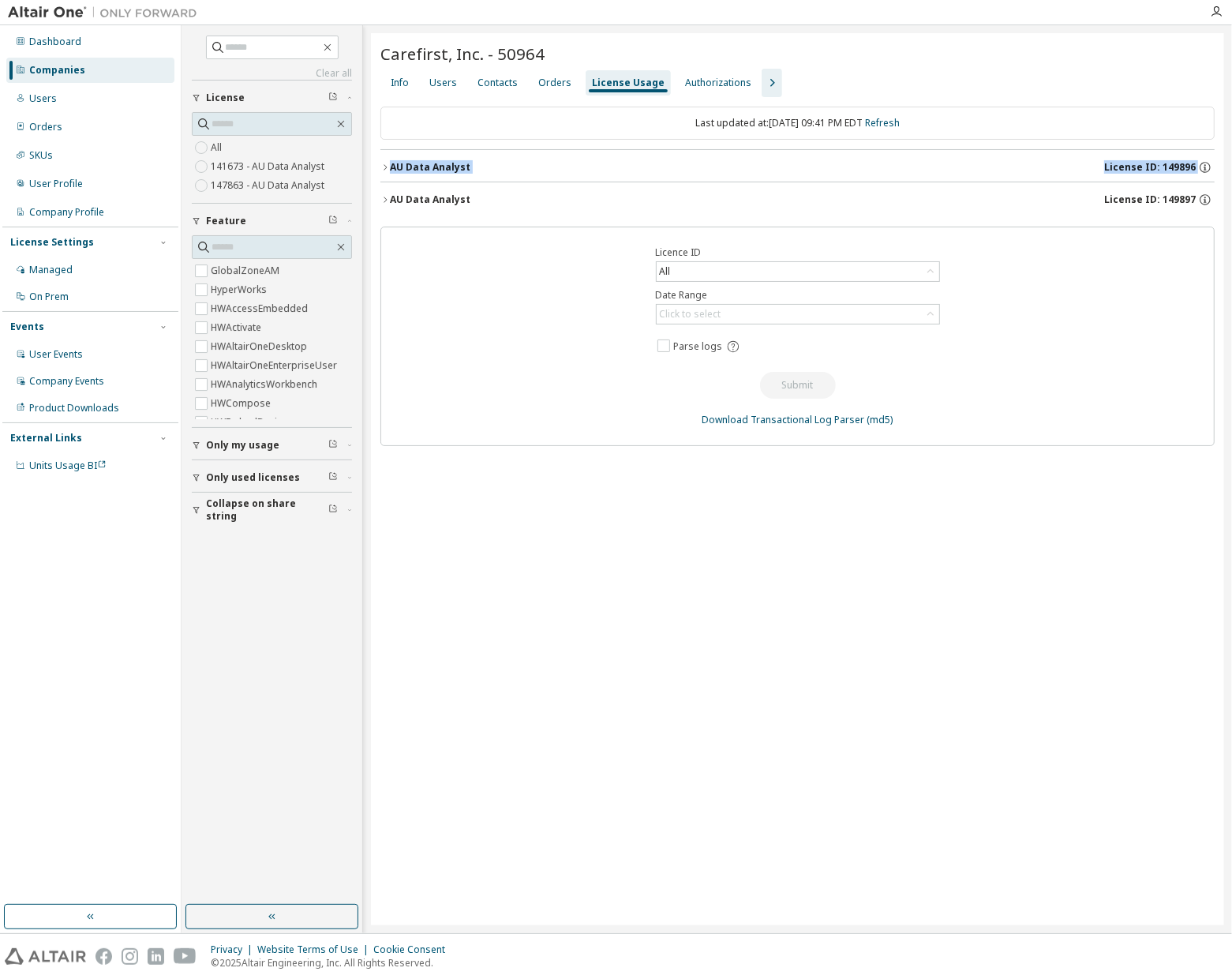
click at [385, 202] on icon "button" at bounding box center [385, 200] width 10 height 10
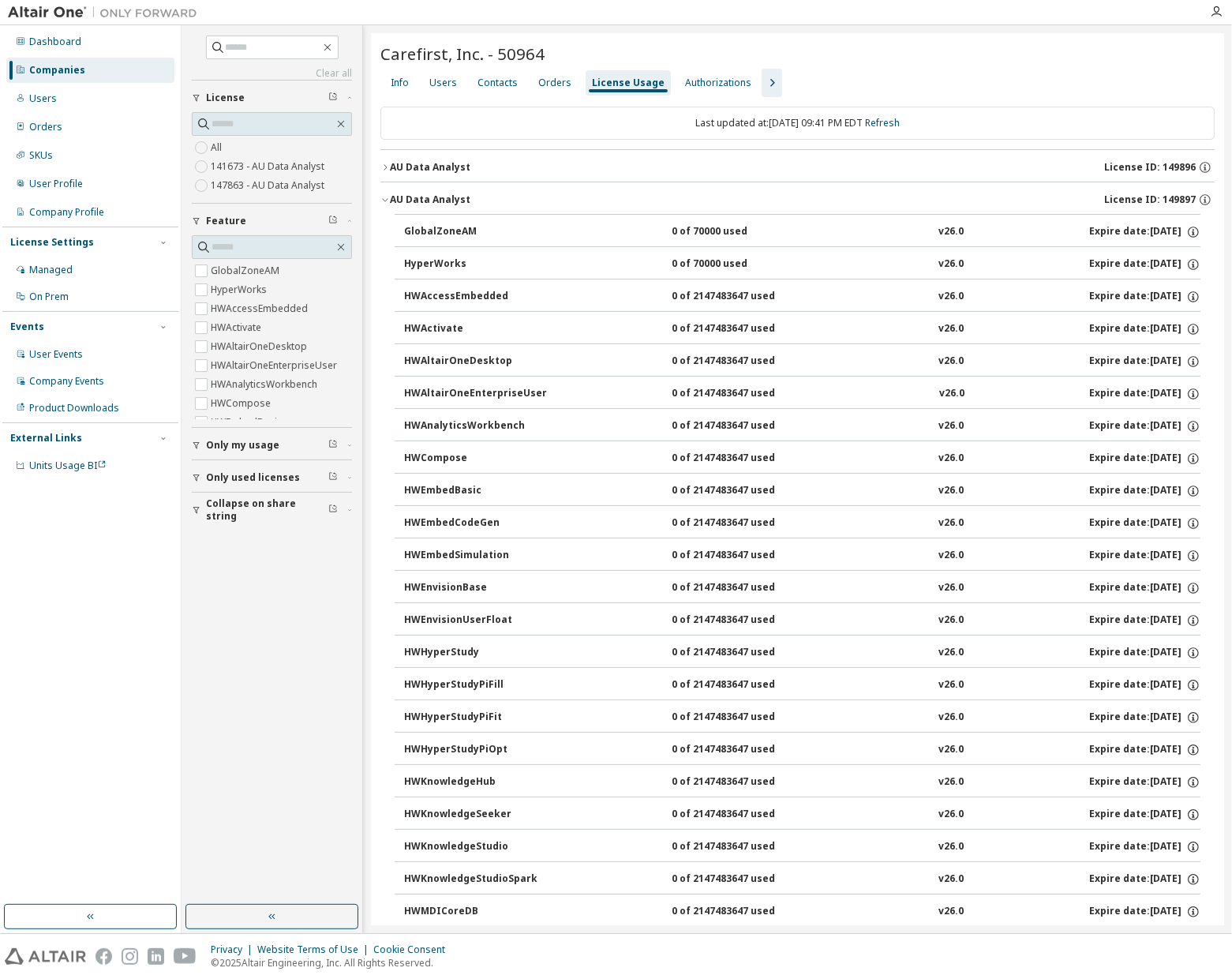
click at [61, 70] on div "Companies" at bounding box center [57, 70] width 56 height 13
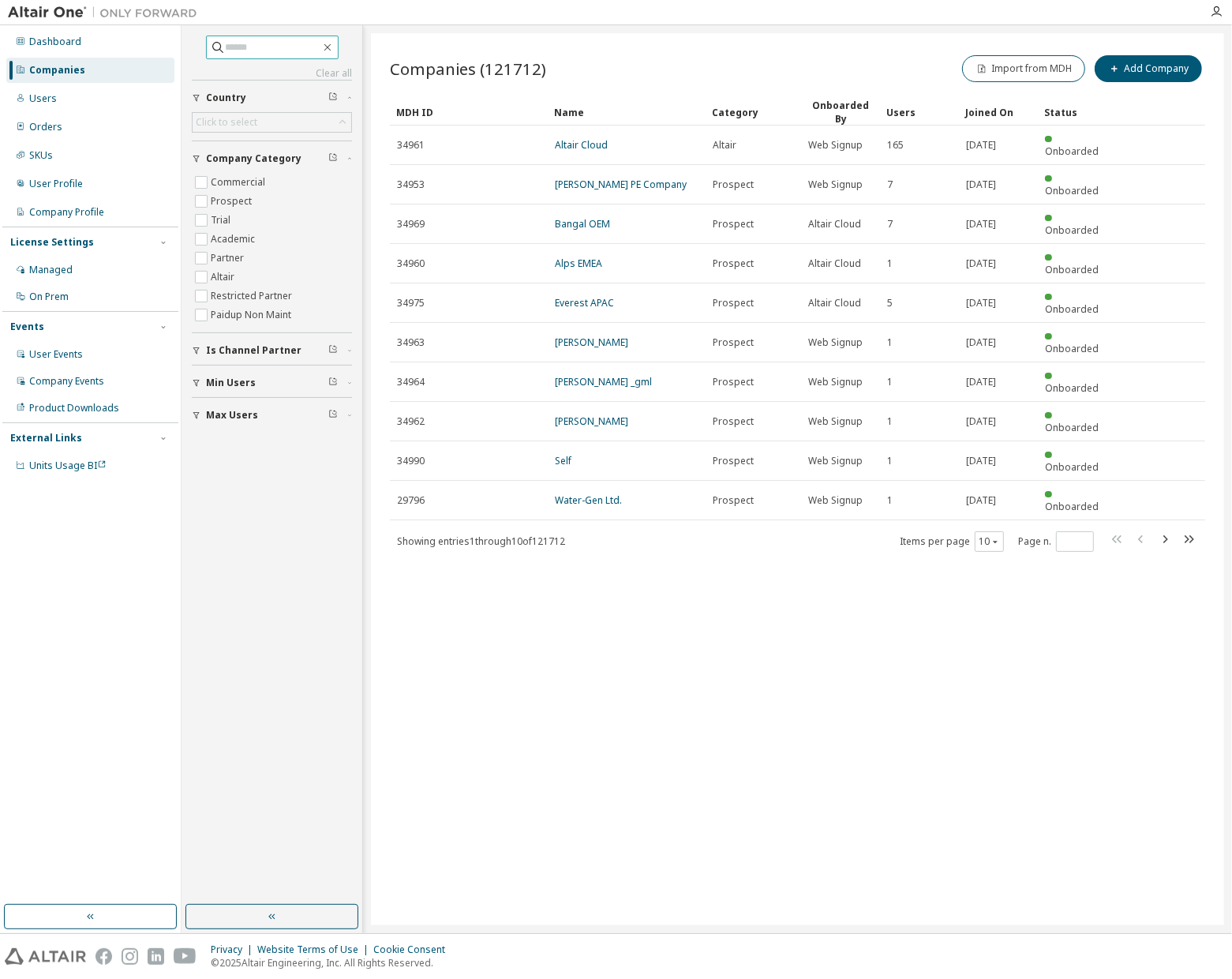
click at [274, 49] on input "text" at bounding box center [273, 47] width 95 height 15
paste input "*****"
type input "*****"
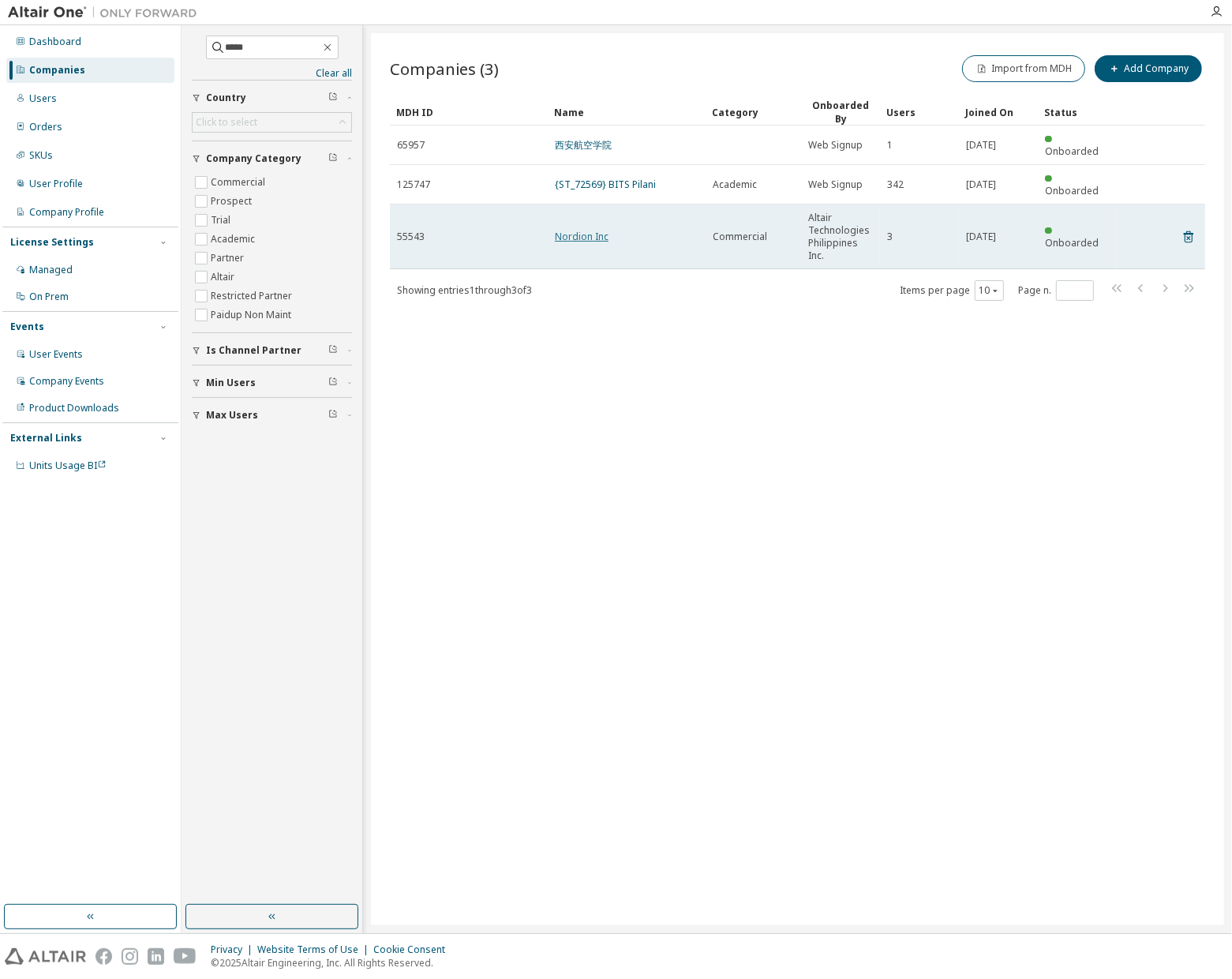
click at [571, 230] on link "Nordion Inc" at bounding box center [582, 237] width 54 height 14
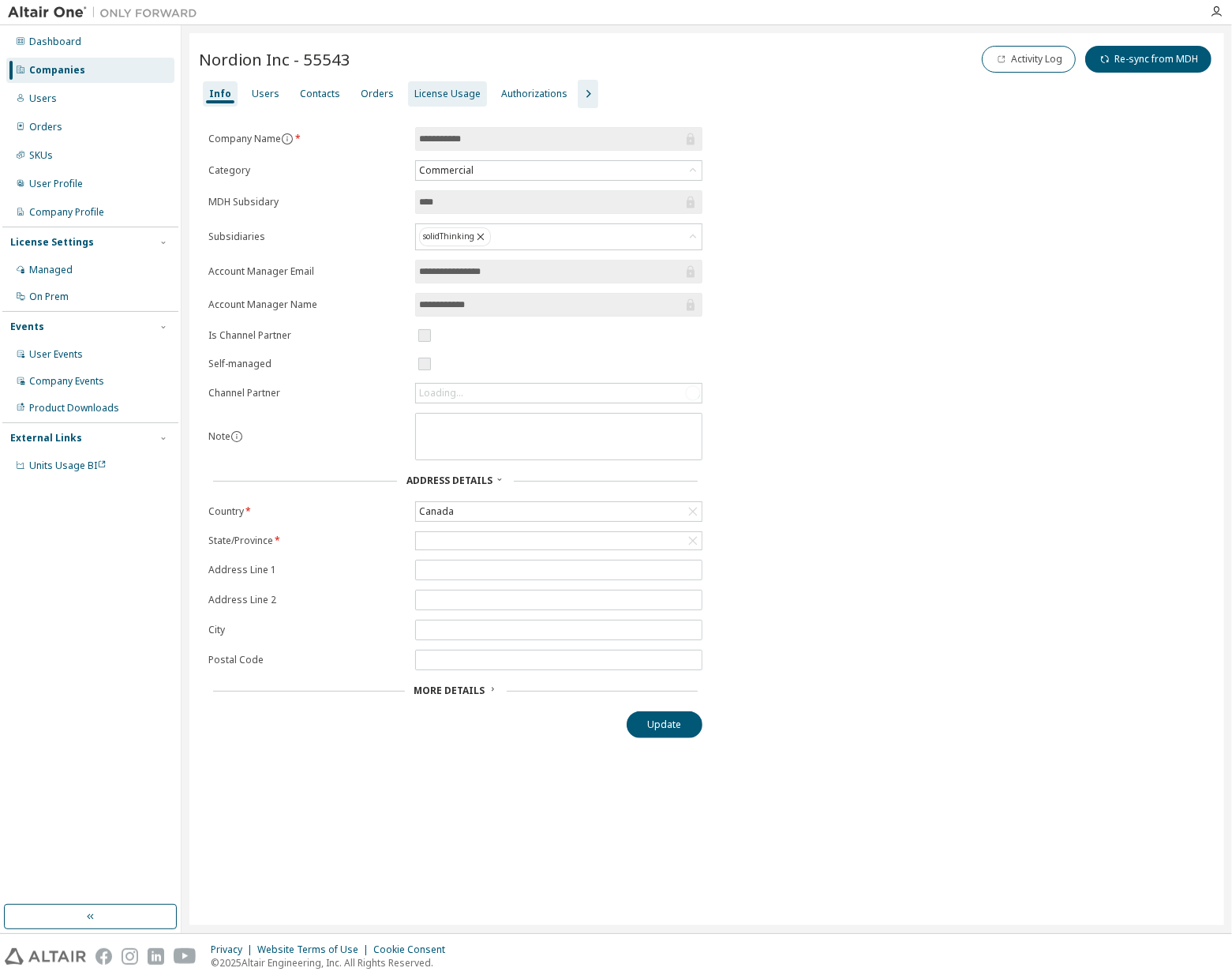
click at [415, 91] on div "License Usage" at bounding box center [448, 94] width 67 height 13
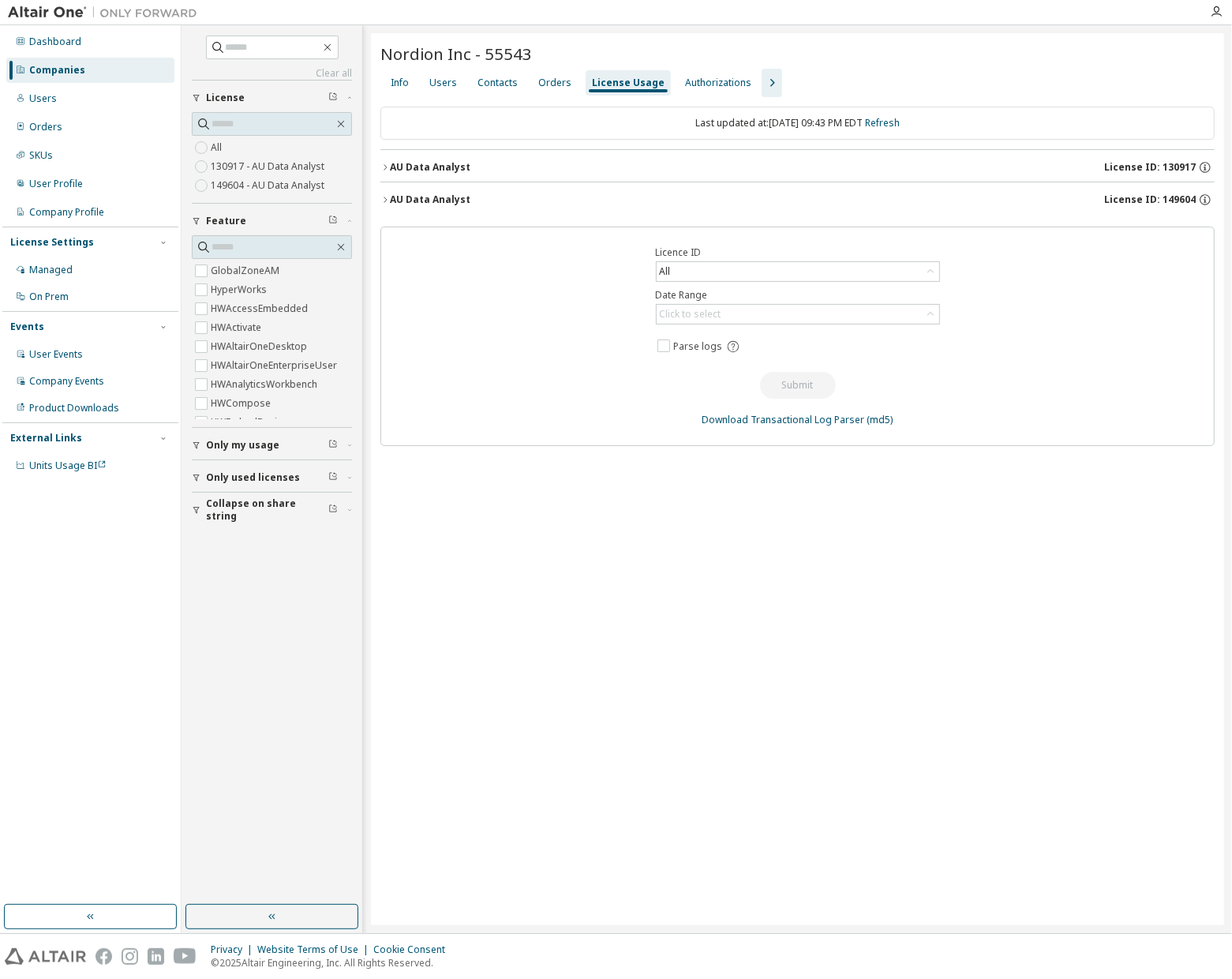
click at [537, 193] on div "AU Data Analyst License ID: 149604" at bounding box center [802, 199] width 825 height 15
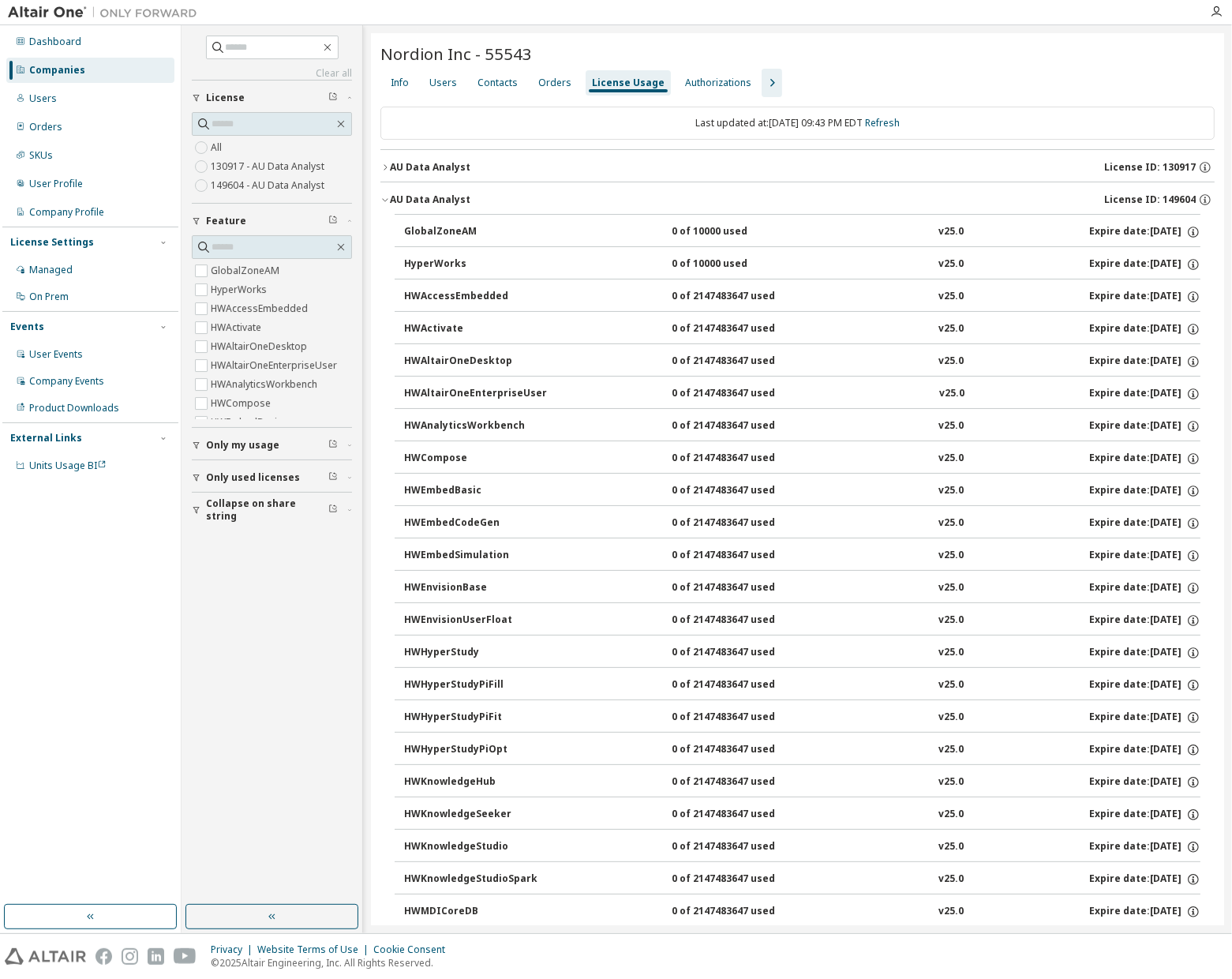
click at [540, 166] on div "AU Data Analyst License ID: 130917" at bounding box center [802, 167] width 825 height 15
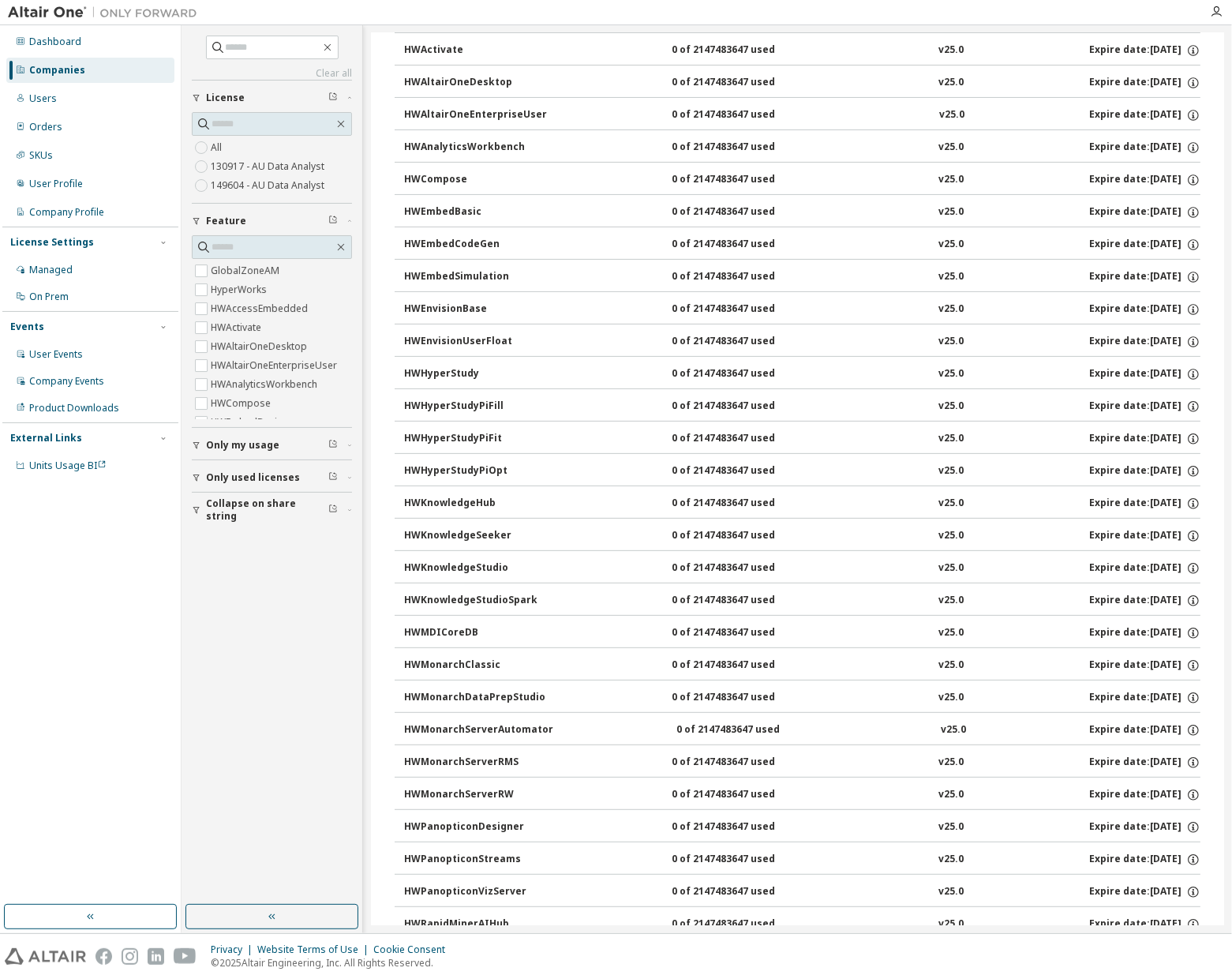
scroll to position [282, 0]
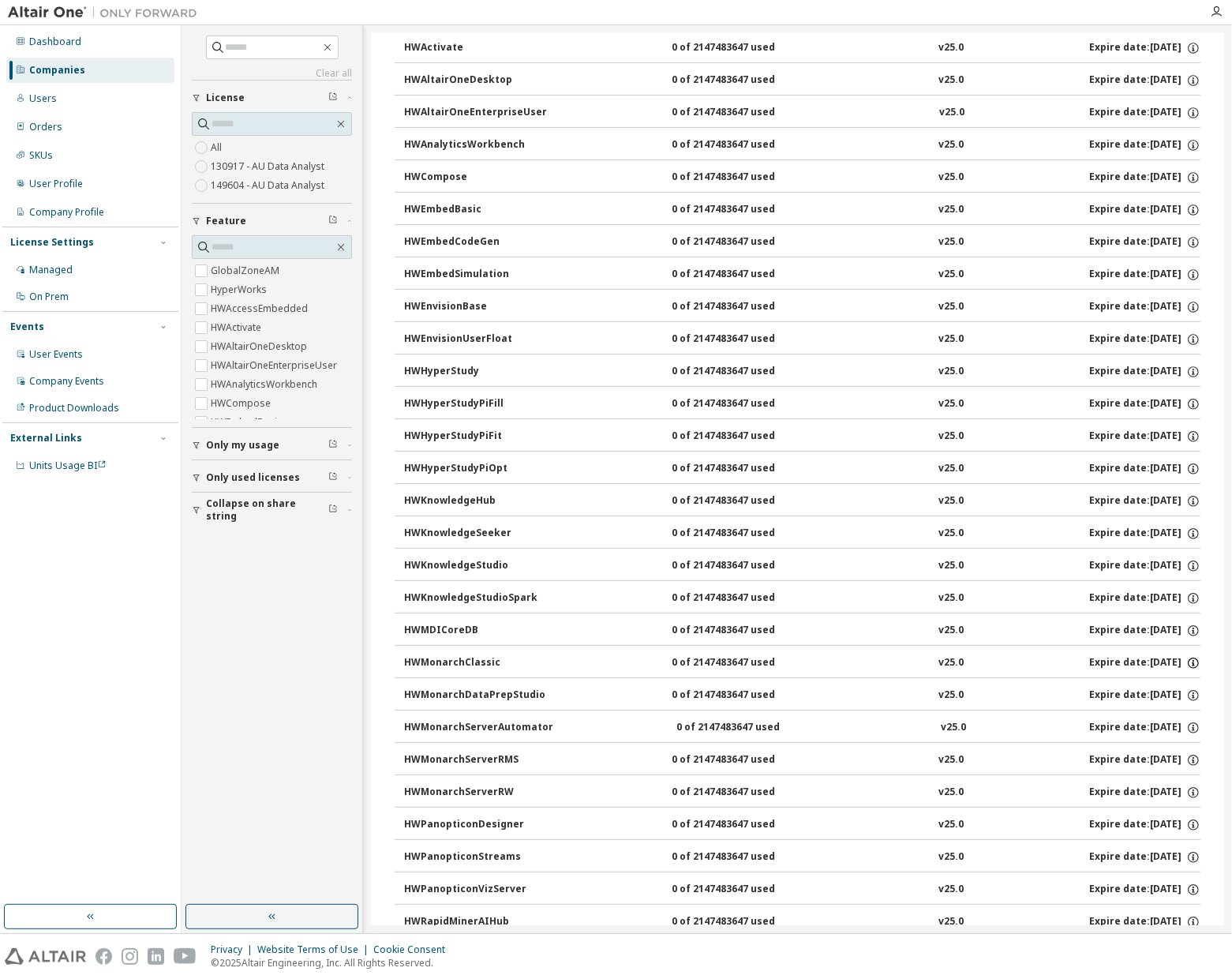
click at [1192, 660] on icon "button" at bounding box center [1193, 661] width 2 height 2
click at [1187, 656] on icon "button" at bounding box center [1193, 663] width 15 height 15
click at [1190, 658] on icon "button" at bounding box center [1193, 663] width 11 height 11
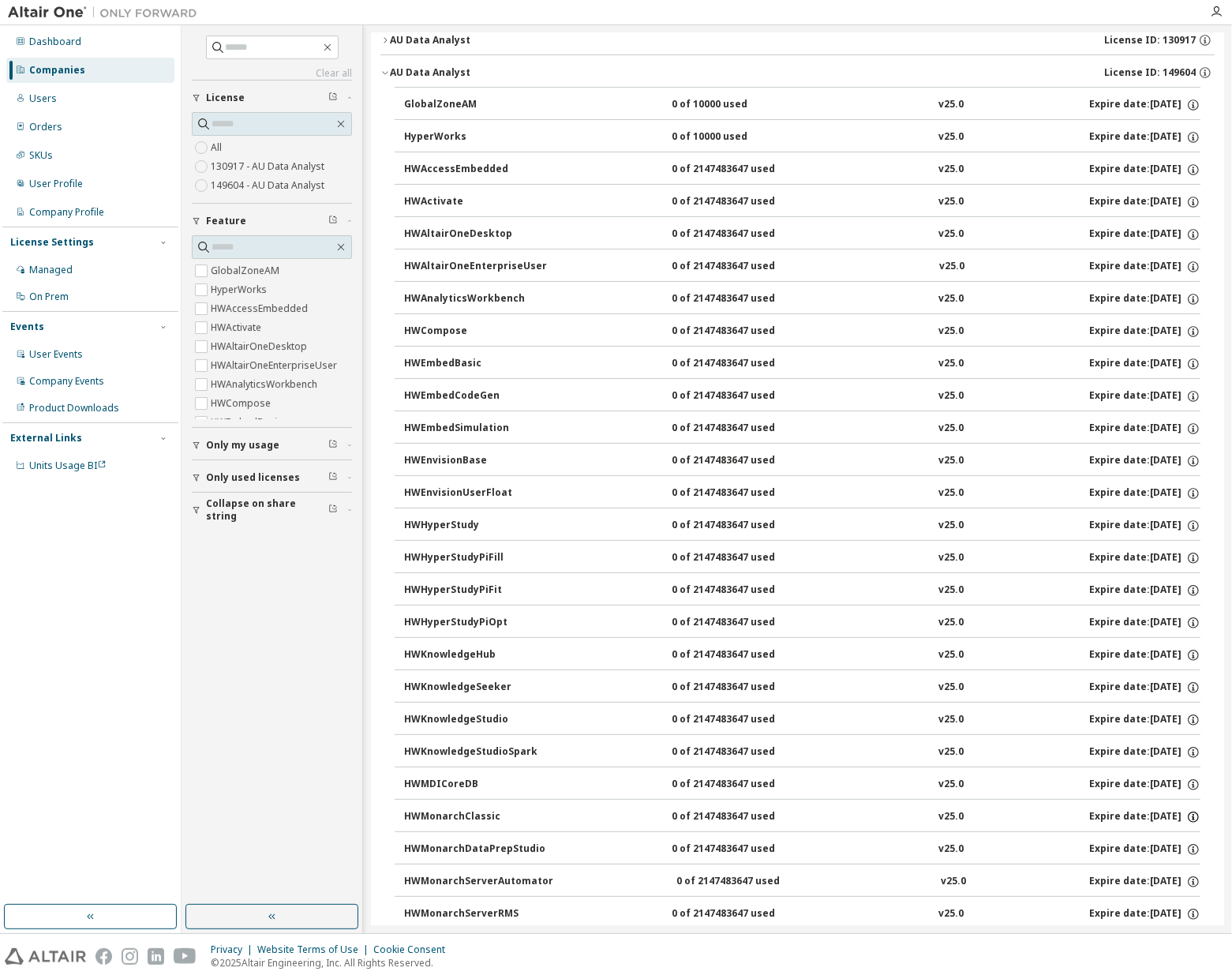
scroll to position [120, 0]
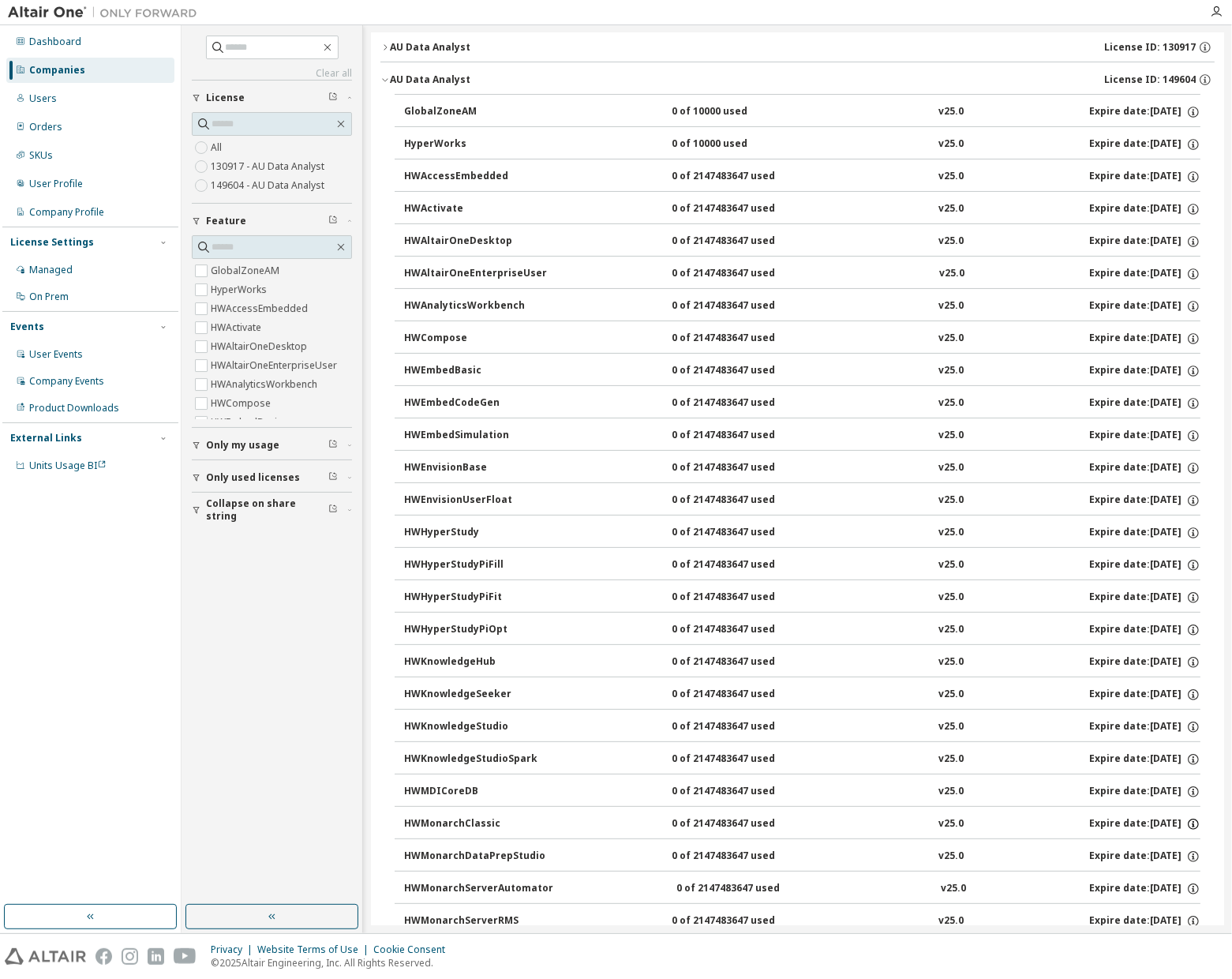
click at [1187, 817] on icon "button" at bounding box center [1193, 824] width 15 height 15
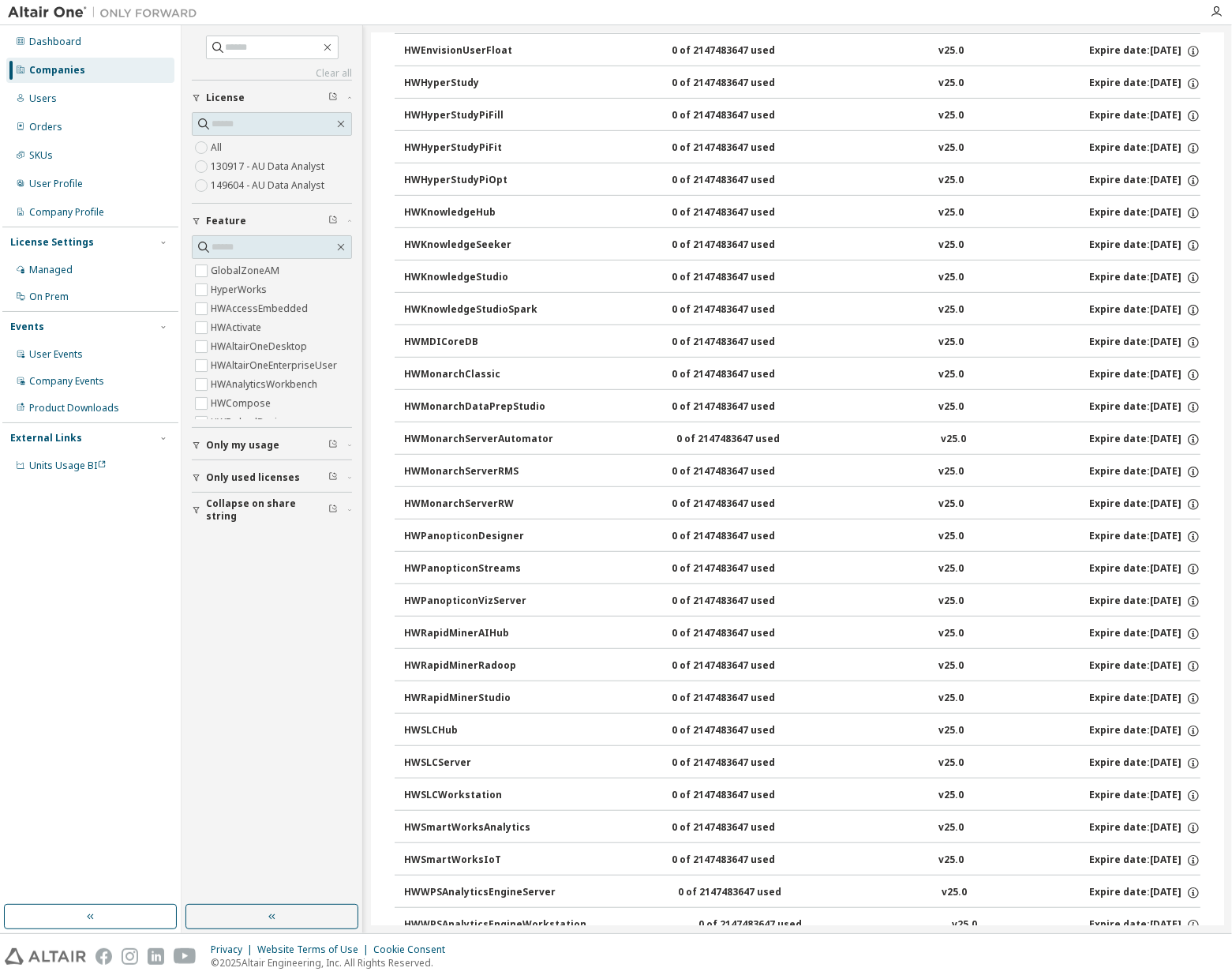
scroll to position [880, 0]
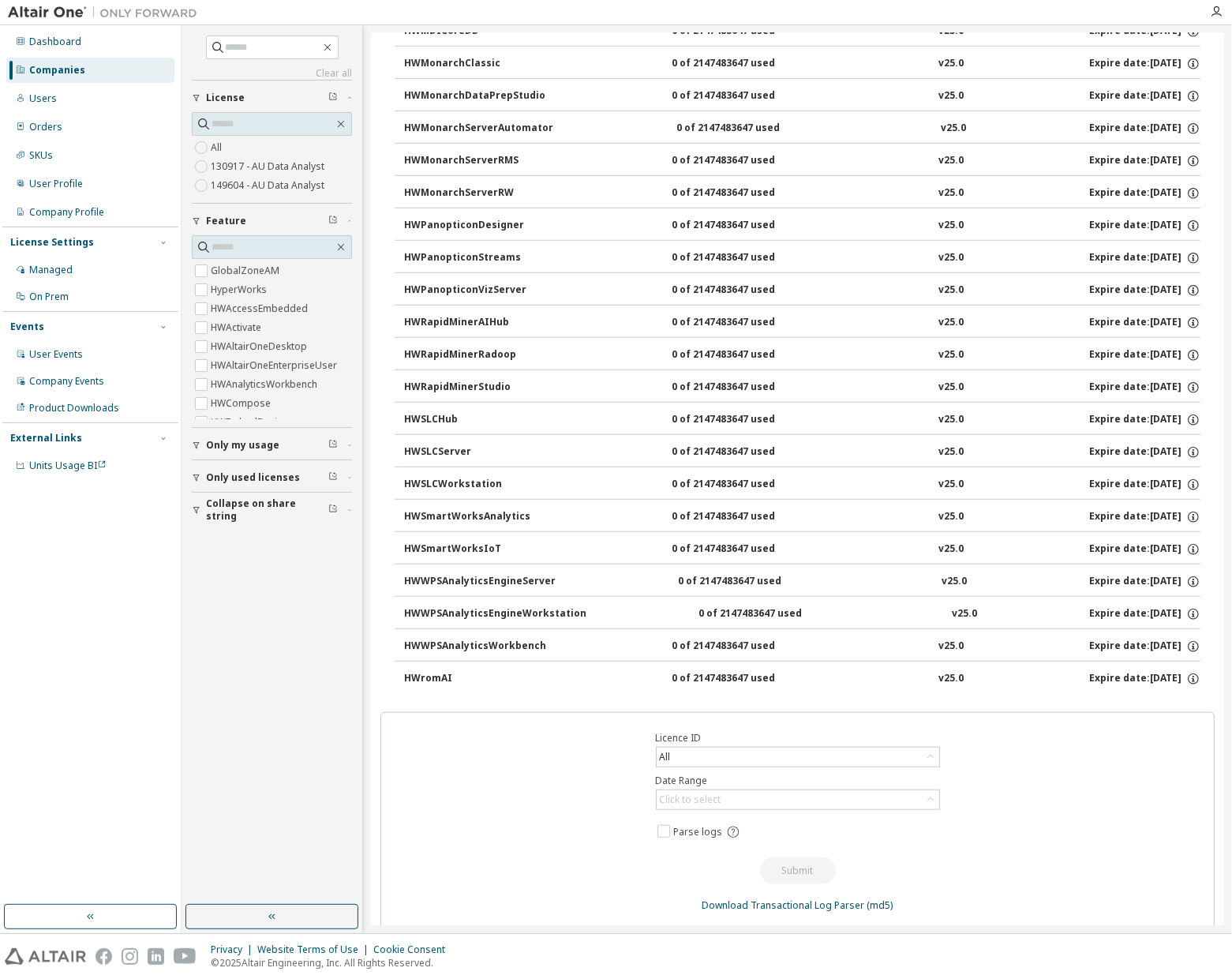
drag, startPoint x: 376, startPoint y: 198, endPoint x: 1173, endPoint y: 680, distance: 931.4
click at [1173, 680] on div "Nordion Inc - 55543 Clear Load Save Save As Field Operator Value Select filter …" at bounding box center [798, 46] width 853 height 1789
copy div "AU Data Analyst License ID: 149604 GlobalZoneAM 0 of 10000 used v25.0 Expire da…"
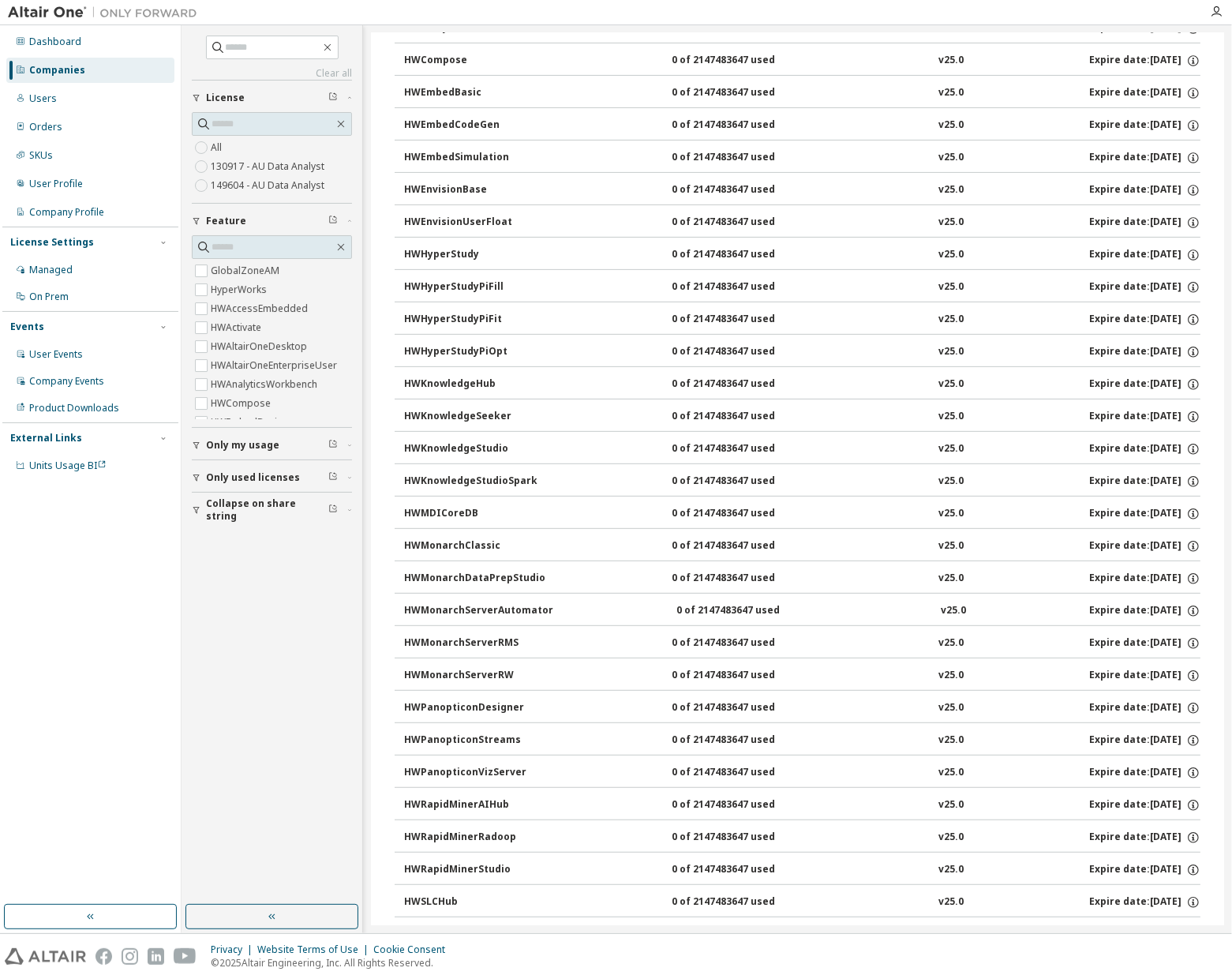
scroll to position [0, 0]
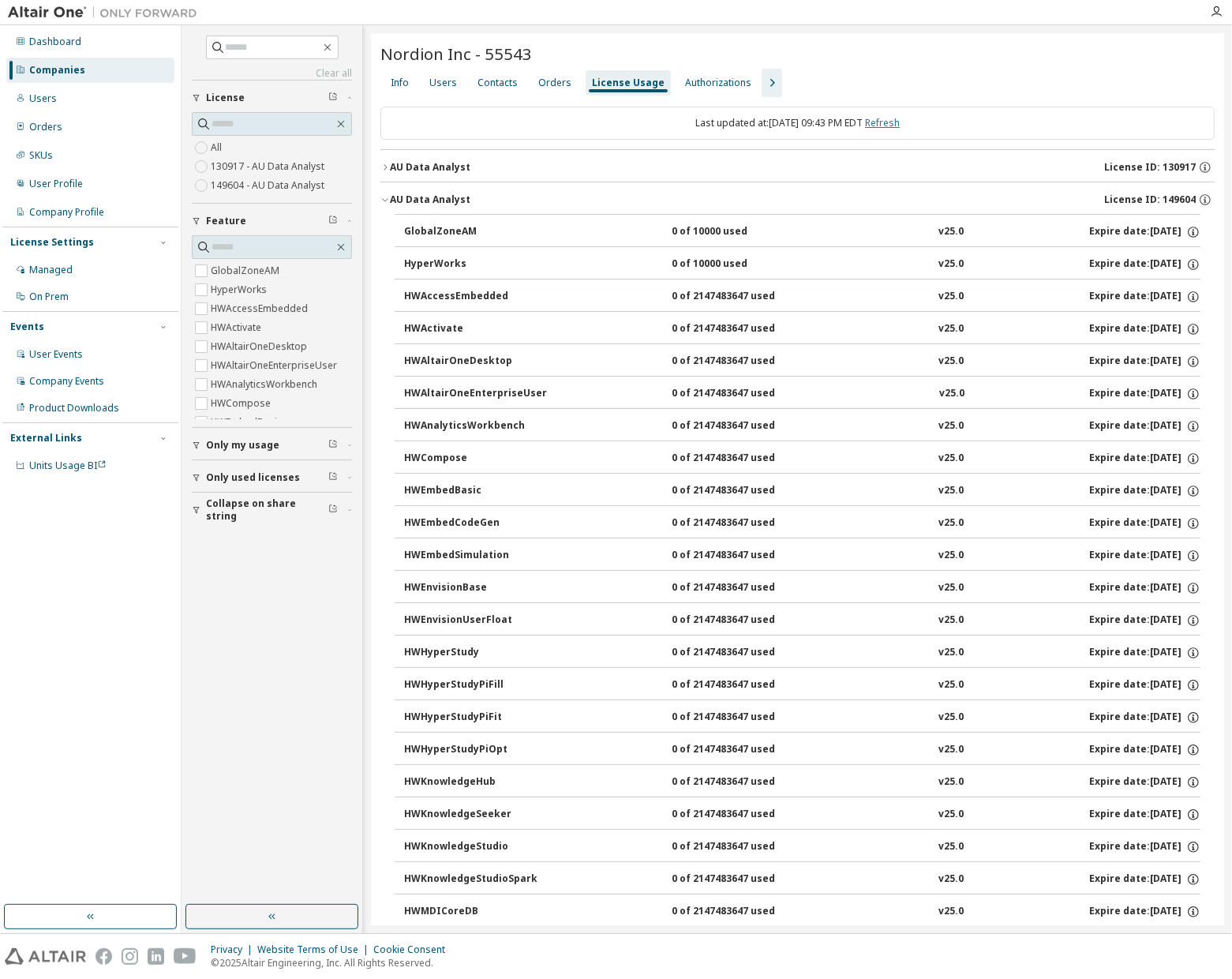
click at [898, 117] on link "Refresh" at bounding box center [883, 123] width 35 height 14
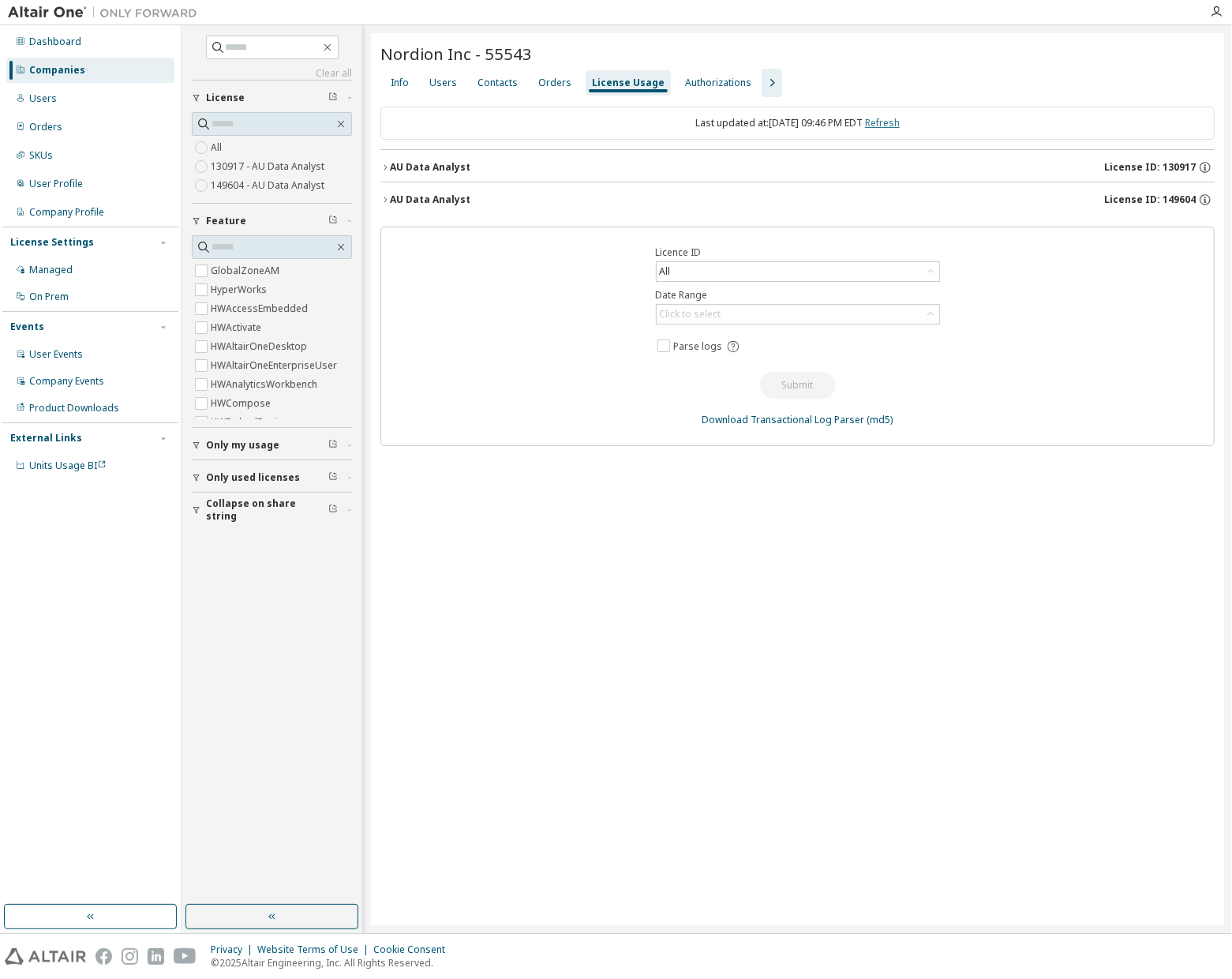
click at [900, 119] on link "Refresh" at bounding box center [883, 123] width 35 height 14
click at [1041, 206] on button "AU Data Analyst License ID: 149604" at bounding box center [797, 200] width 835 height 35
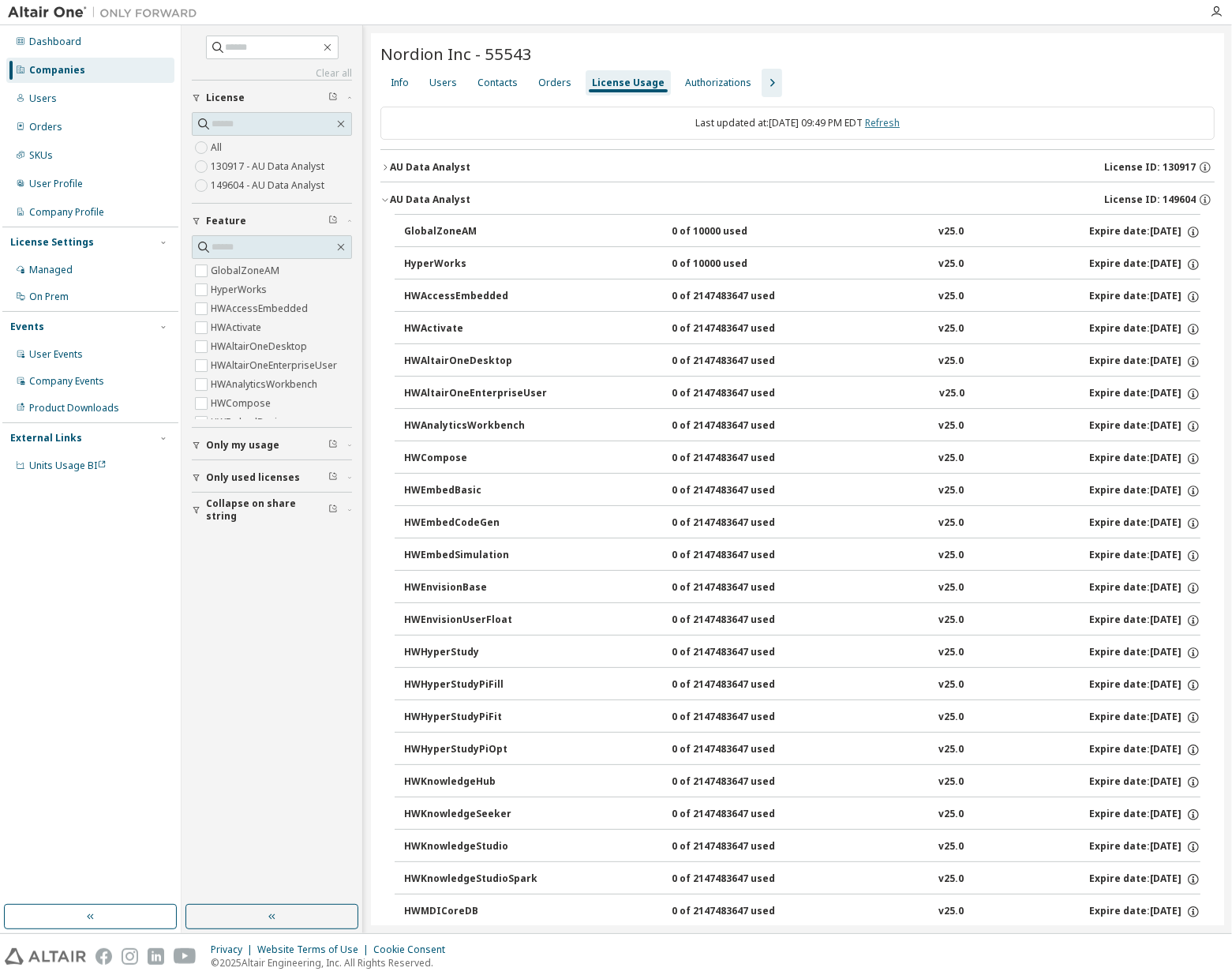
click at [899, 122] on link "Refresh" at bounding box center [883, 123] width 35 height 14
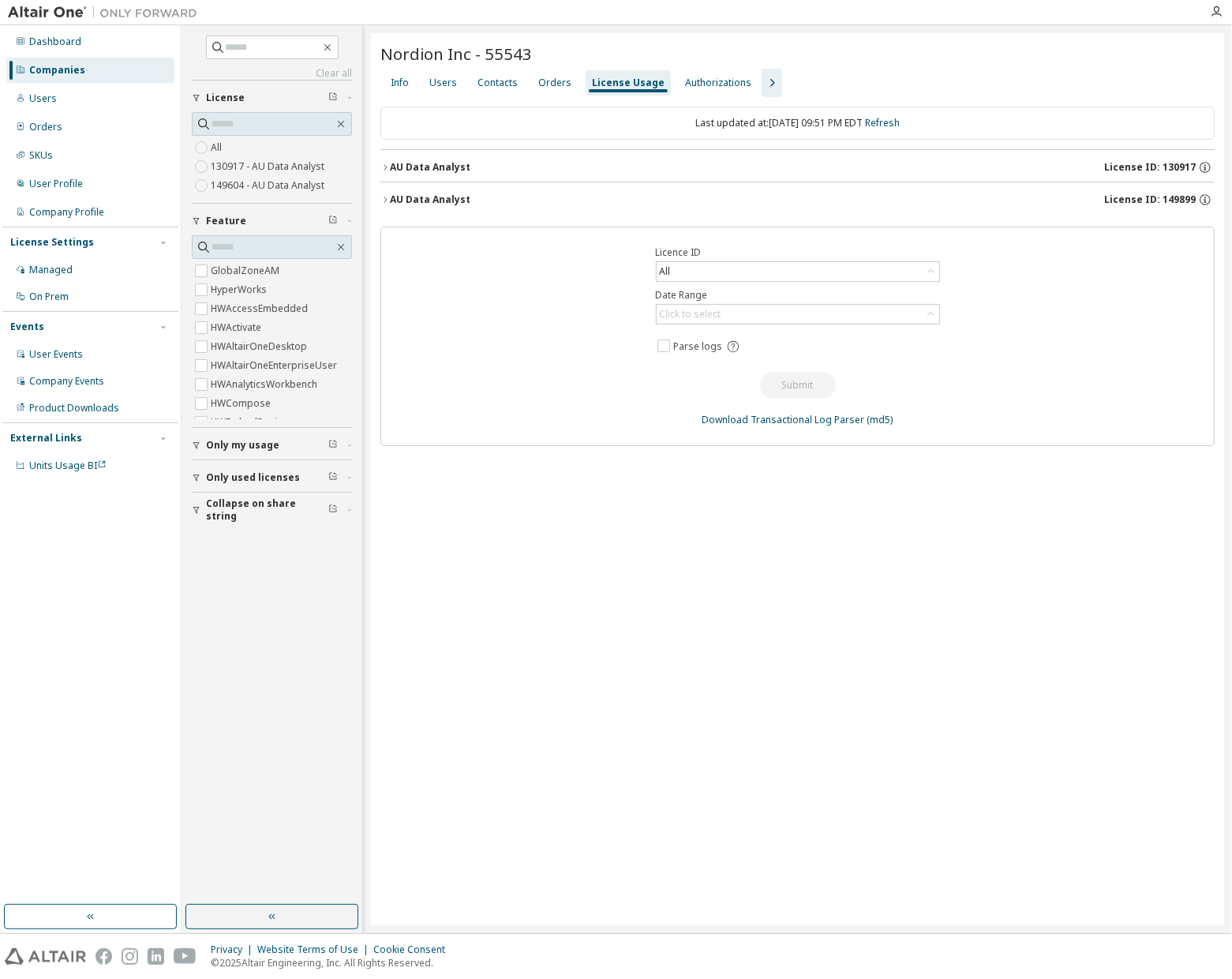
click at [883, 193] on div "AU Data Analyst License ID: 149899" at bounding box center [802, 199] width 825 height 15
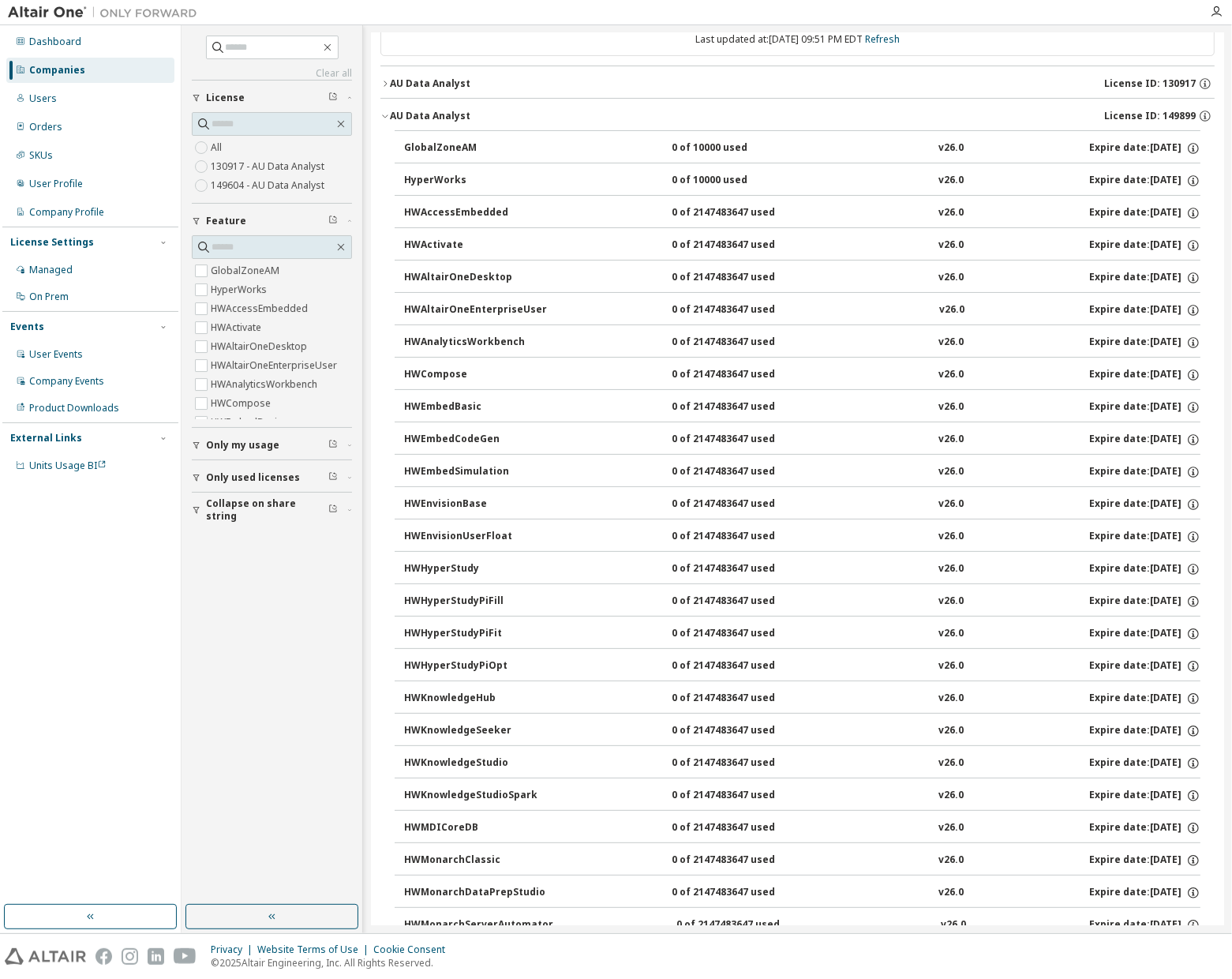
scroll to position [85, 0]
click at [1191, 852] on icon "button" at bounding box center [1193, 859] width 15 height 15
click at [1201, 850] on div "GlobalZoneAM 0 of 10000 used v26.0 Expire date: 2026-09-25 HyperWorks 0 of 1000…" at bounding box center [797, 828] width 835 height 1399
click at [1188, 884] on icon "button" at bounding box center [1193, 891] width 15 height 15
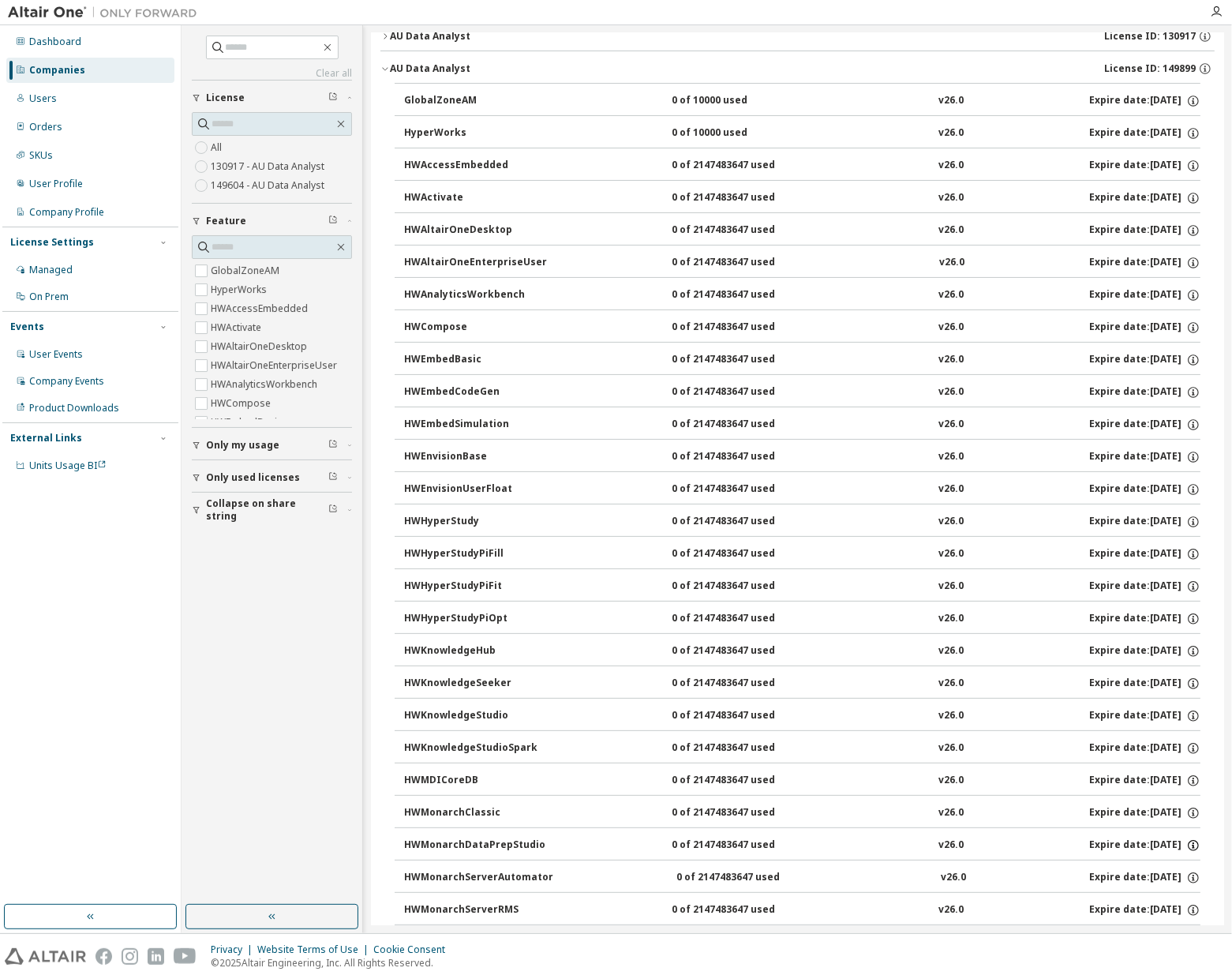
scroll to position [0, 0]
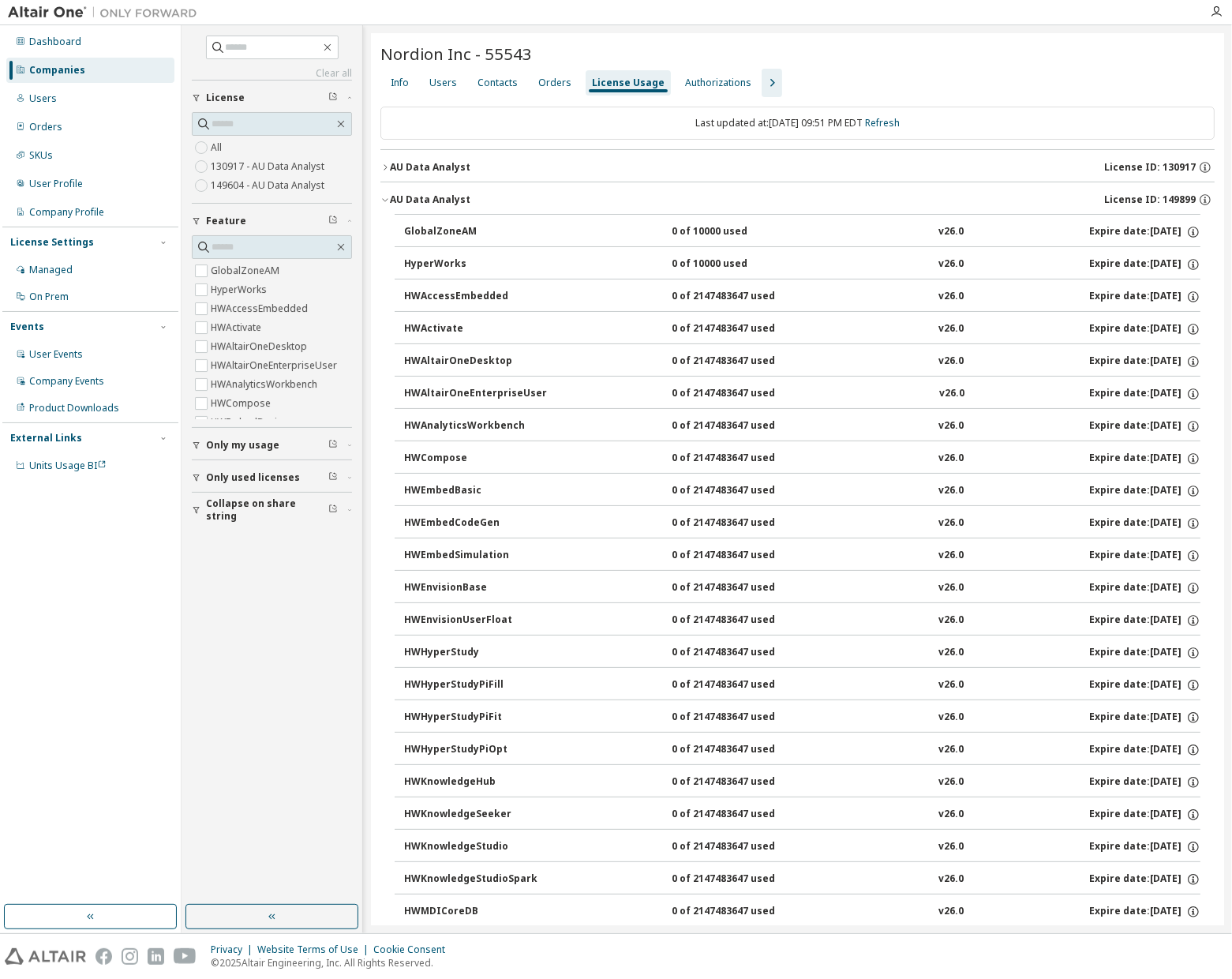
click at [950, 191] on button "AU Data Analyst License ID: 149899" at bounding box center [797, 200] width 835 height 35
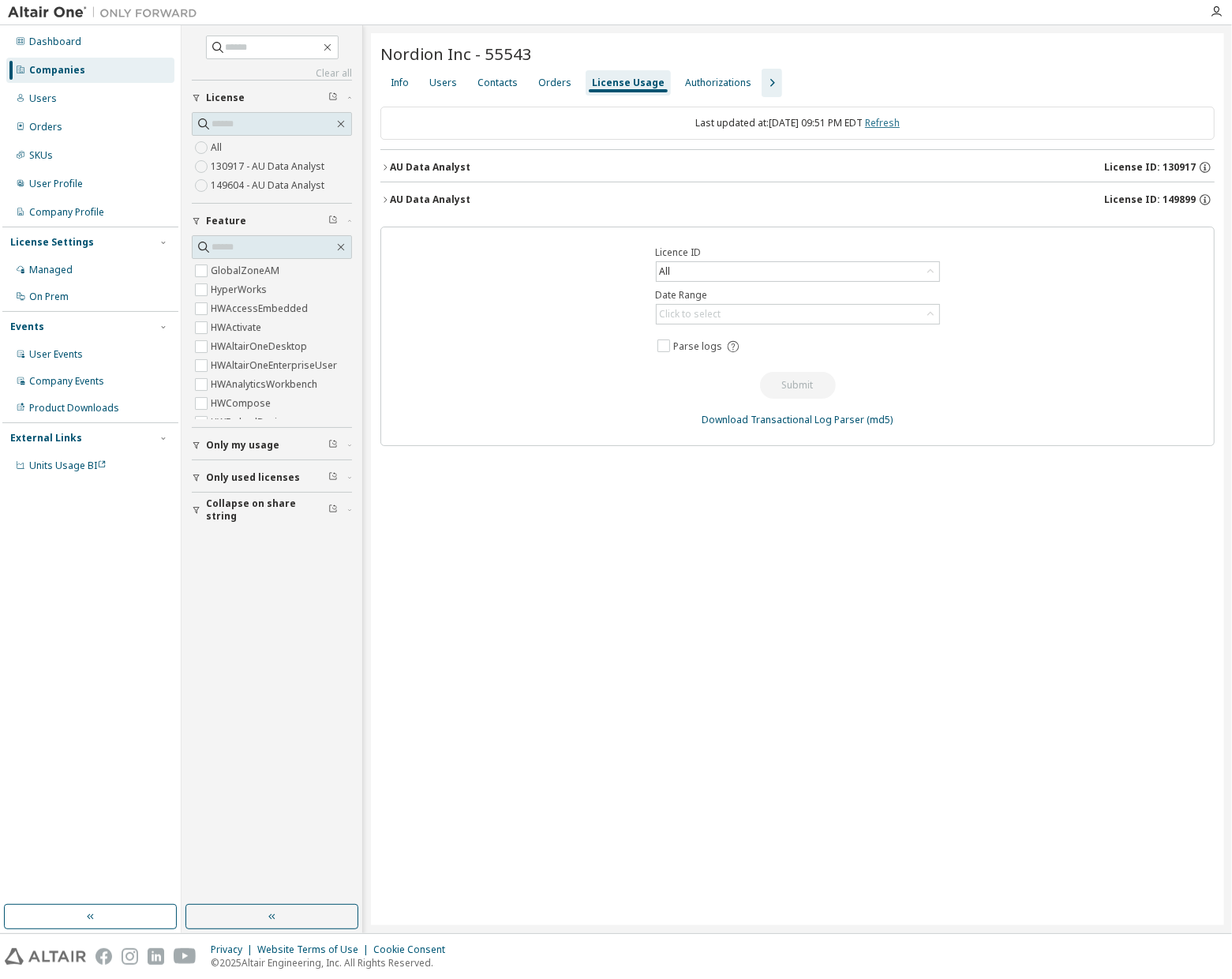
click at [896, 127] on link "Refresh" at bounding box center [883, 123] width 35 height 14
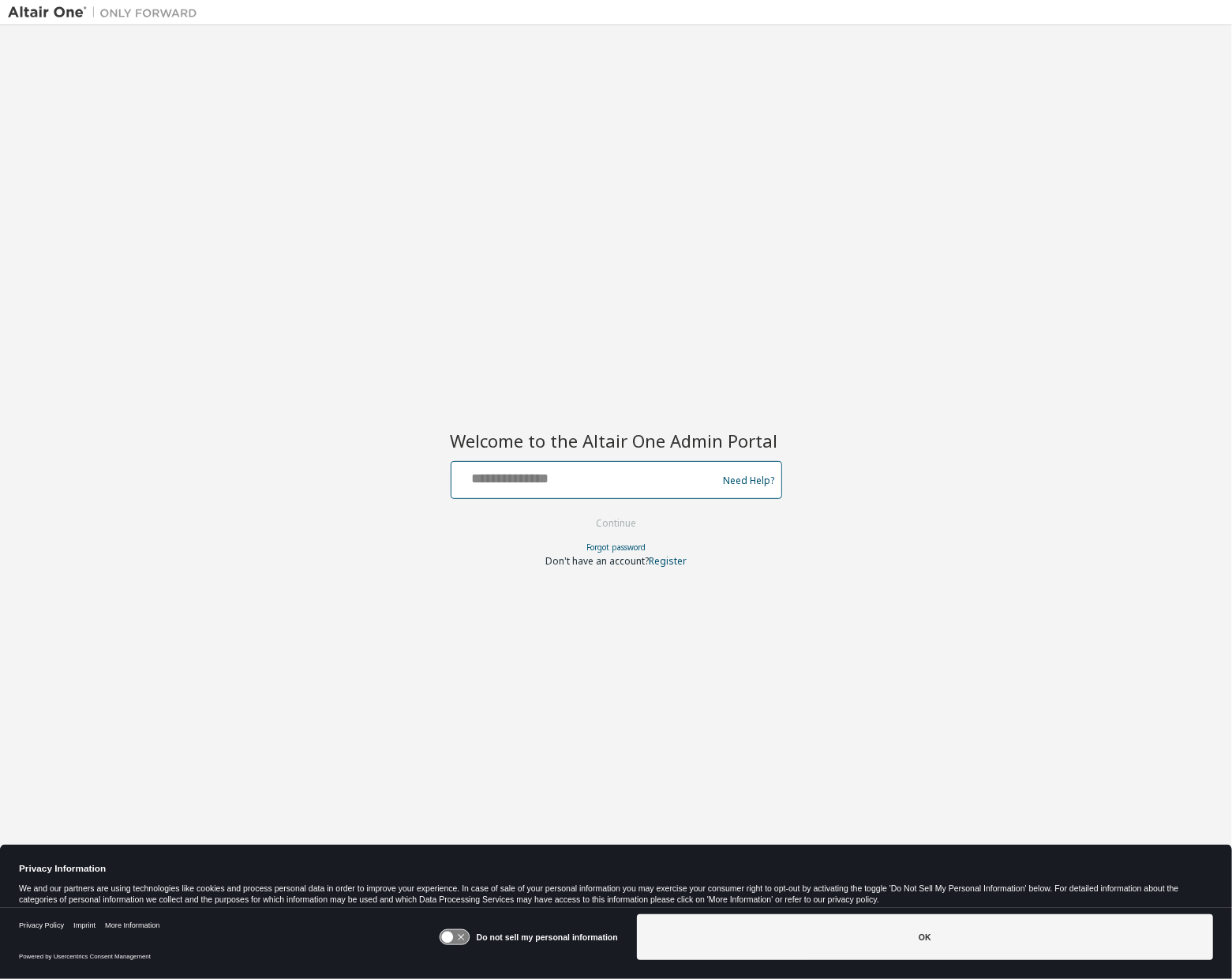
click at [601, 483] on input "text" at bounding box center [586, 477] width 258 height 23
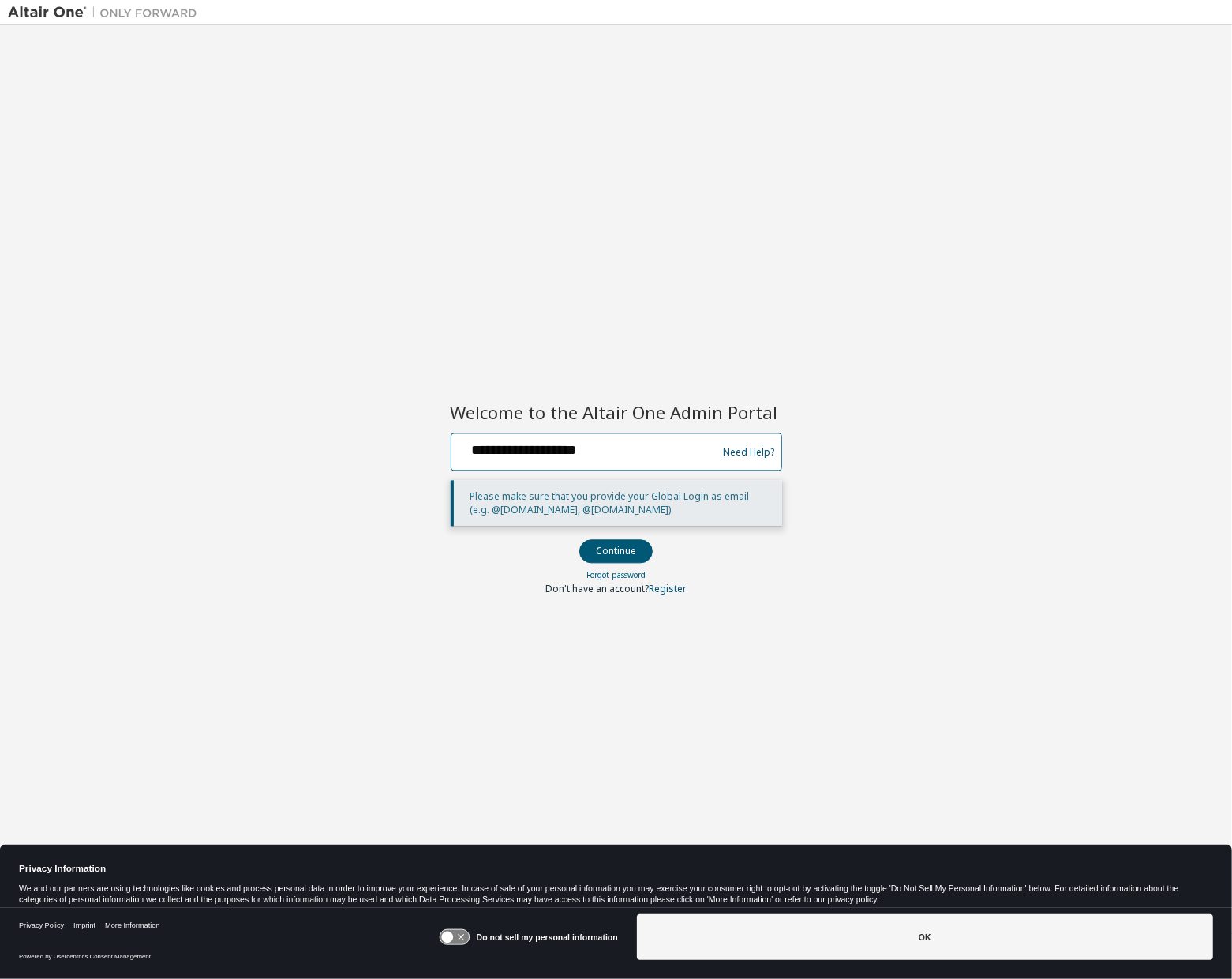
type input "**********"
click at [579, 540] on button "Continue" at bounding box center [616, 551] width 73 height 23
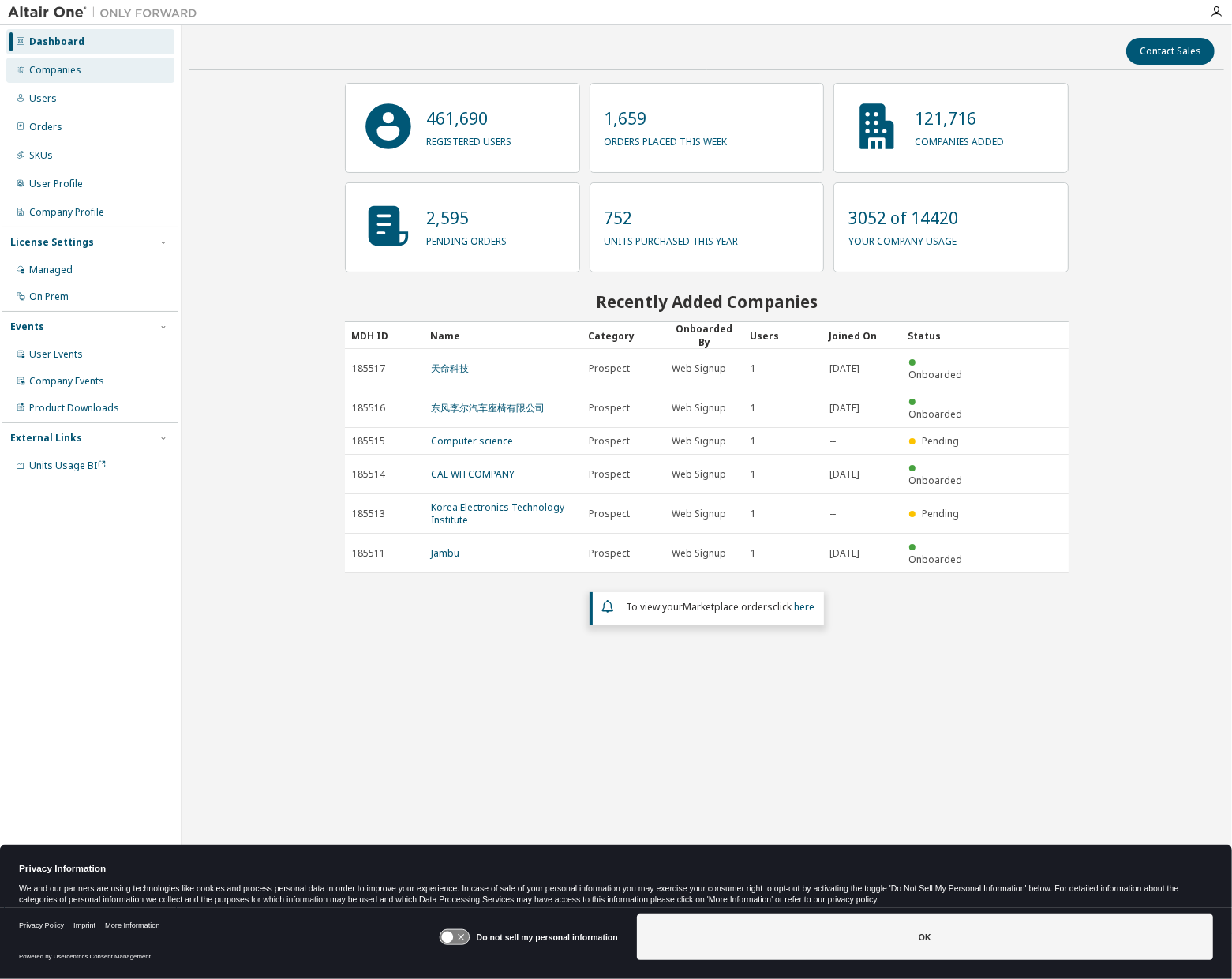
click at [49, 76] on div "Companies" at bounding box center [55, 70] width 52 height 13
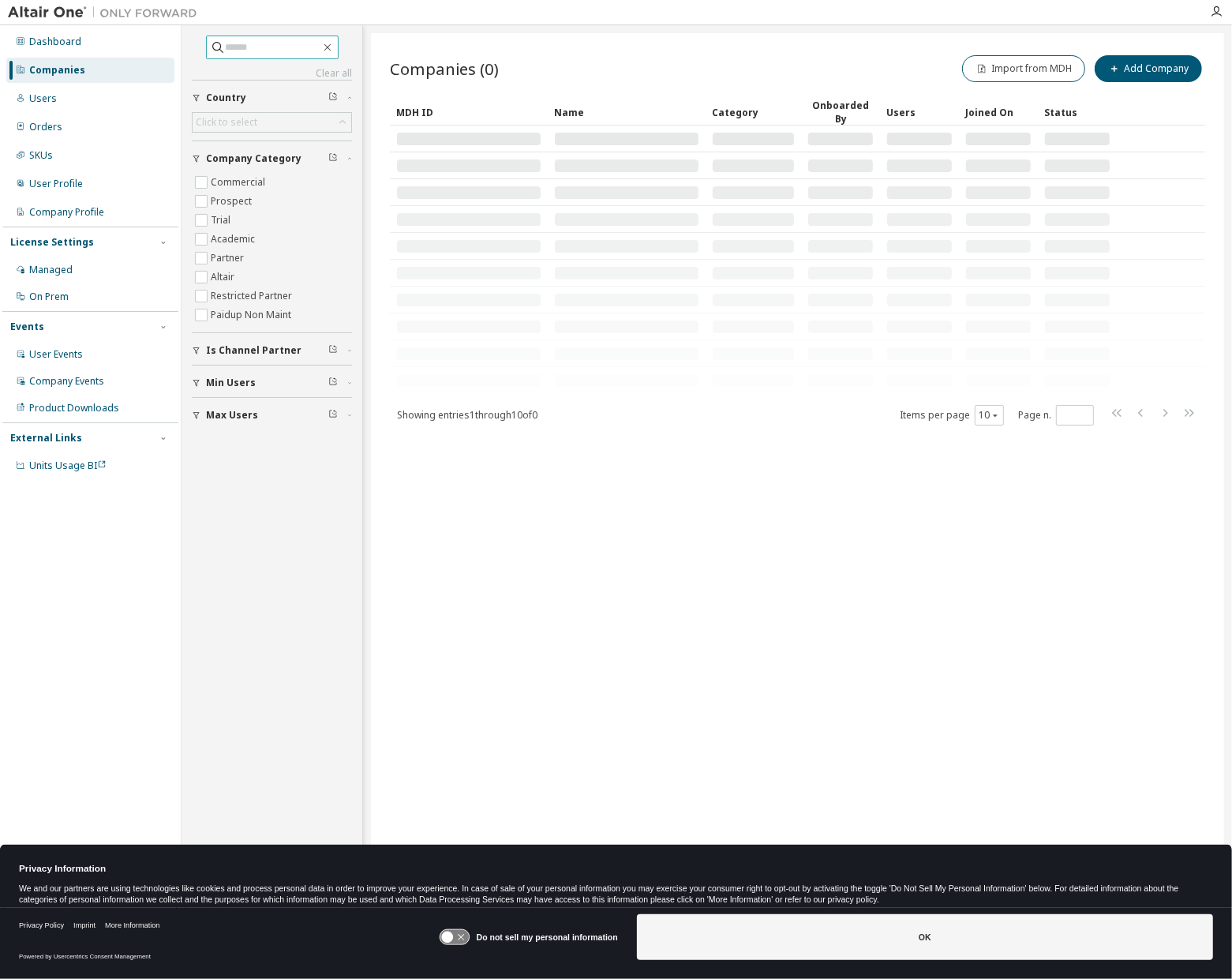
click at [255, 50] on input "text" at bounding box center [273, 47] width 95 height 15
paste input "*****"
type input "*****"
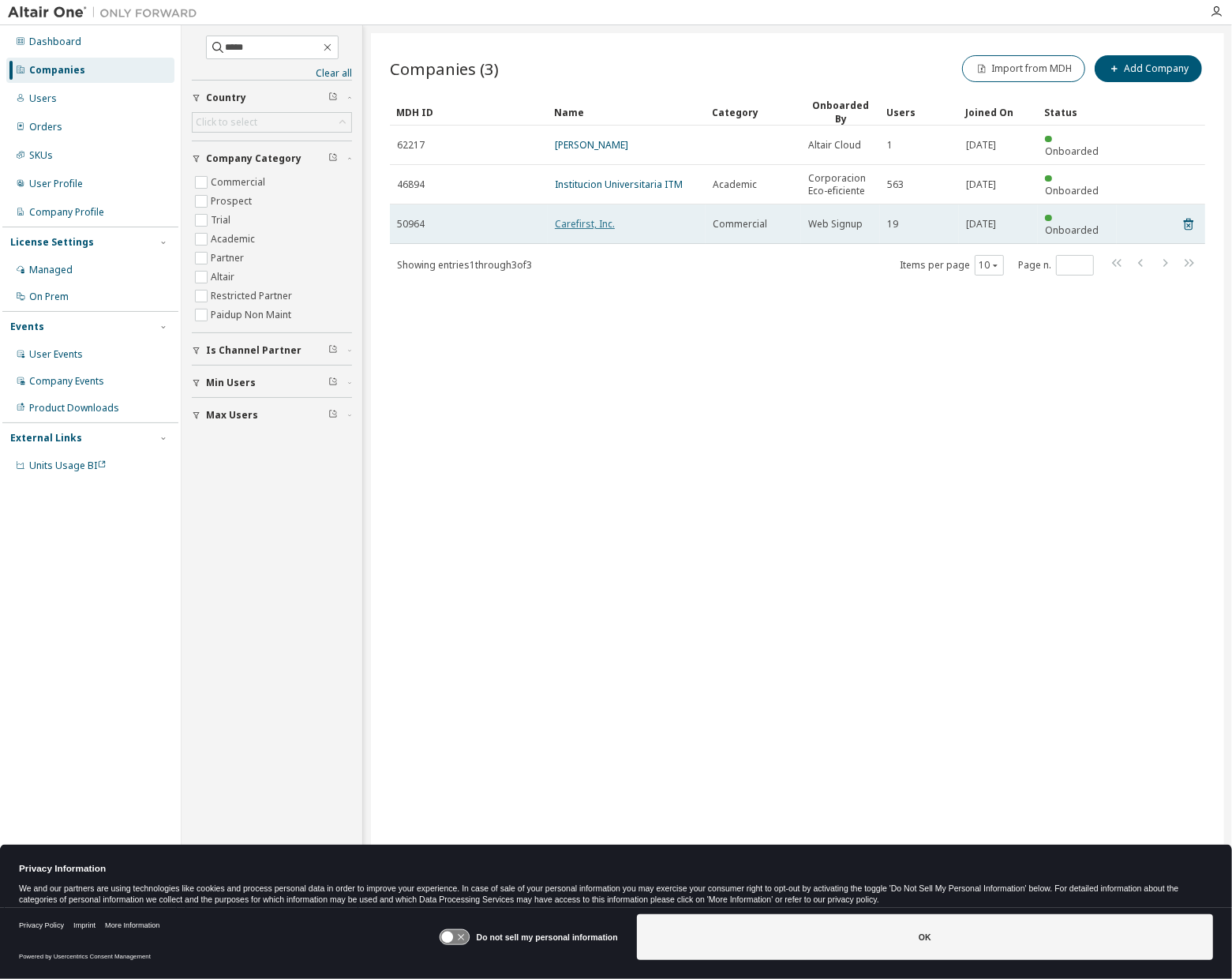
click at [573, 217] on link "Carefirst, Inc." at bounding box center [585, 223] width 60 height 14
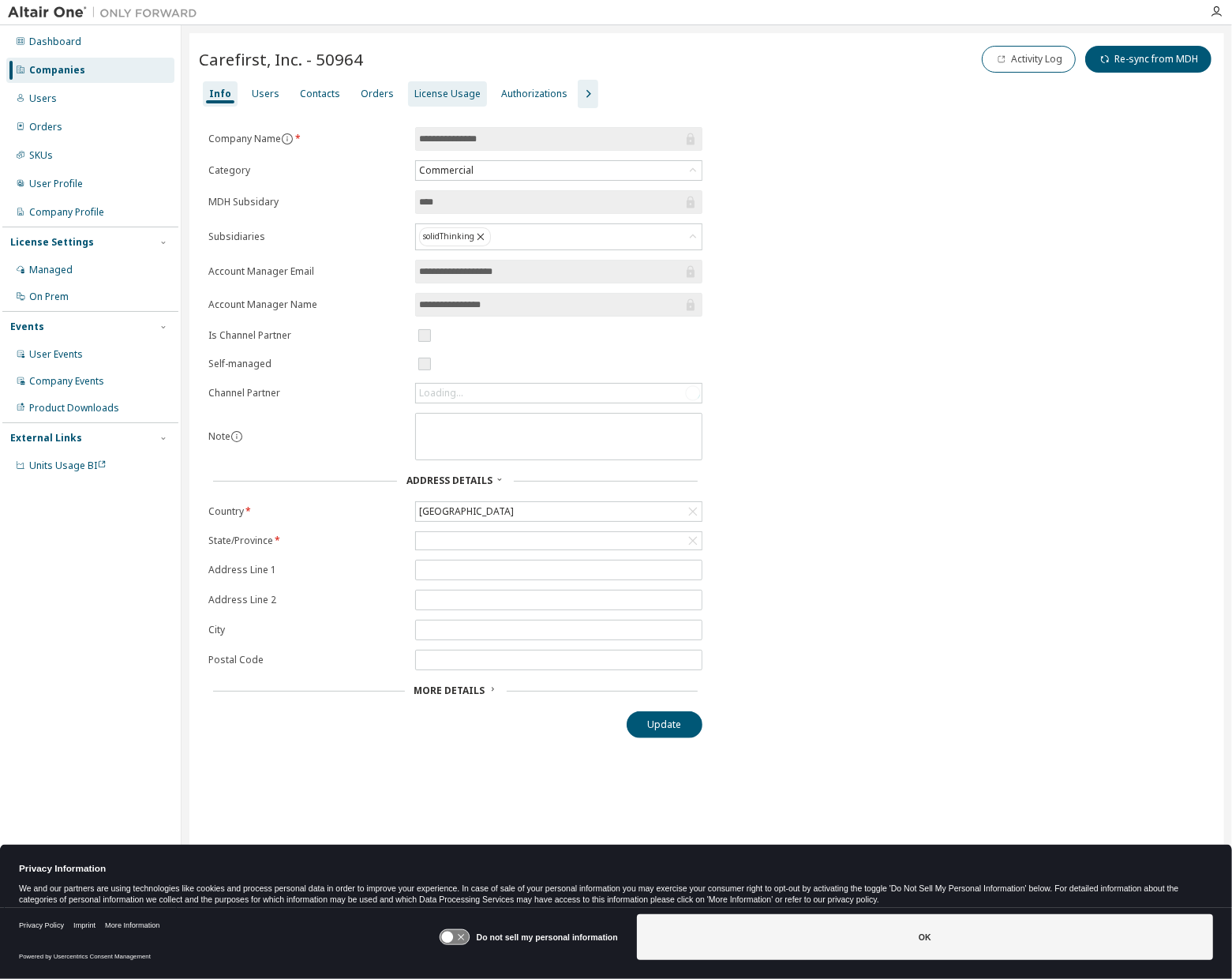
click at [454, 90] on div "License Usage" at bounding box center [448, 94] width 67 height 13
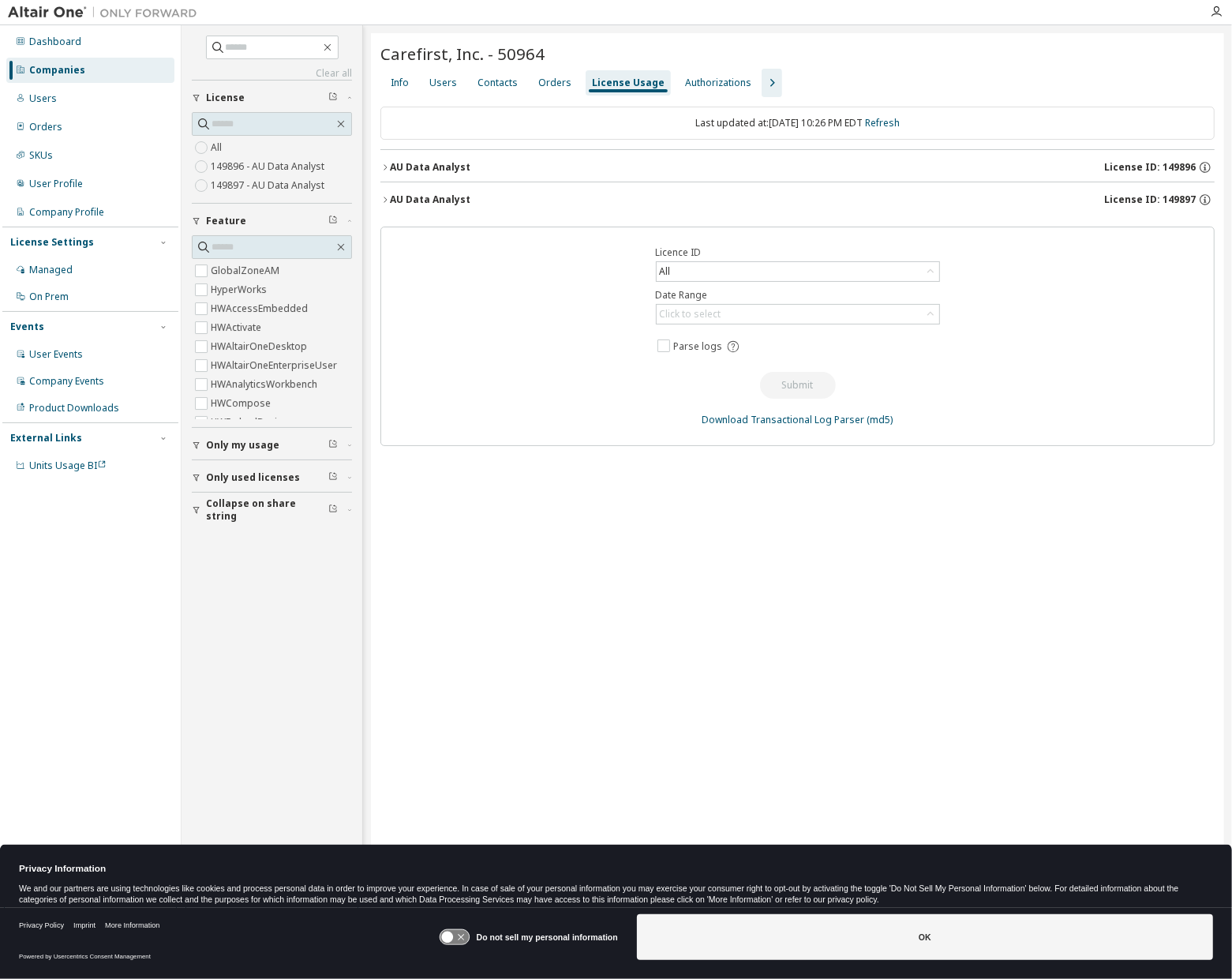
click at [428, 196] on div "AU Data Analyst" at bounding box center [429, 199] width 80 height 13
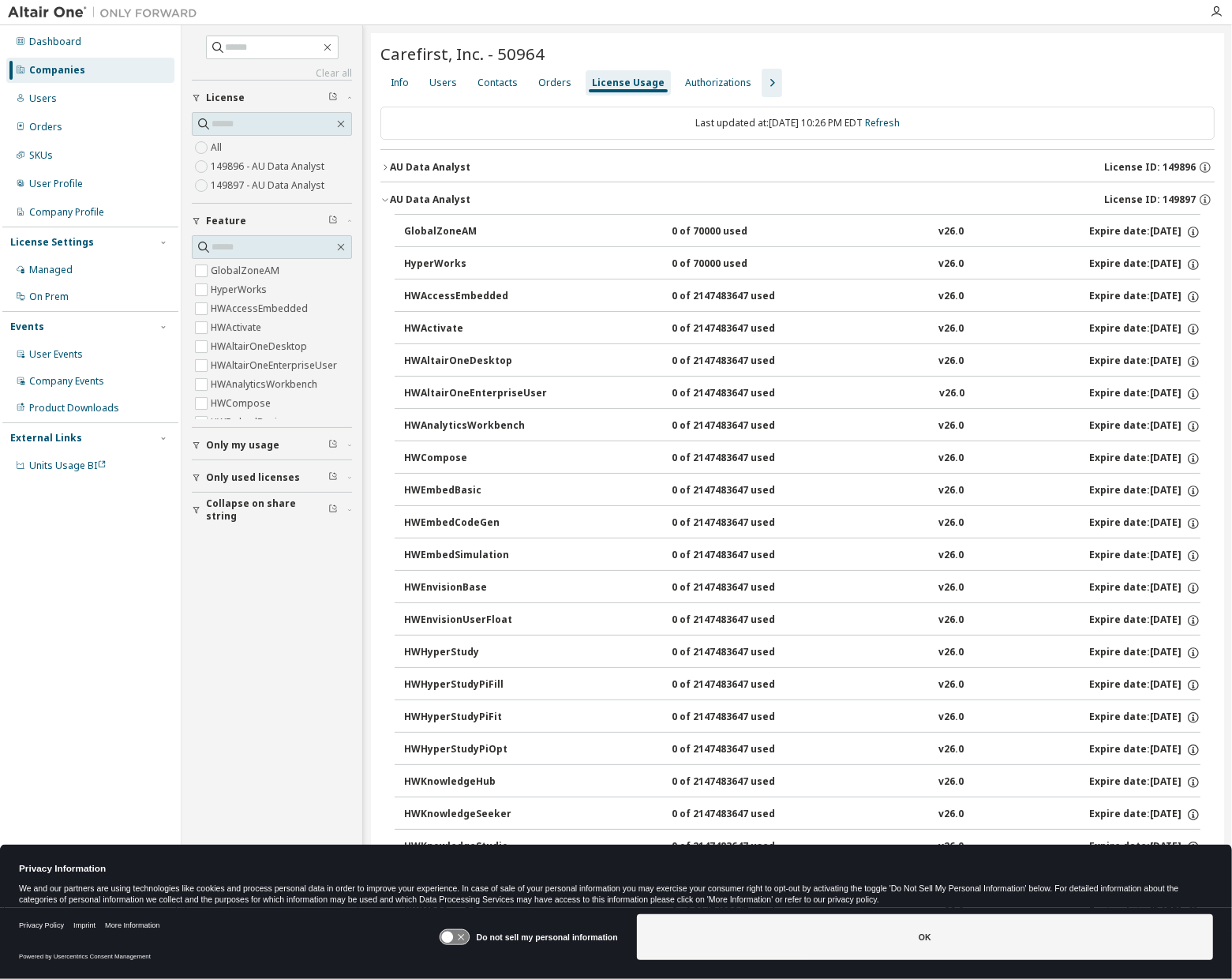
click at [428, 196] on div "AU Data Analyst" at bounding box center [429, 199] width 80 height 13
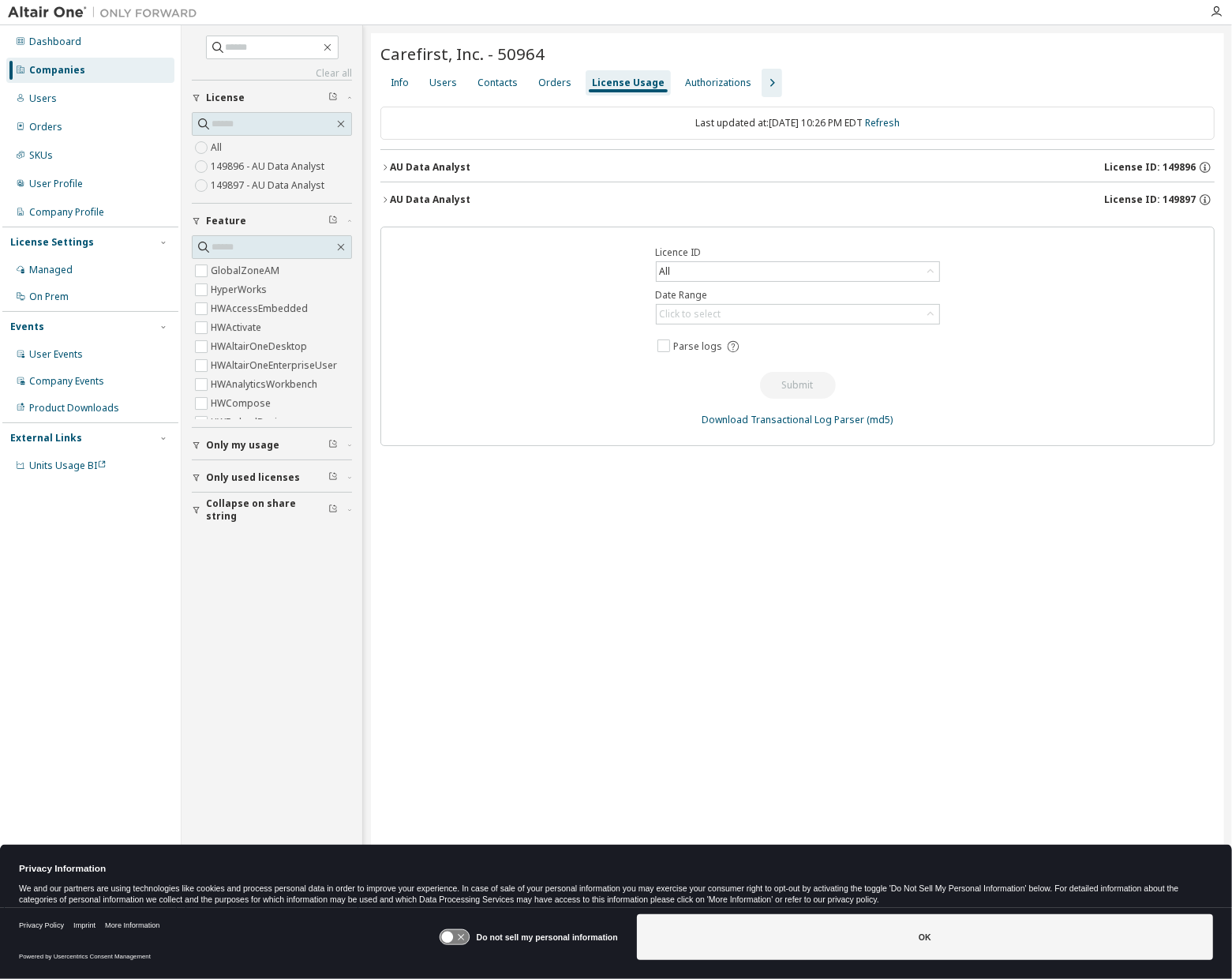
click at [432, 168] on div "AU Data Analyst" at bounding box center [429, 167] width 80 height 13
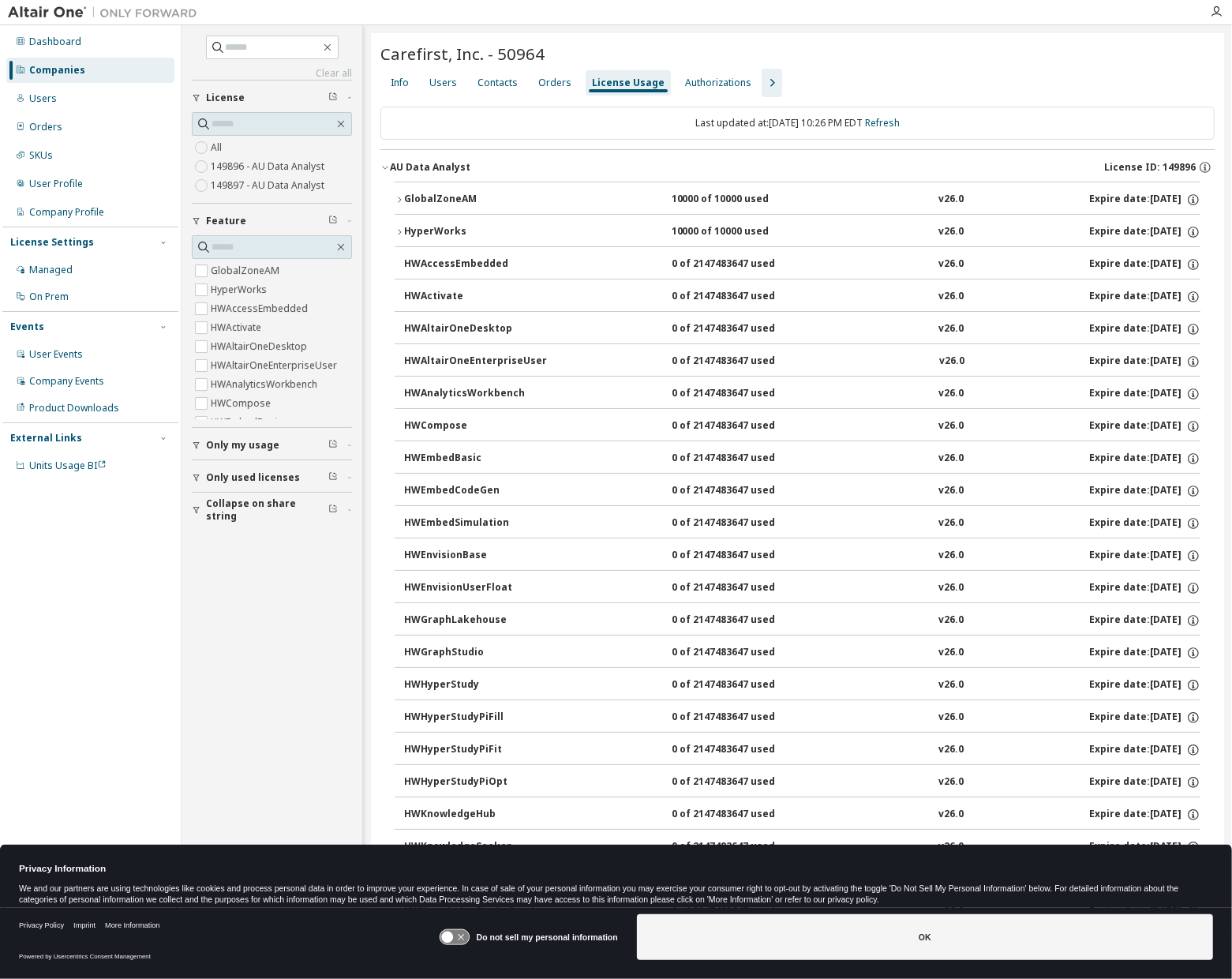
click at [432, 168] on div "AU Data Analyst" at bounding box center [429, 167] width 80 height 13
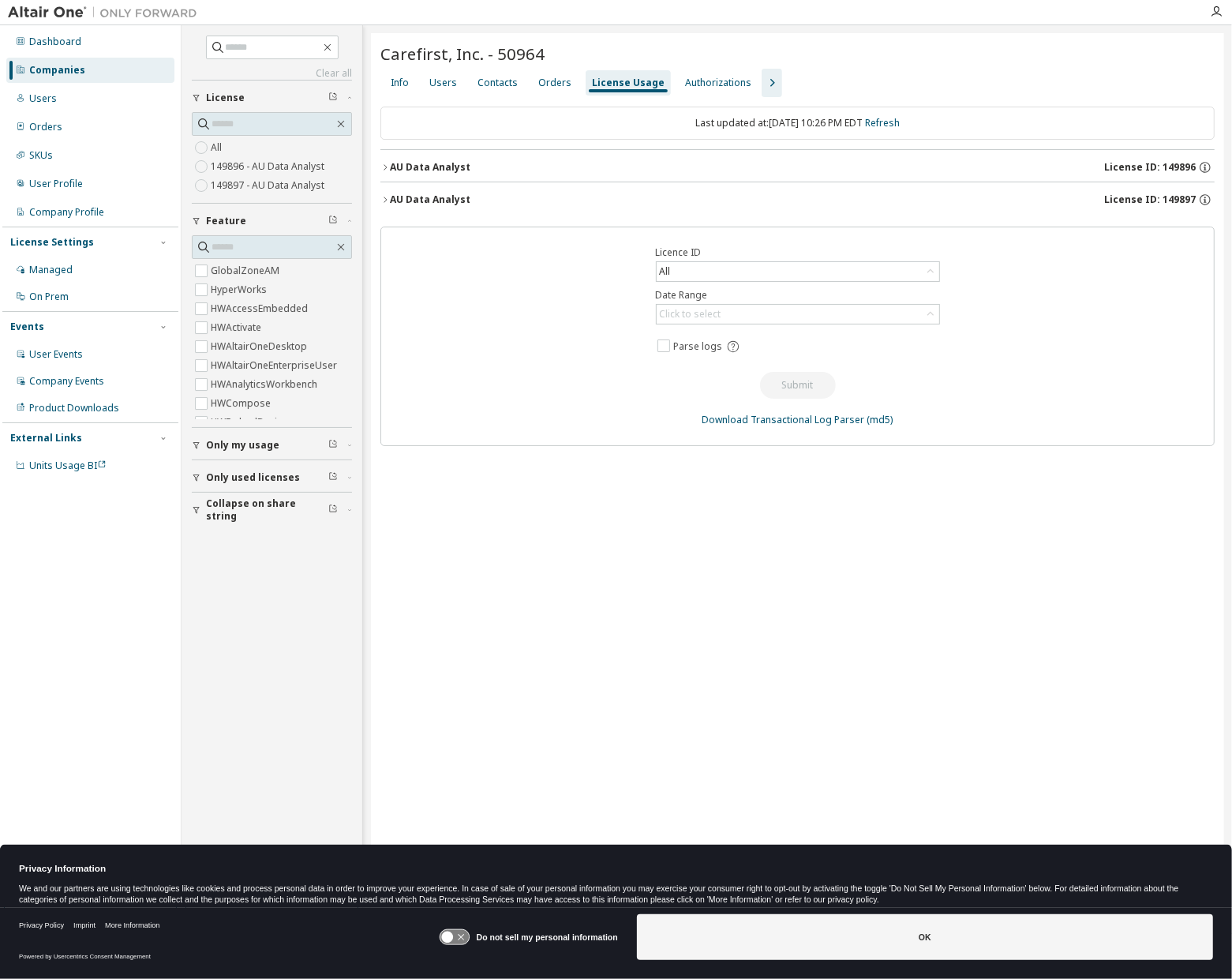
click at [432, 193] on div "AU Data Analyst" at bounding box center [429, 199] width 80 height 13
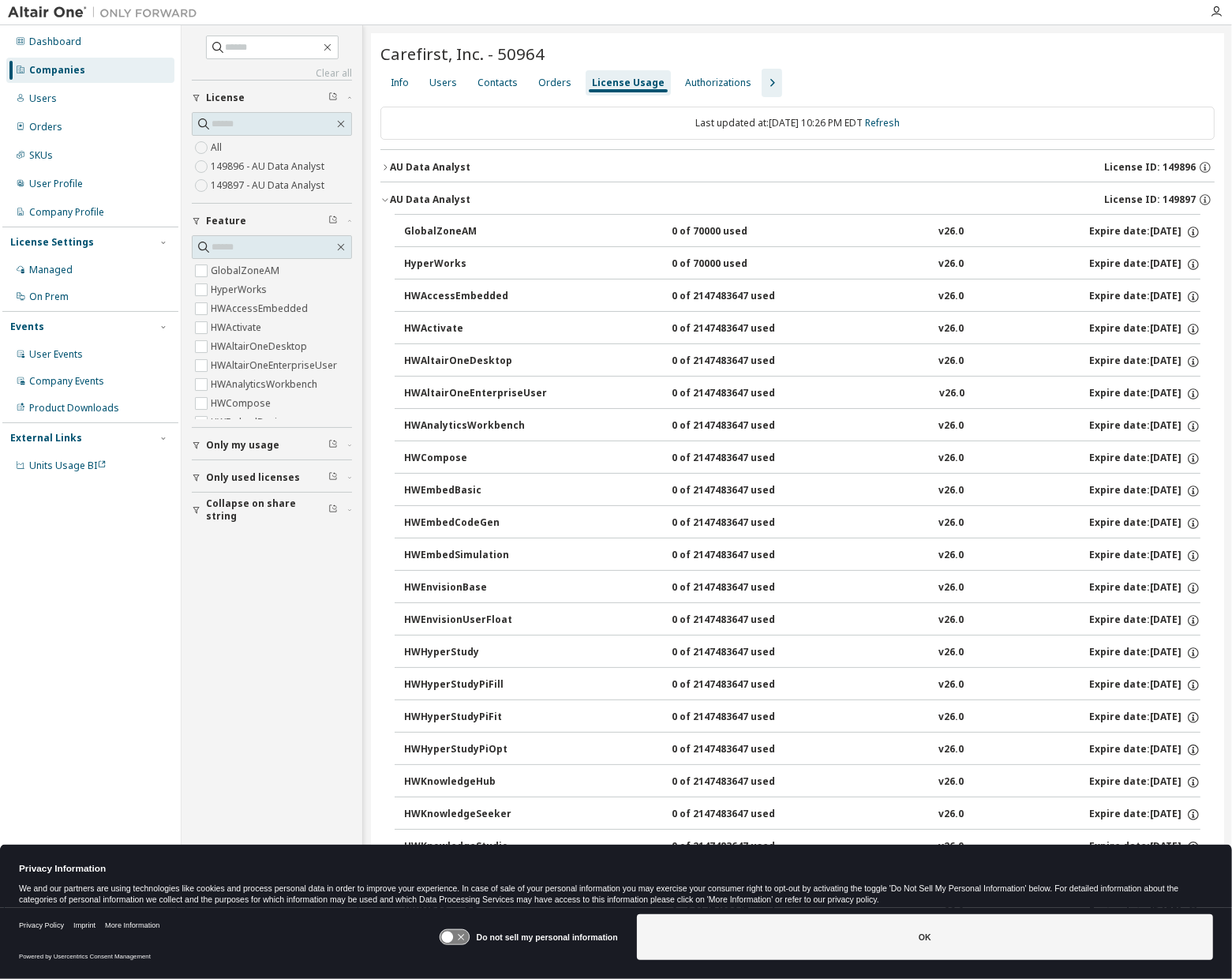
click at [432, 193] on div "AU Data Analyst" at bounding box center [429, 199] width 80 height 13
